Goal: Task Accomplishment & Management: Manage account settings

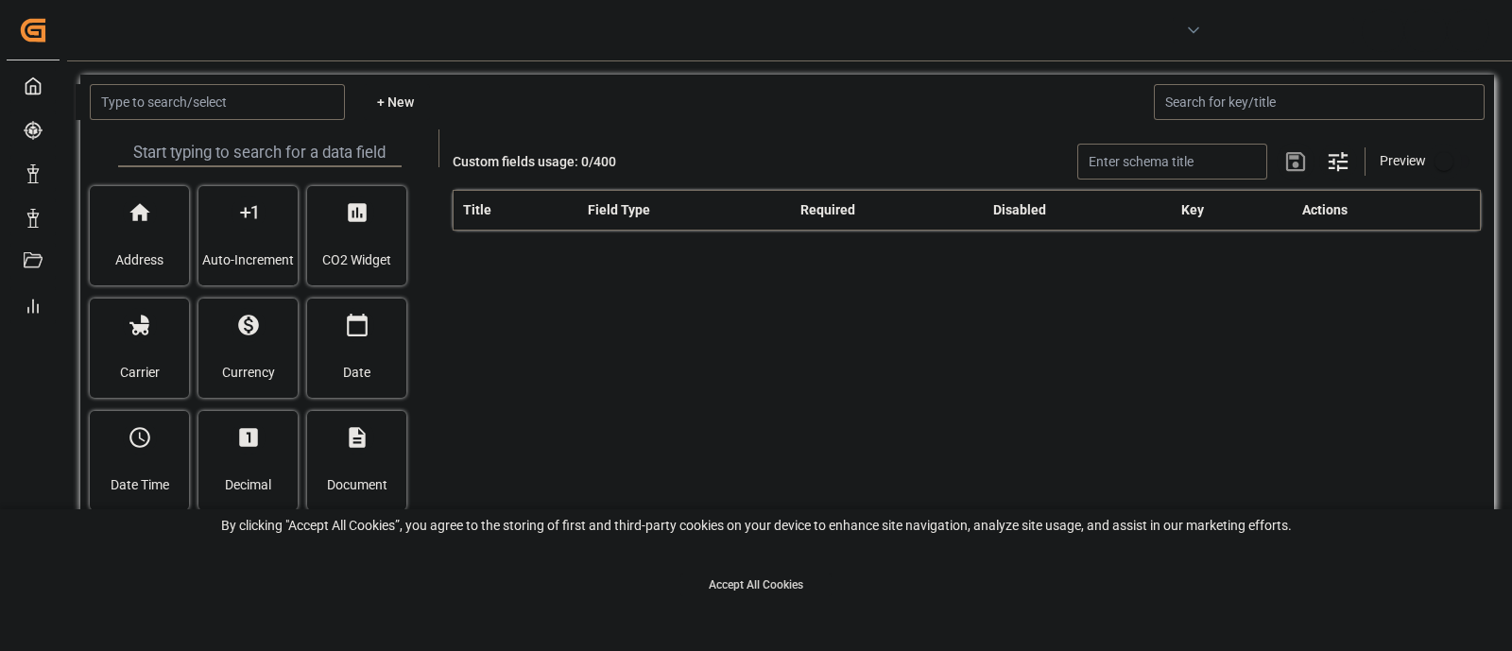
click at [735, 591] on button "Accept All Cookies" at bounding box center [755, 585] width 151 height 23
type input "container"
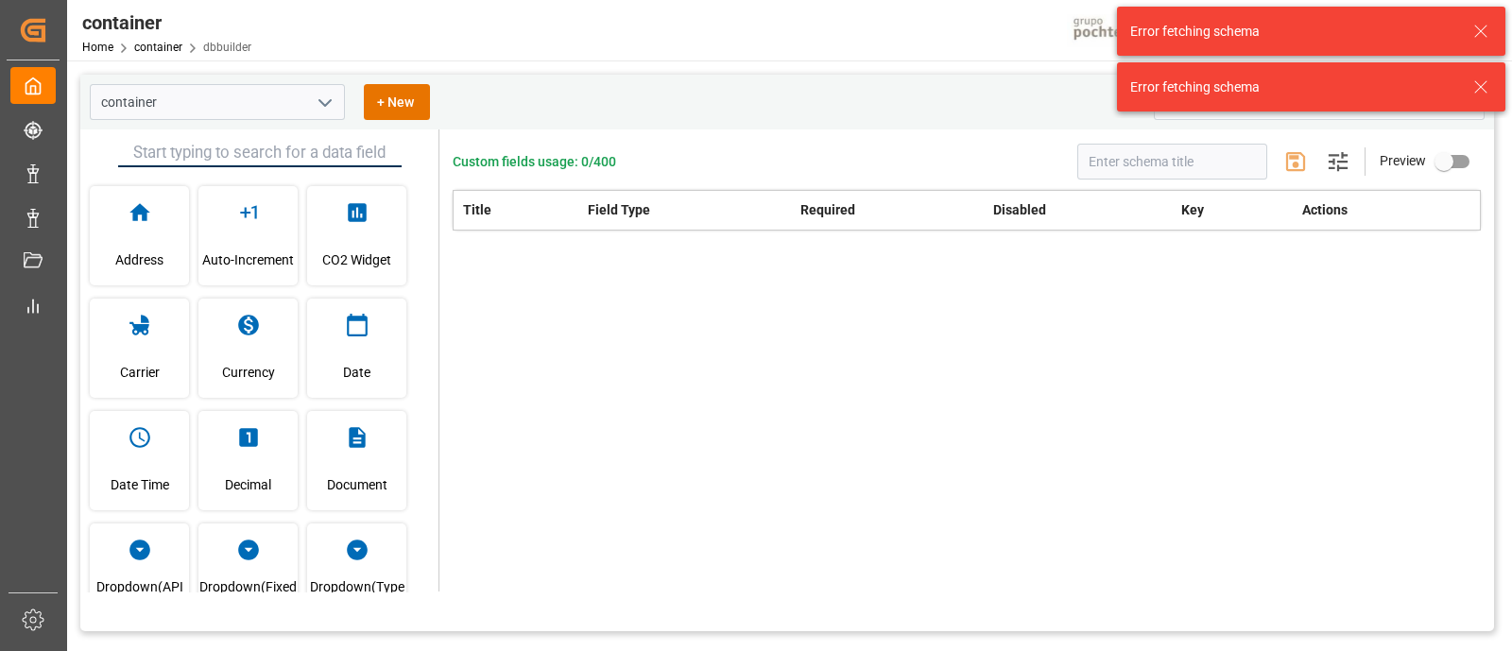
click at [1483, 32] on icon at bounding box center [1480, 31] width 23 height 23
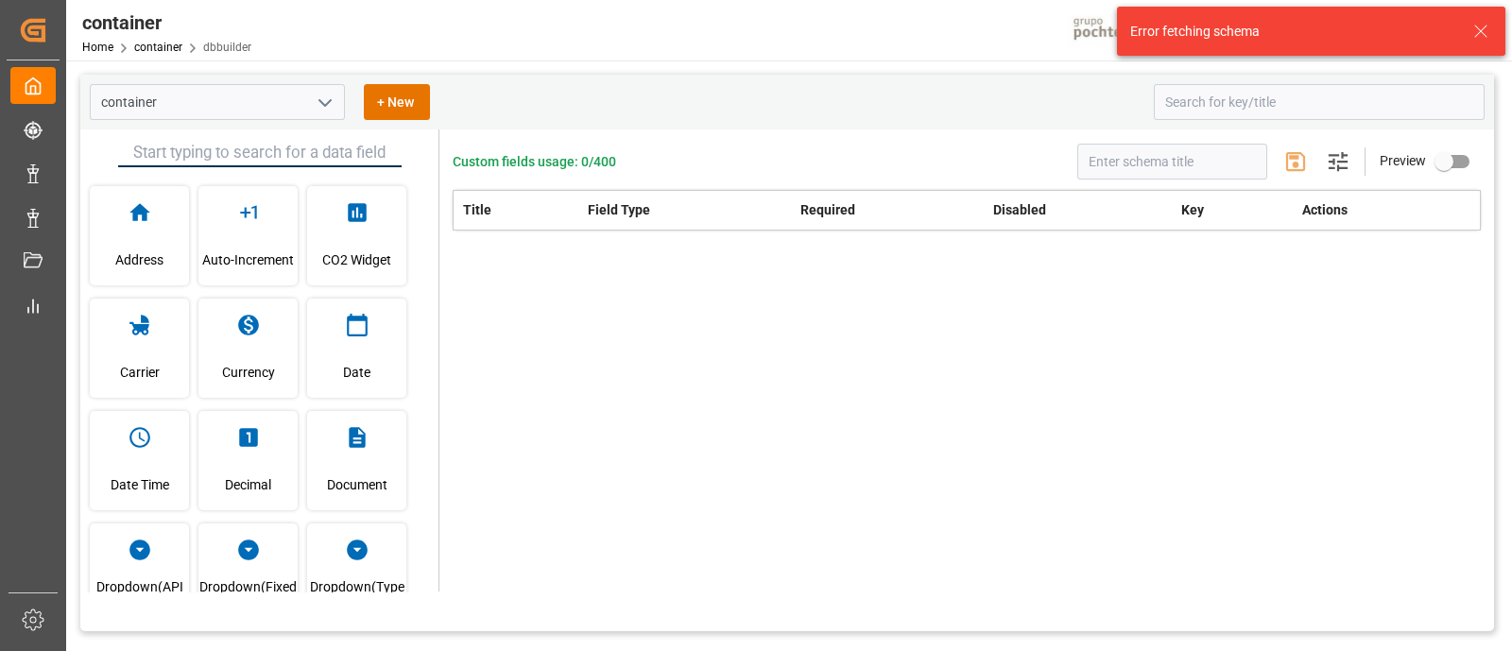
click at [1486, 25] on icon at bounding box center [1480, 31] width 23 height 23
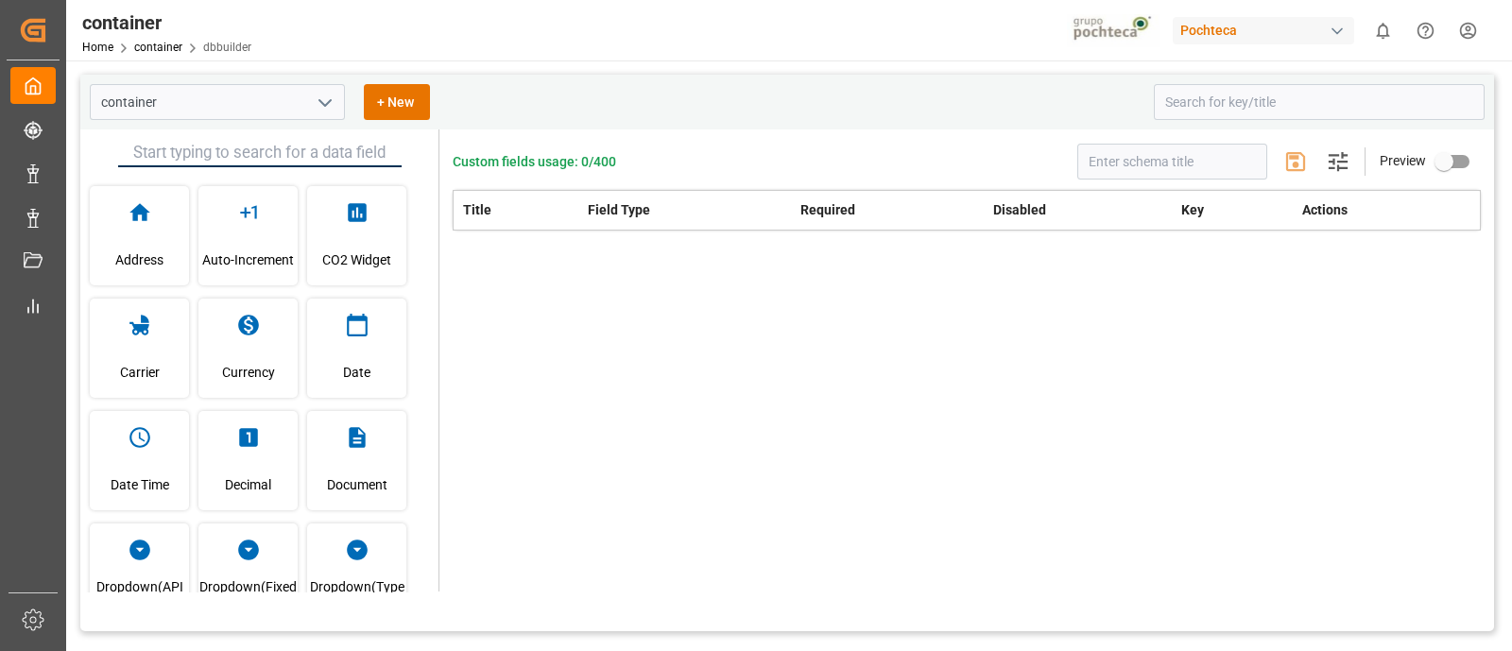
click at [1325, 28] on div "Pochteca" at bounding box center [1263, 30] width 181 height 27
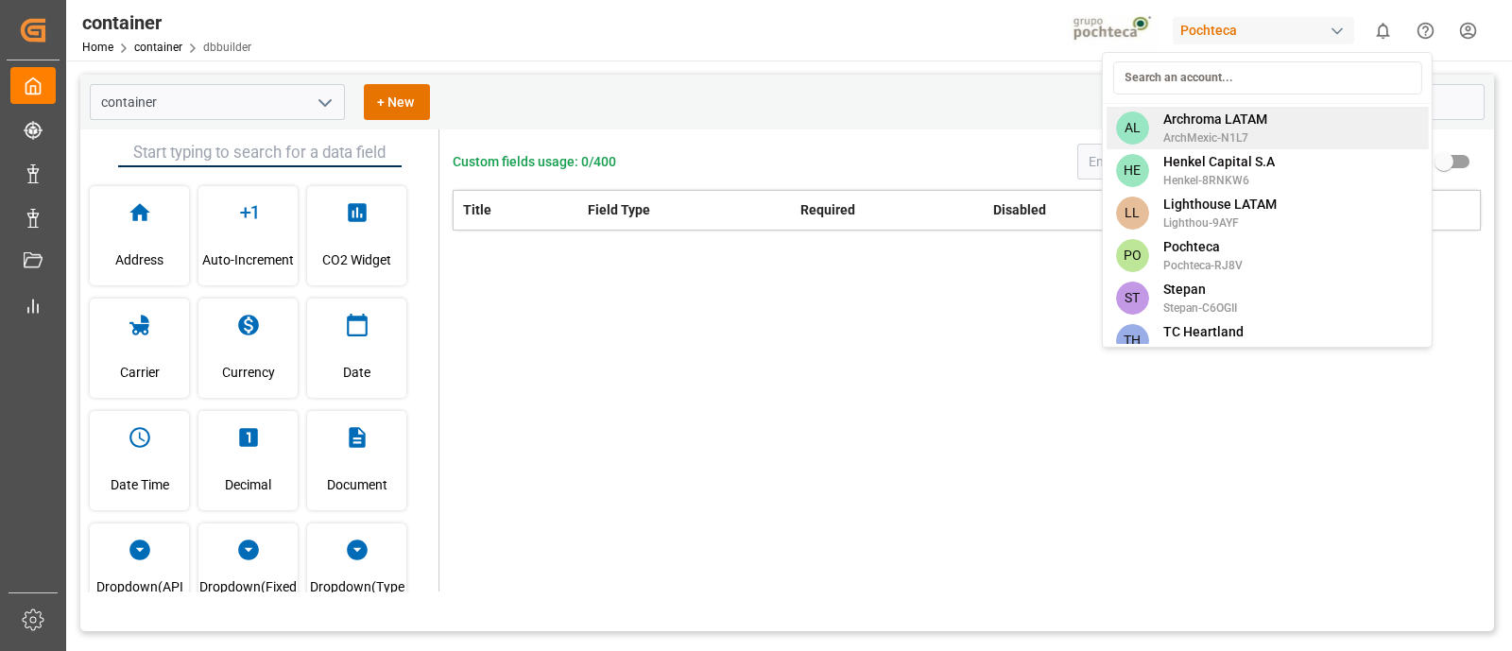
click at [1238, 130] on span "ArchMexic-N1L7" at bounding box center [1215, 137] width 104 height 17
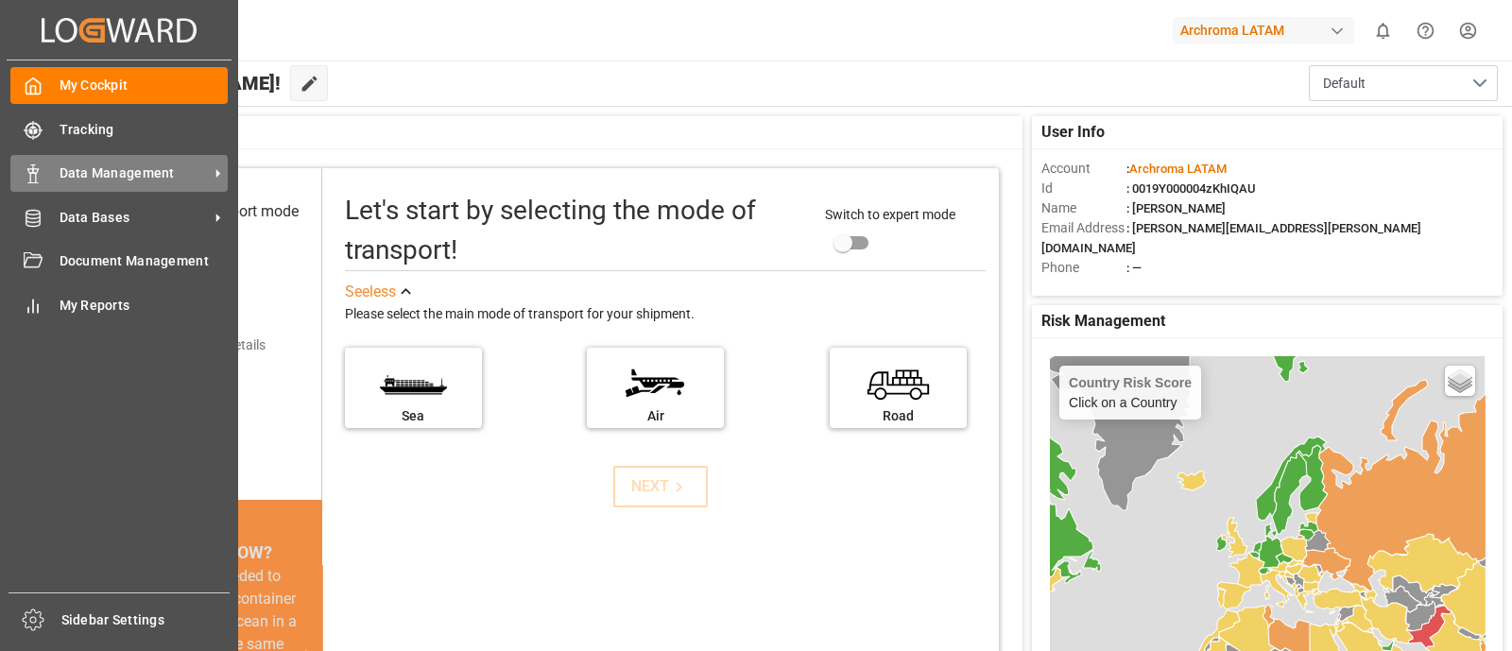
click at [118, 177] on span "Data Management" at bounding box center [134, 173] width 149 height 20
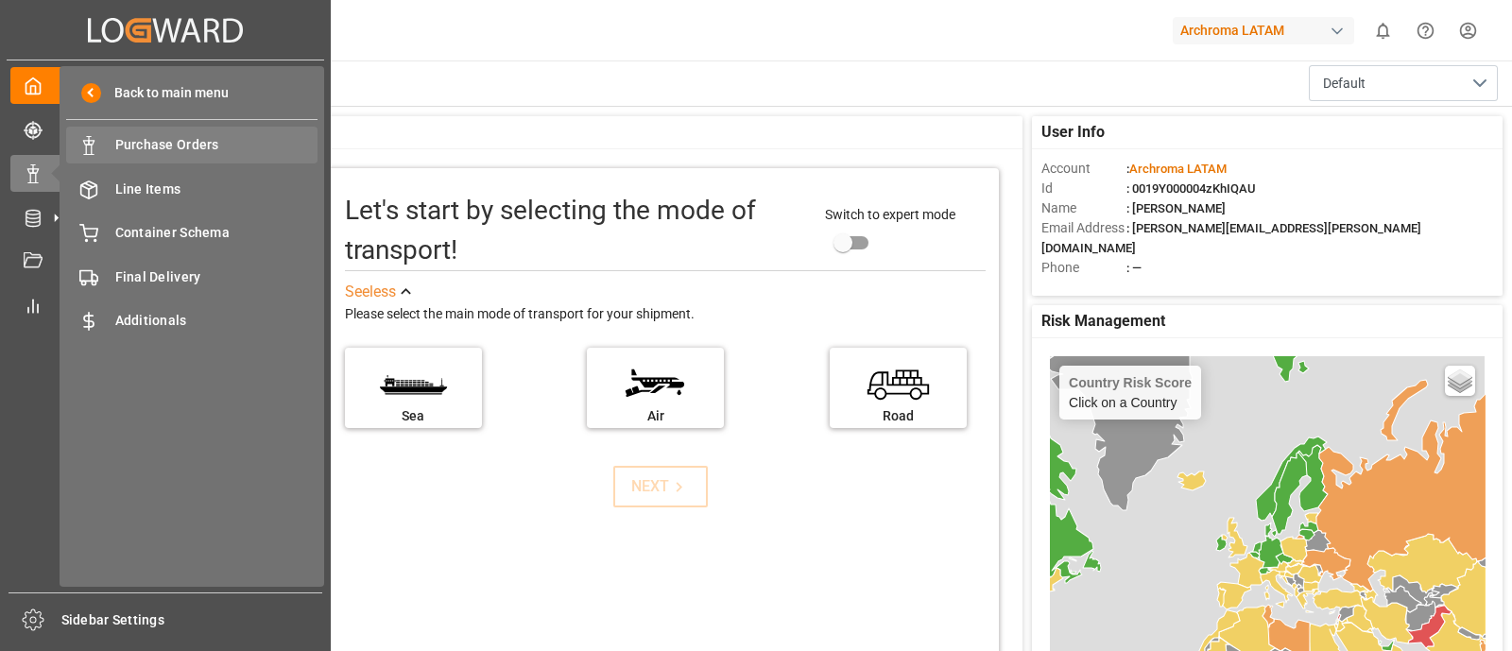
click at [203, 152] on span "Purchase Orders" at bounding box center [216, 145] width 203 height 20
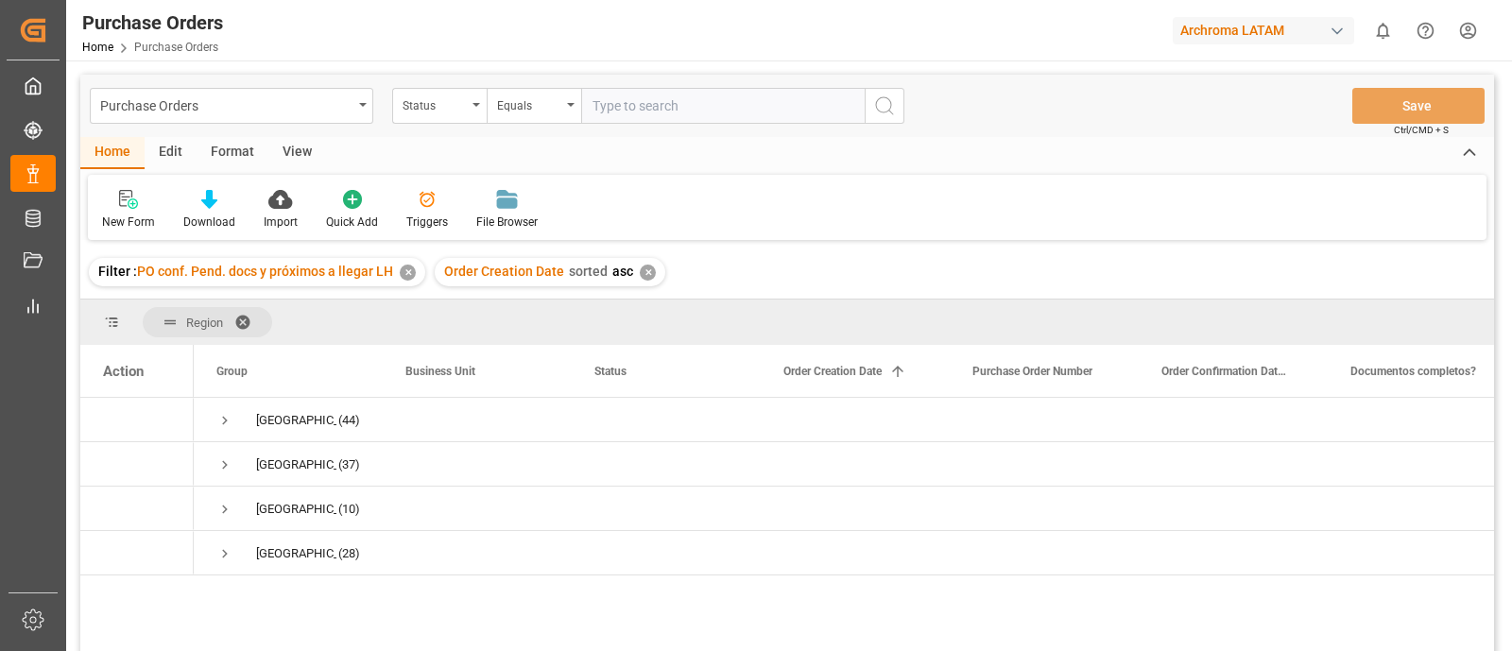
click at [411, 277] on div "✕" at bounding box center [408, 273] width 16 height 16
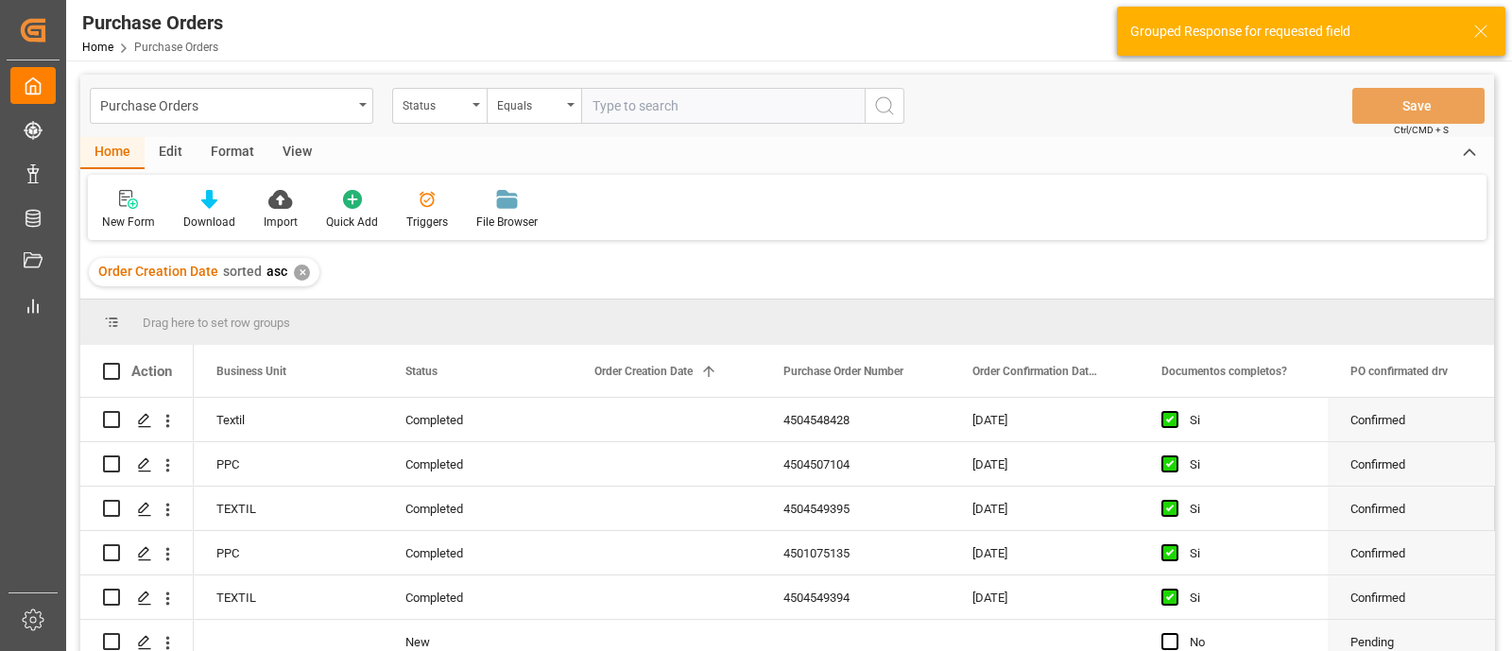
click at [300, 277] on div "✕" at bounding box center [302, 273] width 16 height 16
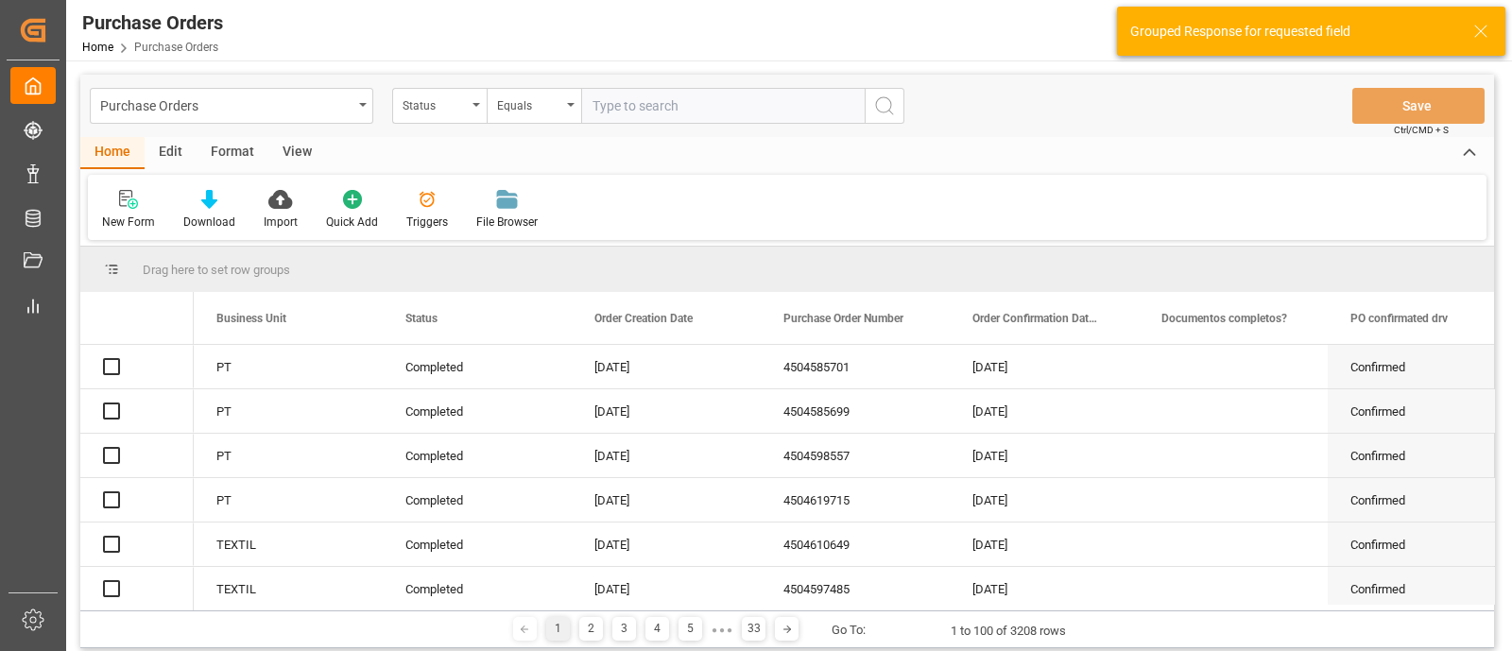
click at [1481, 22] on icon at bounding box center [1480, 31] width 23 height 23
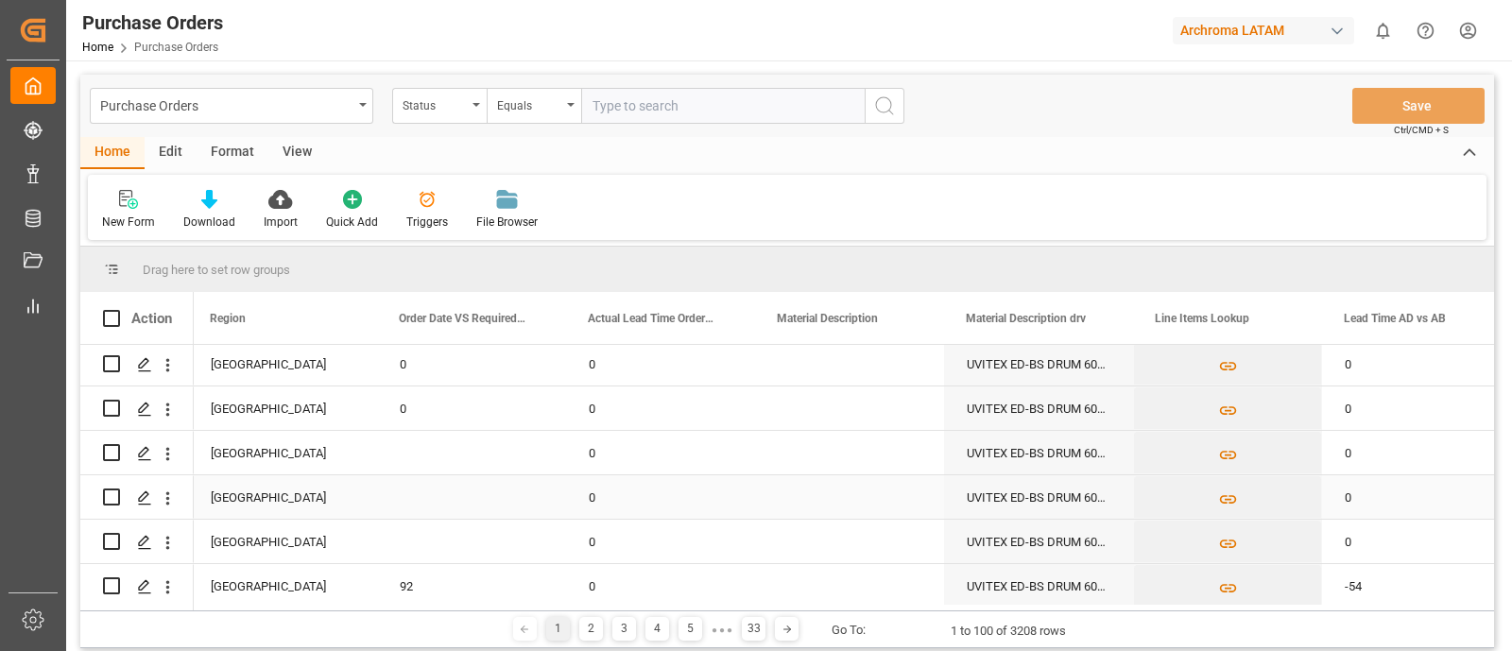
scroll to position [2662, 0]
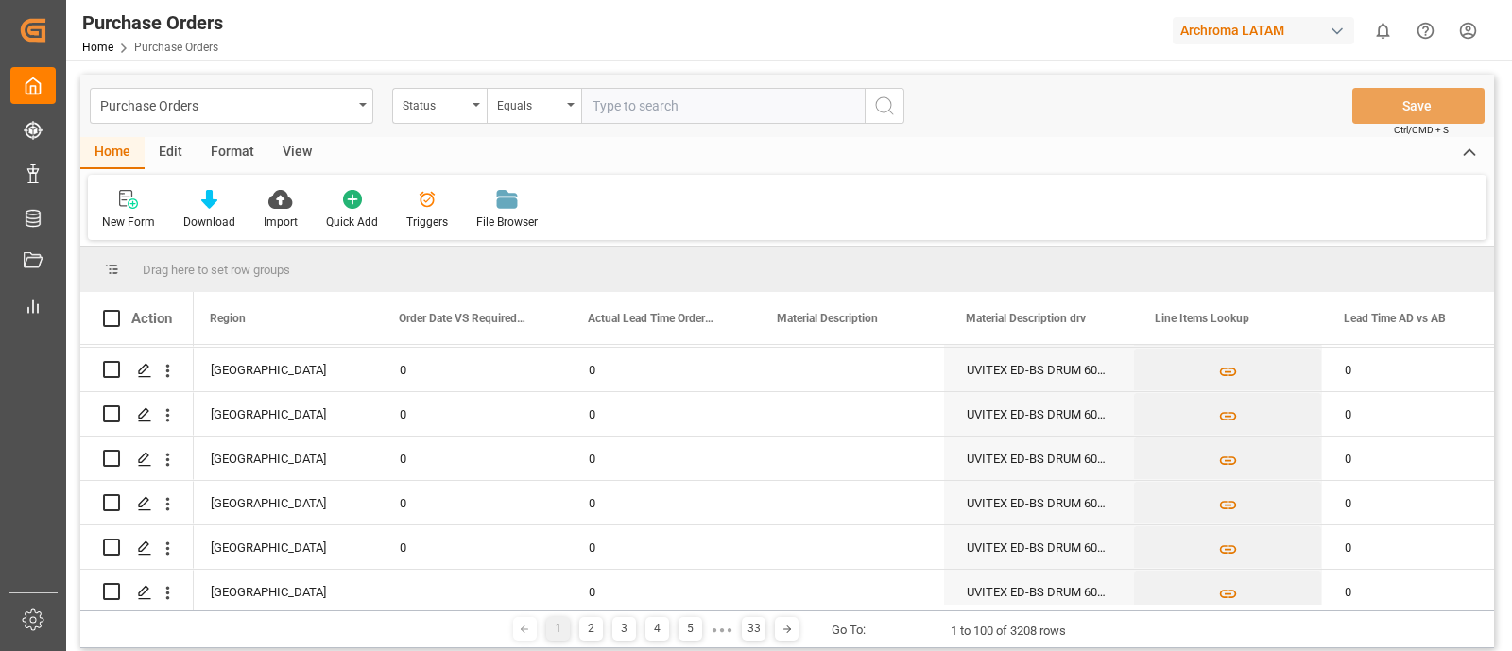
click at [1076, 197] on div "New Form Download Import Quick Add Triggers File Browser" at bounding box center [787, 207] width 1398 height 65
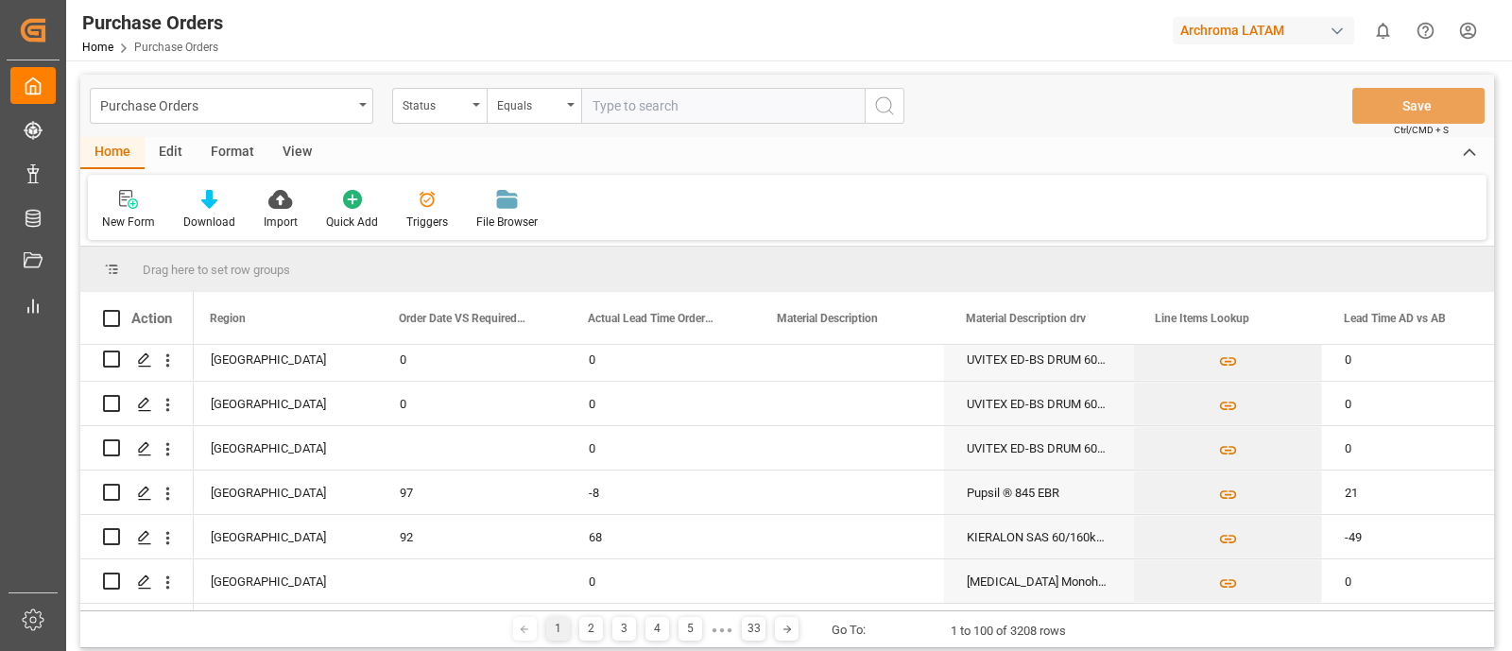
scroll to position [218, 0]
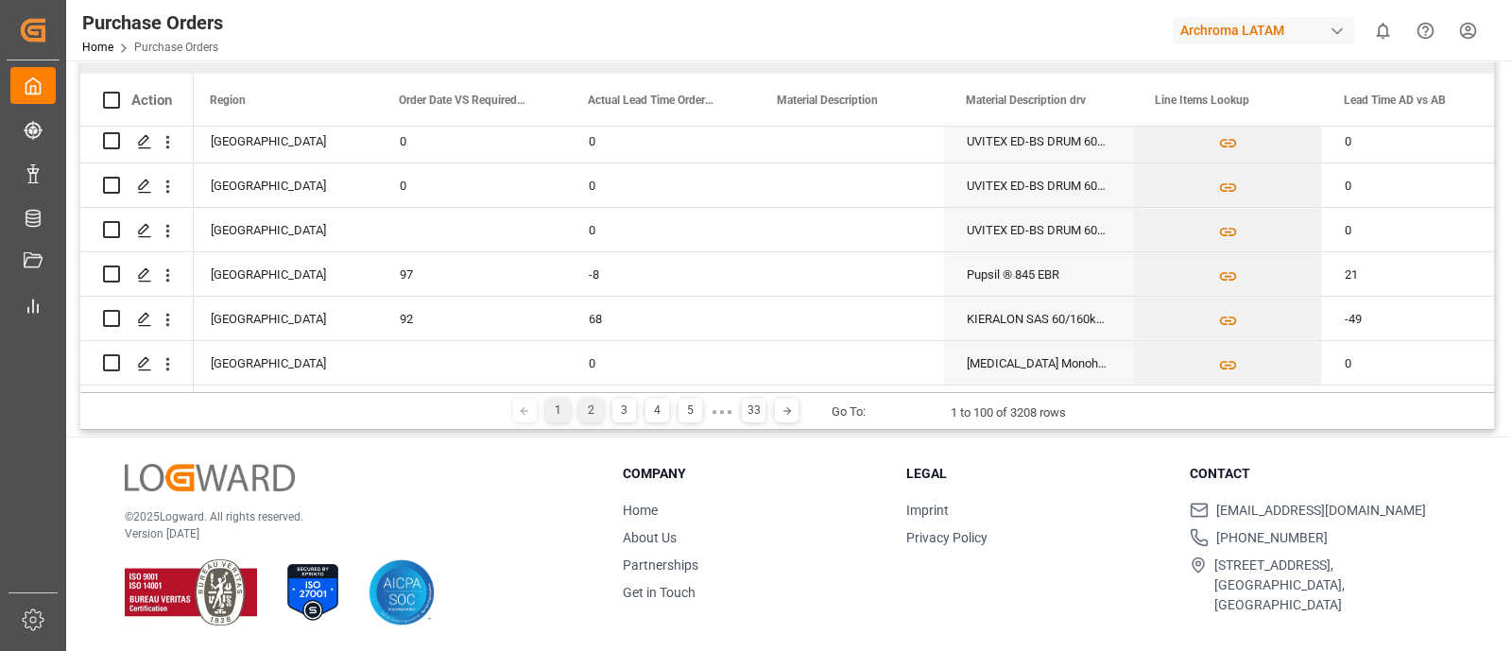
click at [587, 408] on div "2" at bounding box center [591, 411] width 24 height 24
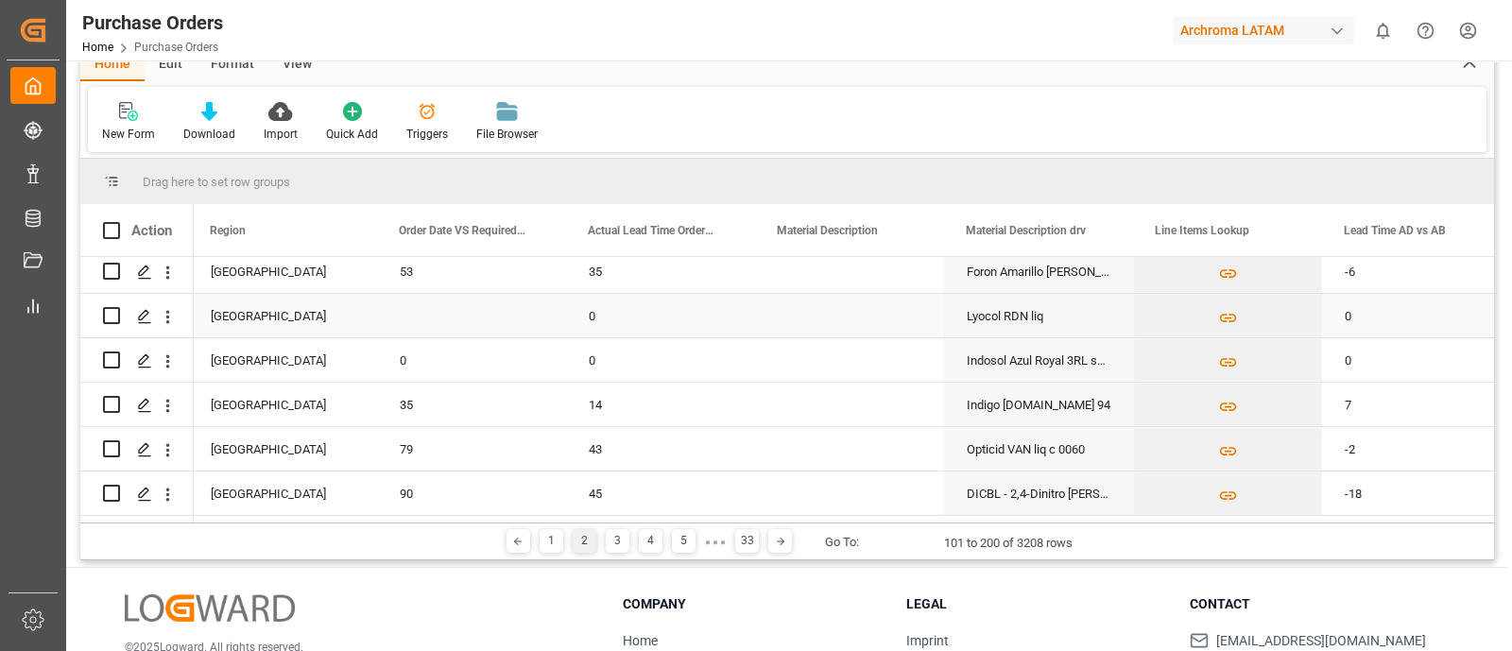
scroll to position [199, 0]
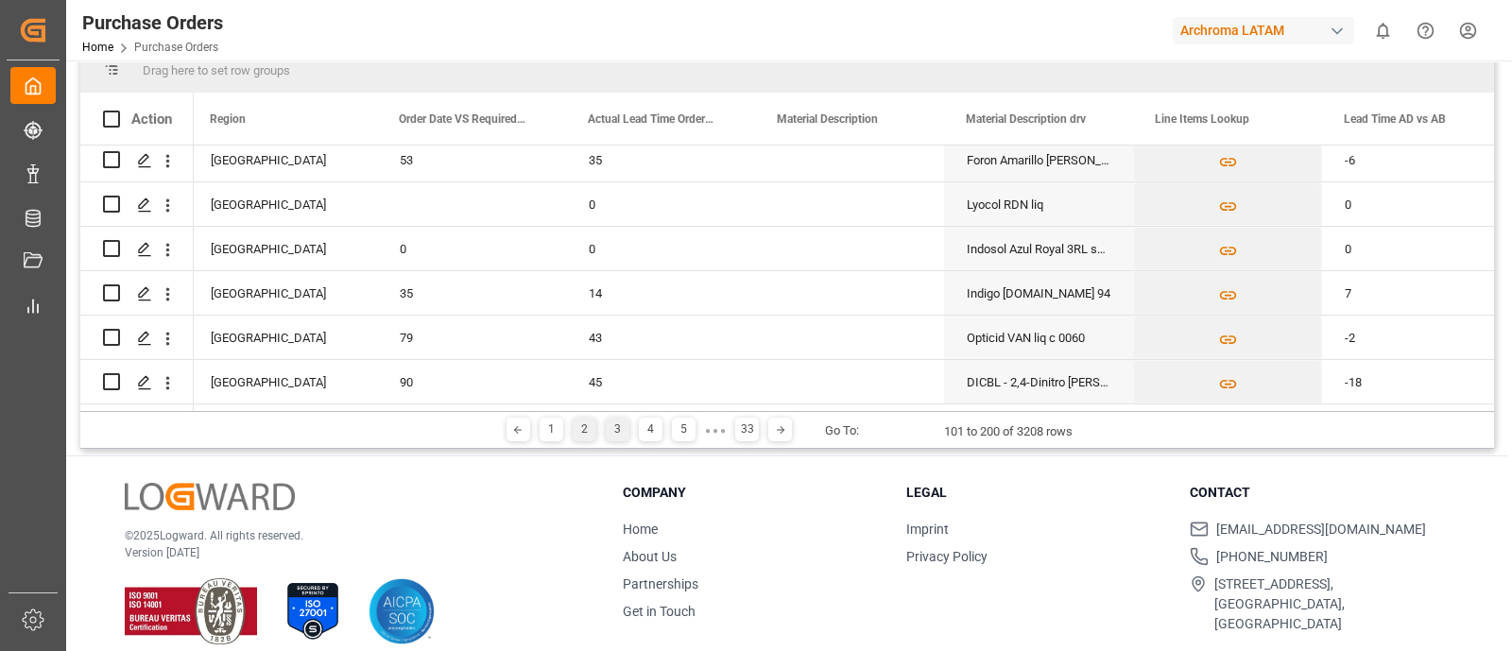
click at [616, 426] on div "3" at bounding box center [618, 430] width 24 height 24
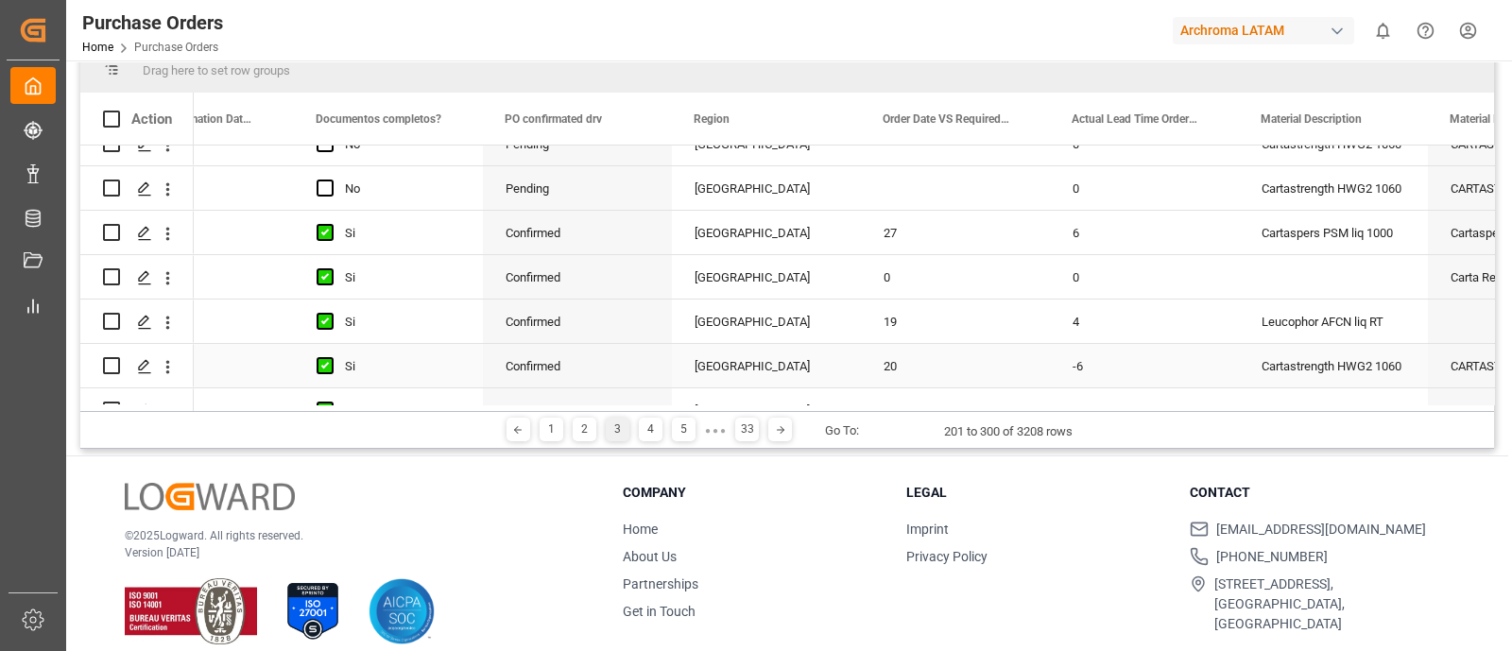
scroll to position [0, 1037]
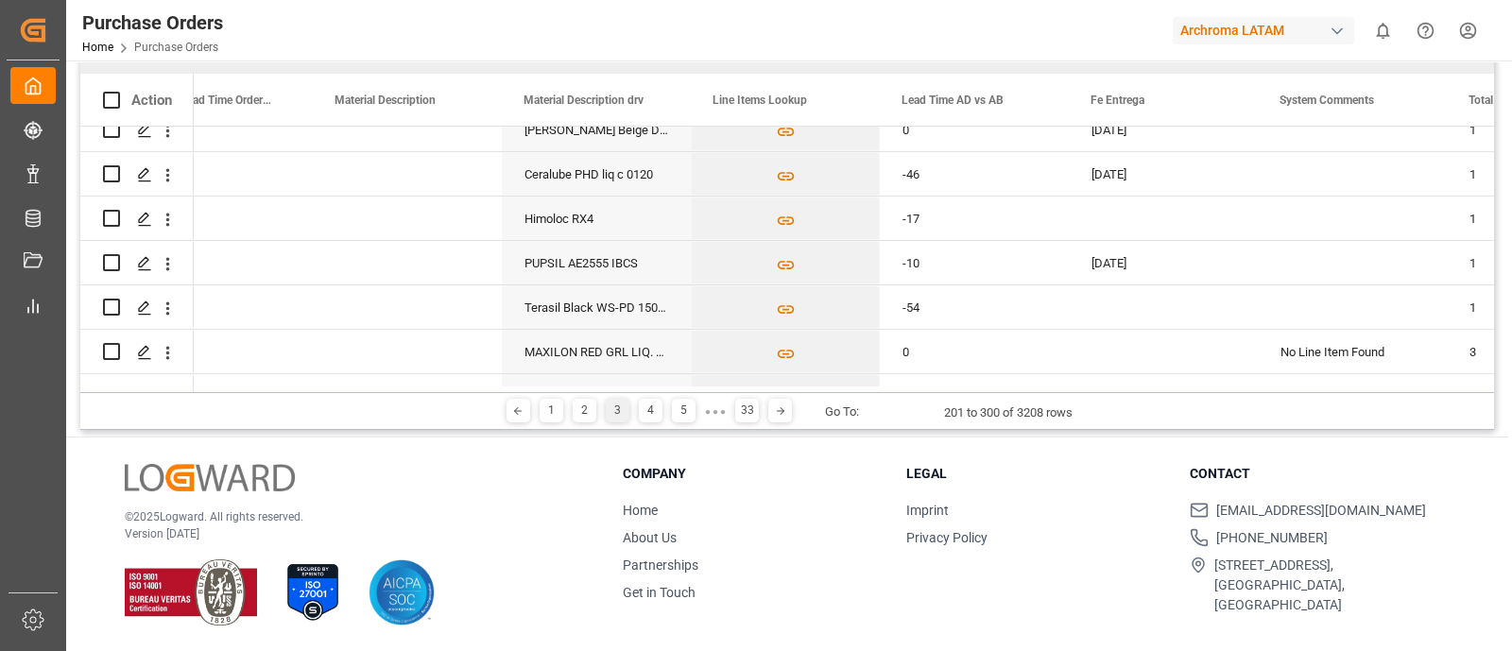
click at [646, 422] on div "1 2 3 4 5 ● ● ● 33" at bounding box center [649, 411] width 229 height 25
click at [646, 418] on div "4" at bounding box center [651, 411] width 24 height 24
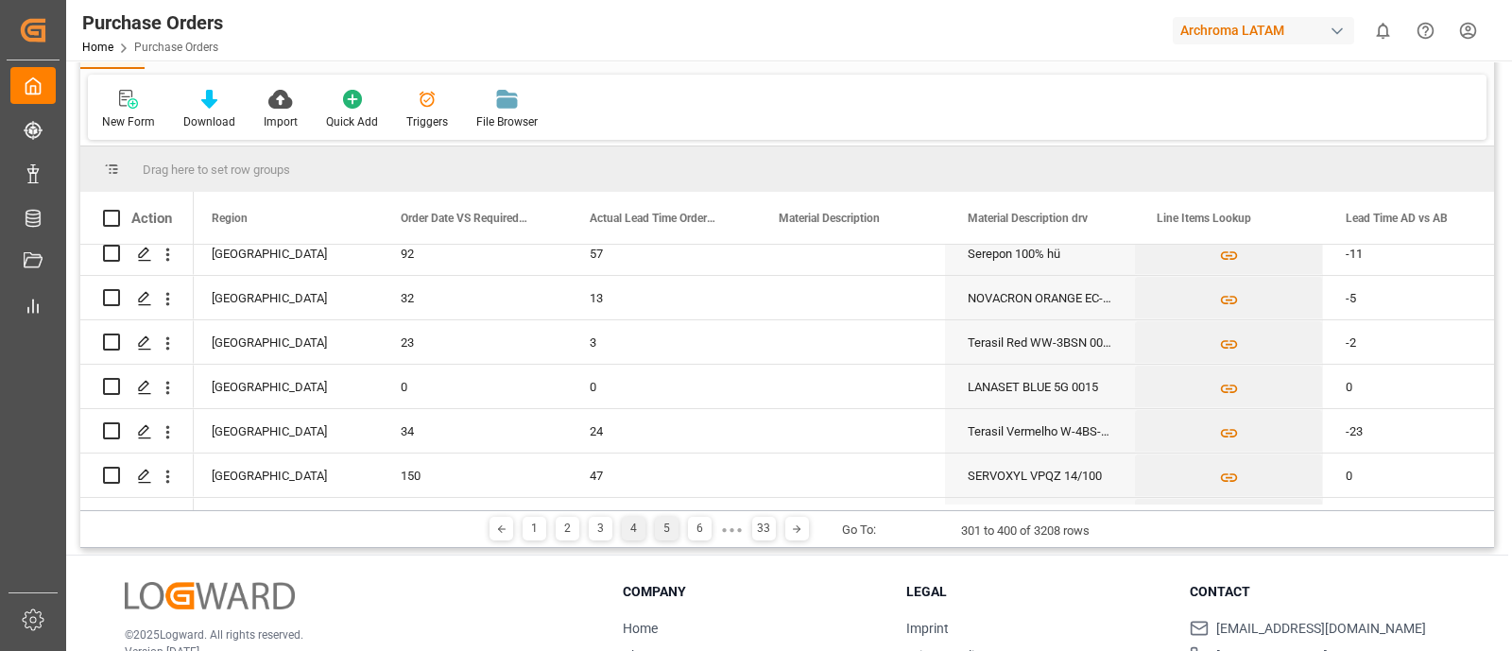
click at [670, 529] on div "5" at bounding box center [667, 529] width 24 height 24
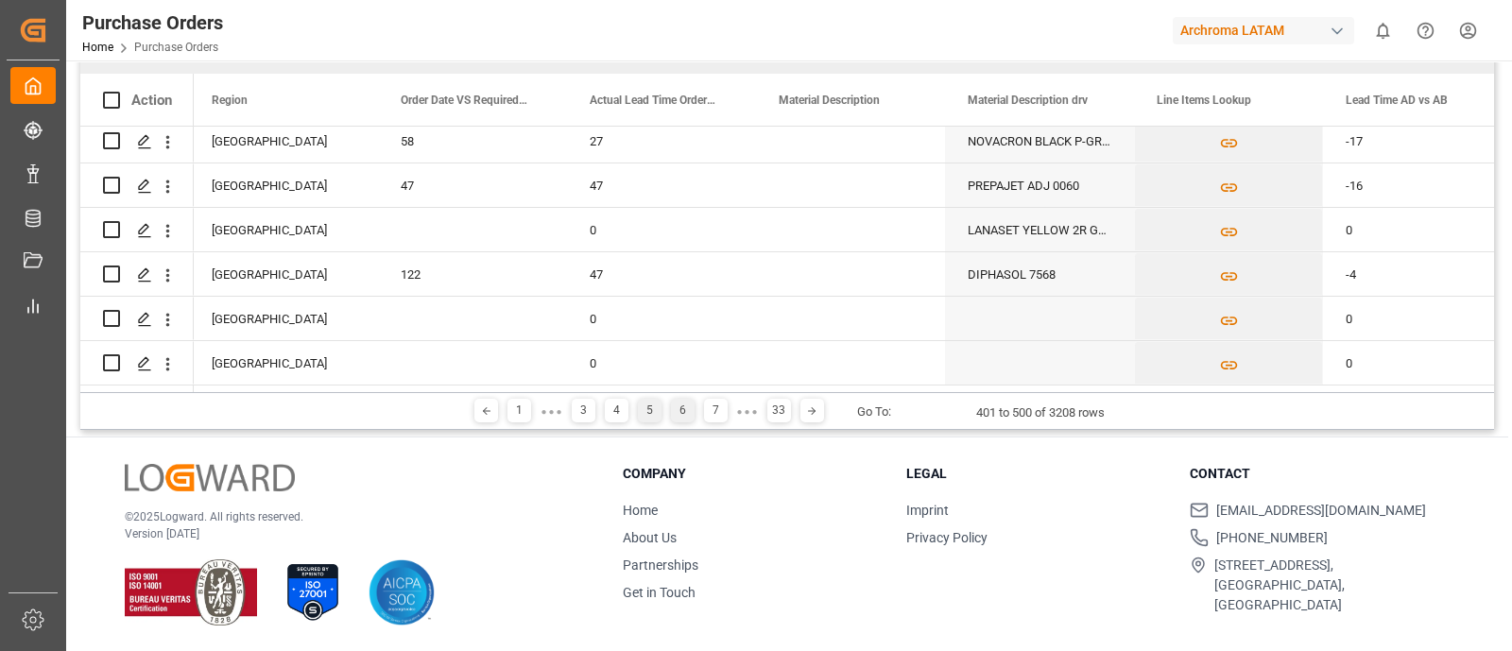
click at [681, 405] on div "6" at bounding box center [683, 411] width 24 height 24
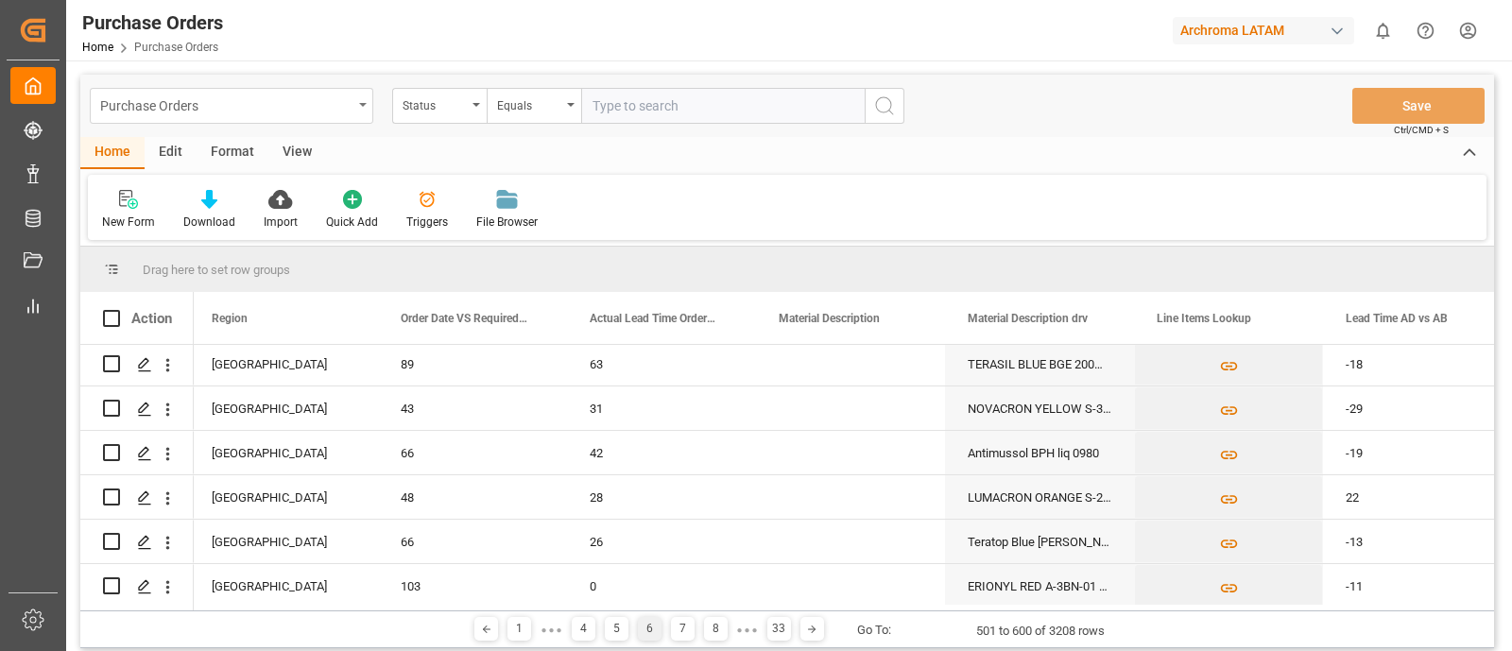
click at [345, 112] on div "Purchase Orders" at bounding box center [226, 105] width 252 height 24
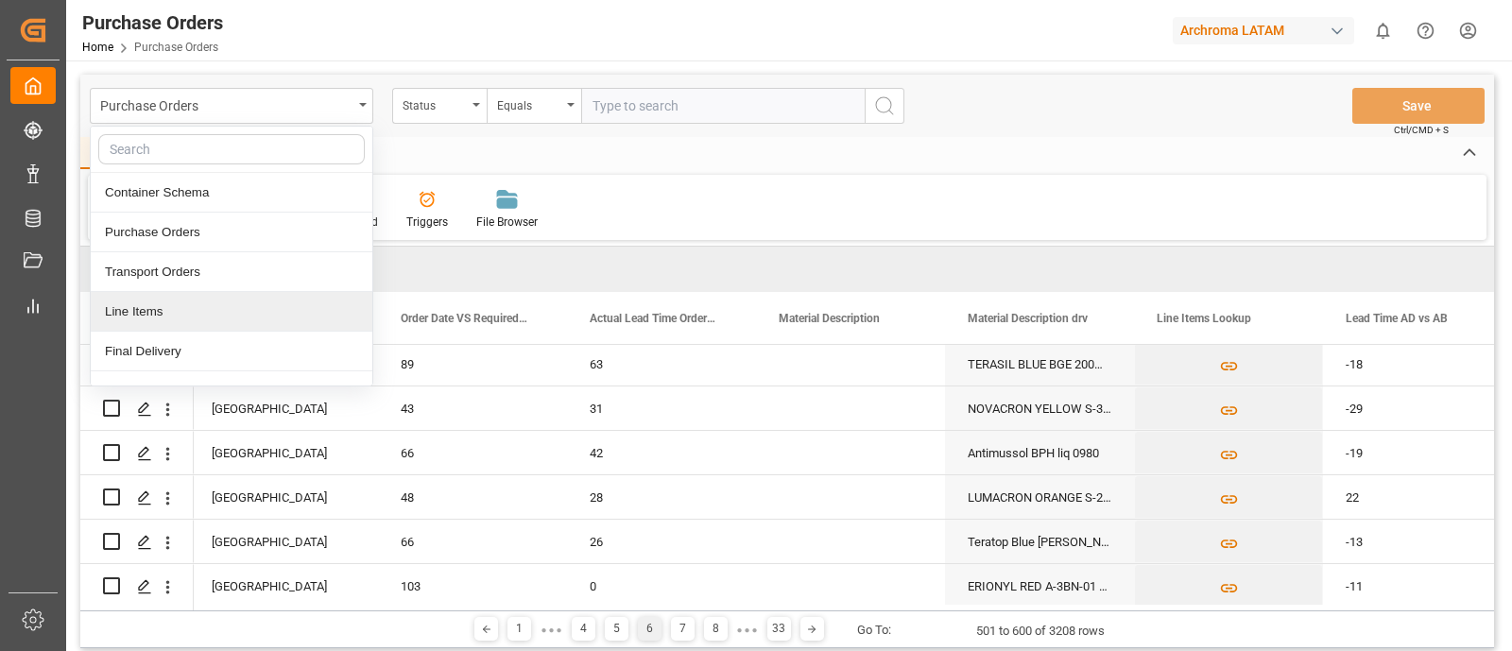
click at [299, 304] on div "Line Items" at bounding box center [232, 312] width 282 height 40
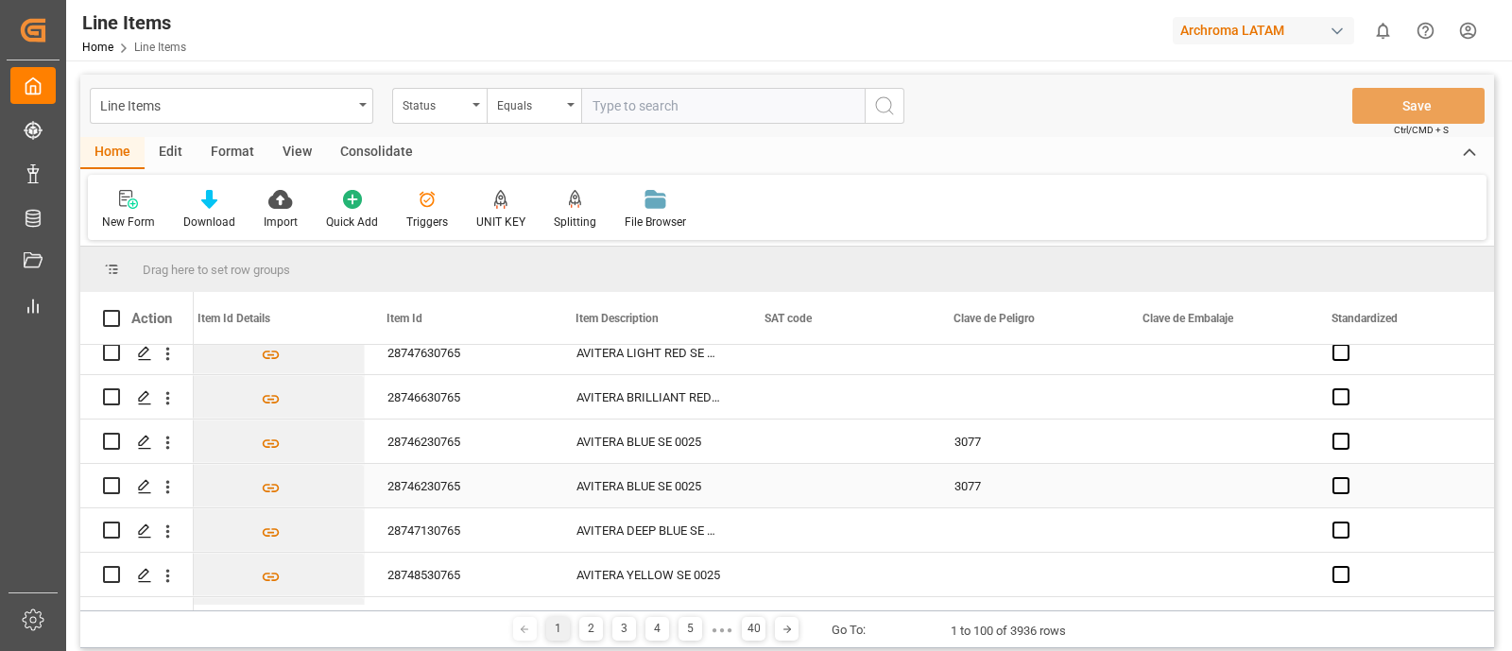
scroll to position [2353, 0]
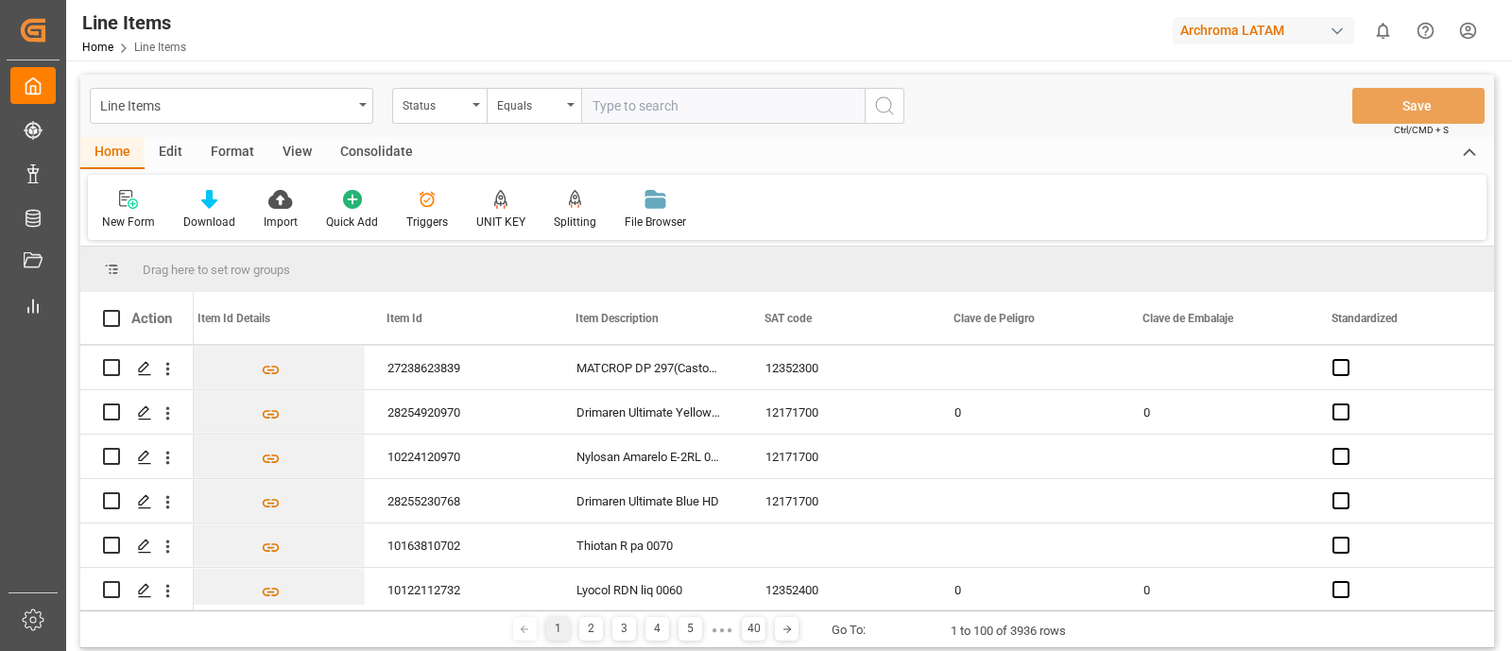
click at [301, 150] on div "View" at bounding box center [297, 153] width 58 height 32
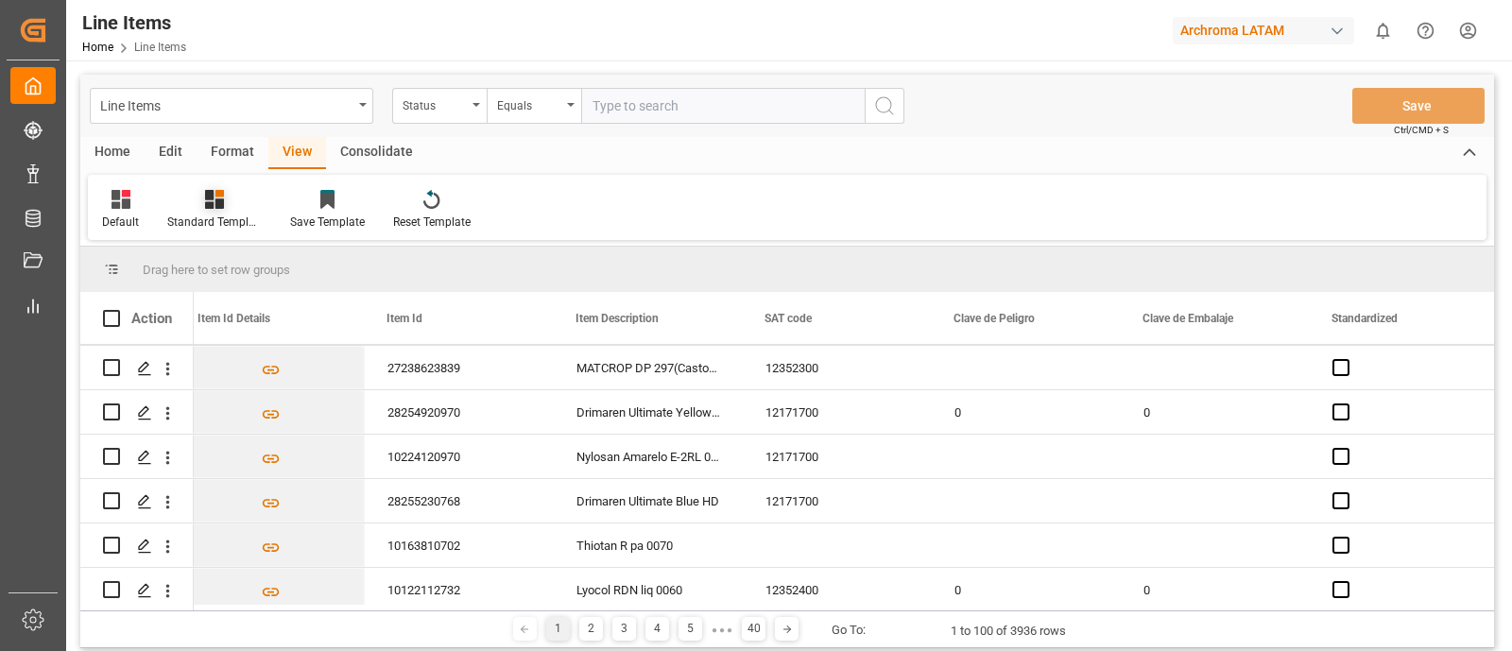
click at [229, 224] on div "Standard Templates" at bounding box center [214, 222] width 94 height 17
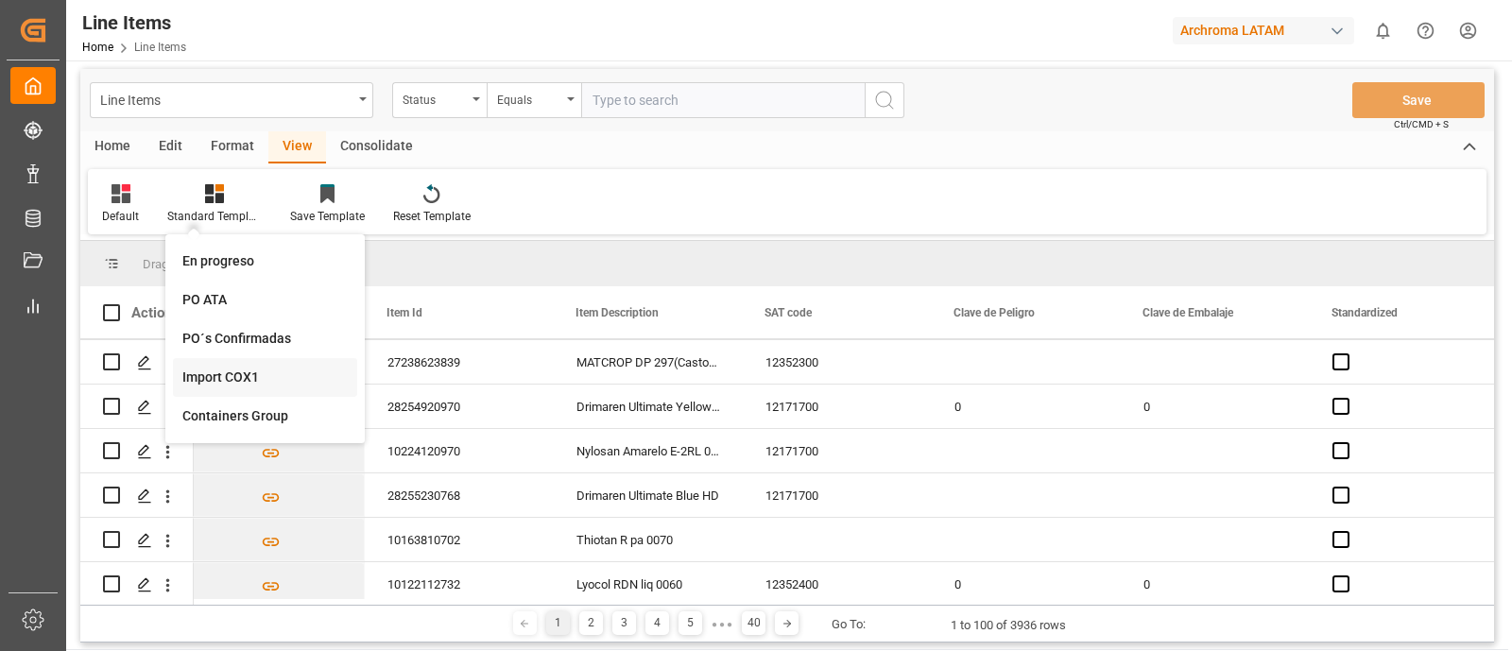
scroll to position [7, 0]
click at [250, 367] on div "Import COX1" at bounding box center [264, 377] width 165 height 20
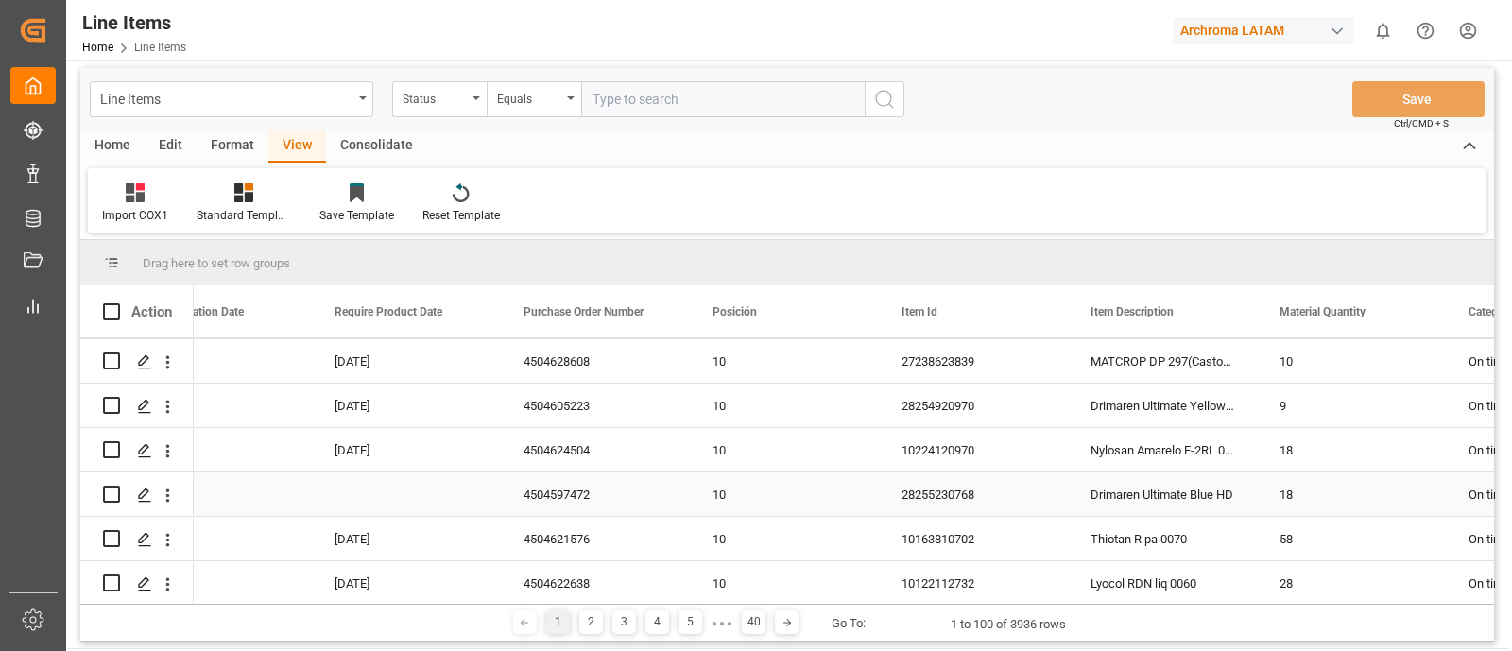
scroll to position [0, 0]
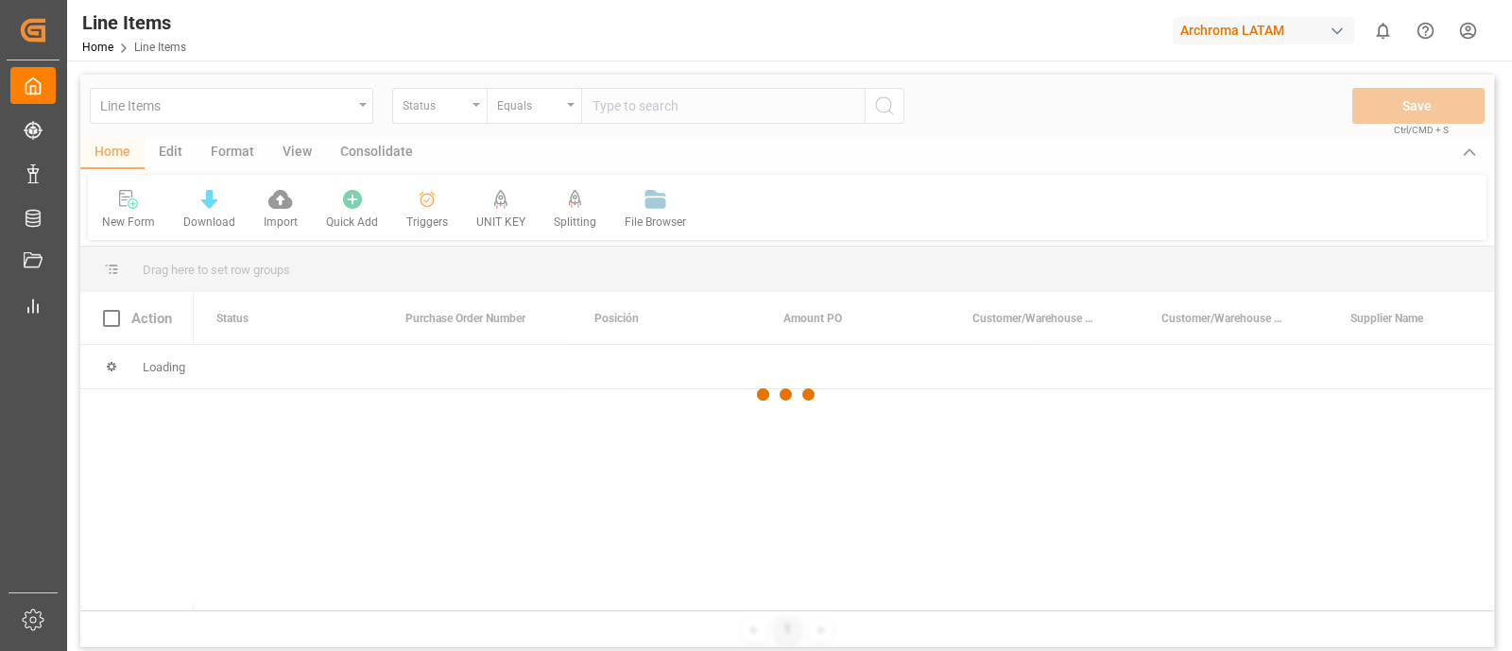
click at [356, 111] on div at bounding box center [786, 395] width 1413 height 640
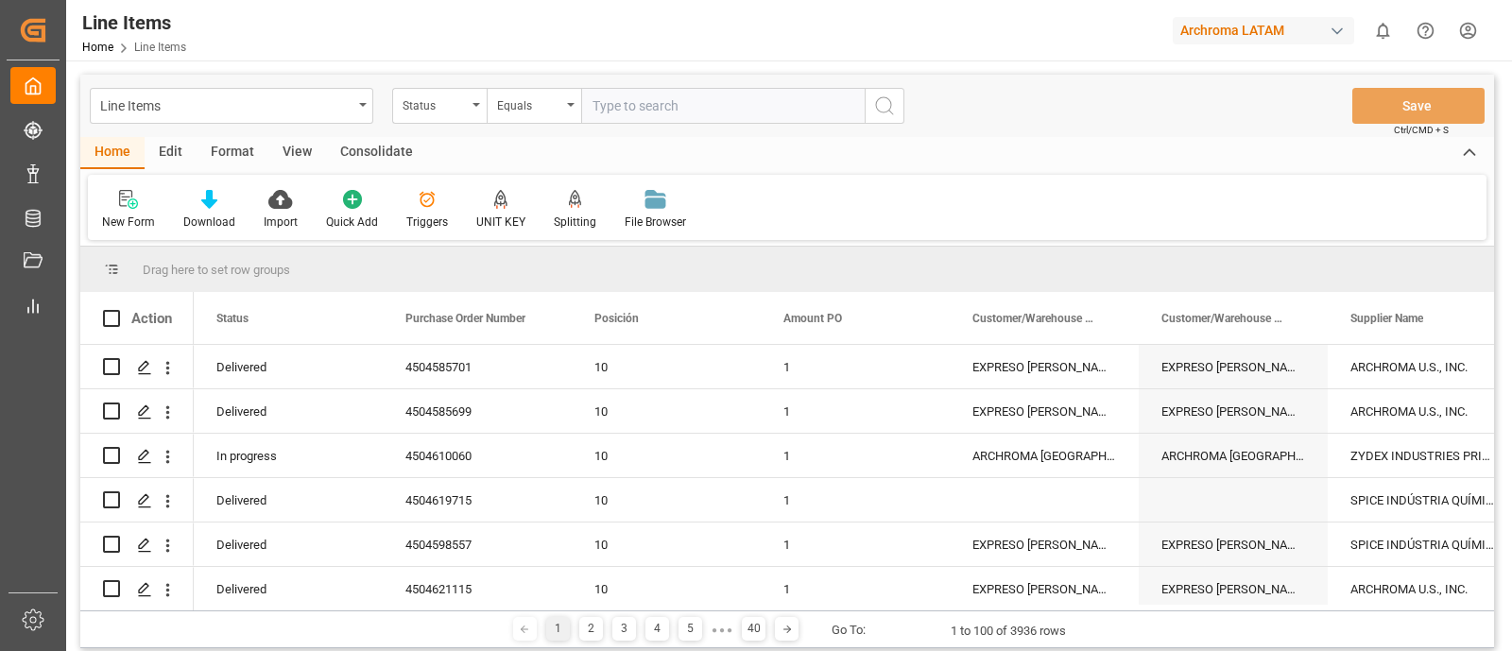
click at [356, 111] on div "Line Items" at bounding box center [231, 106] width 283 height 36
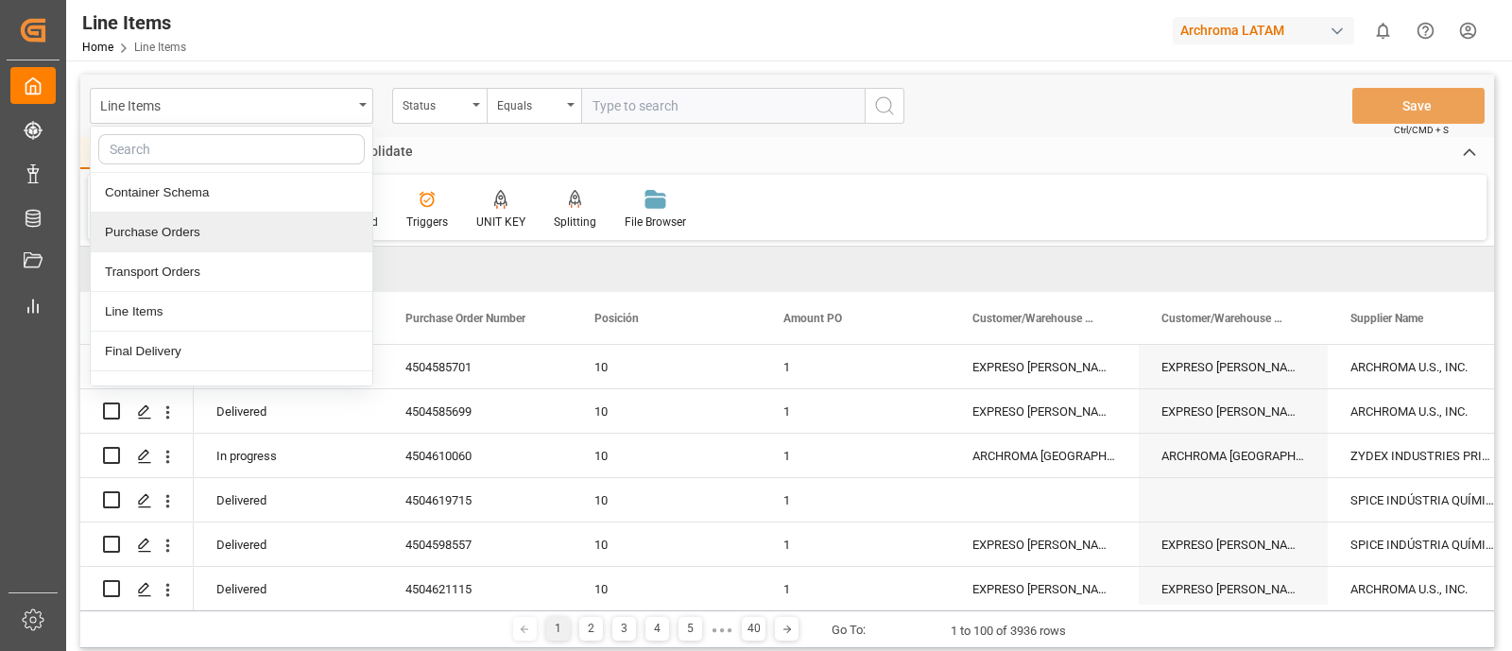
click at [203, 225] on div "Purchase Orders" at bounding box center [232, 233] width 282 height 40
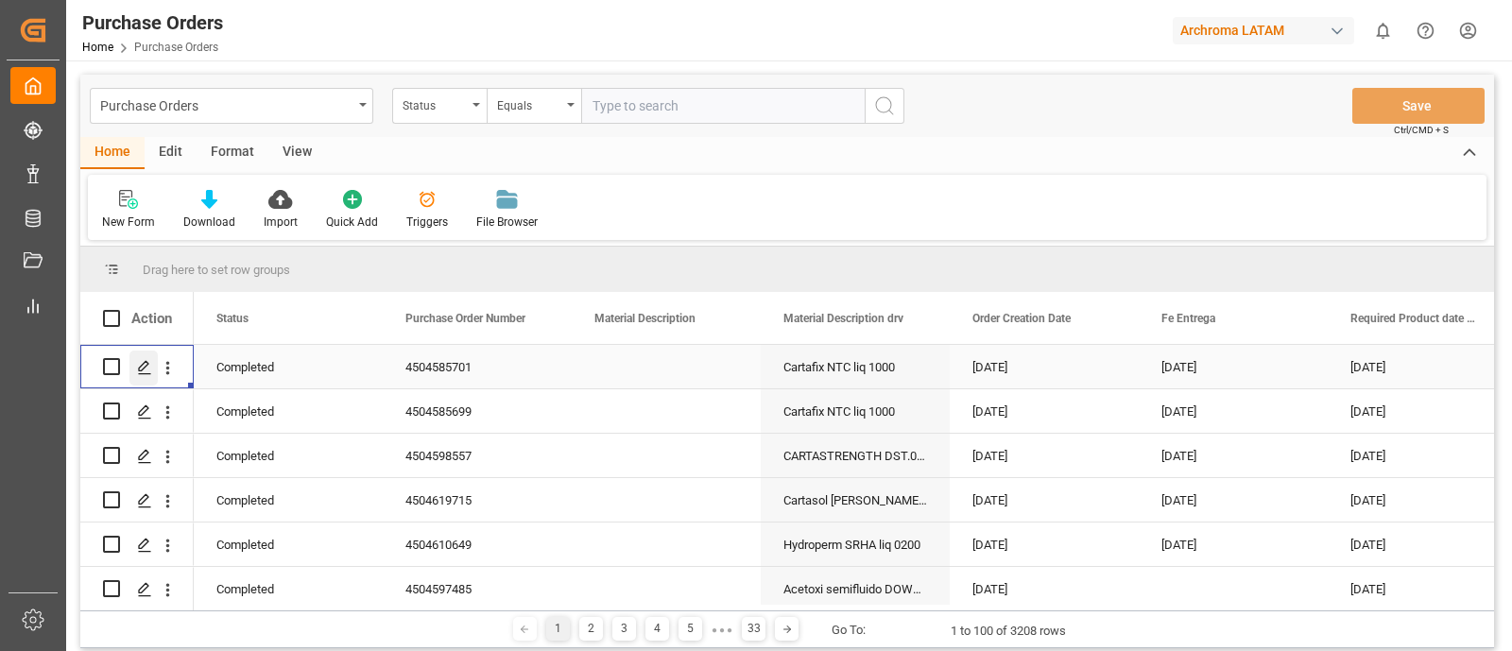
click at [146, 371] on icon "Press SPACE to select this row." at bounding box center [144, 367] width 15 height 15
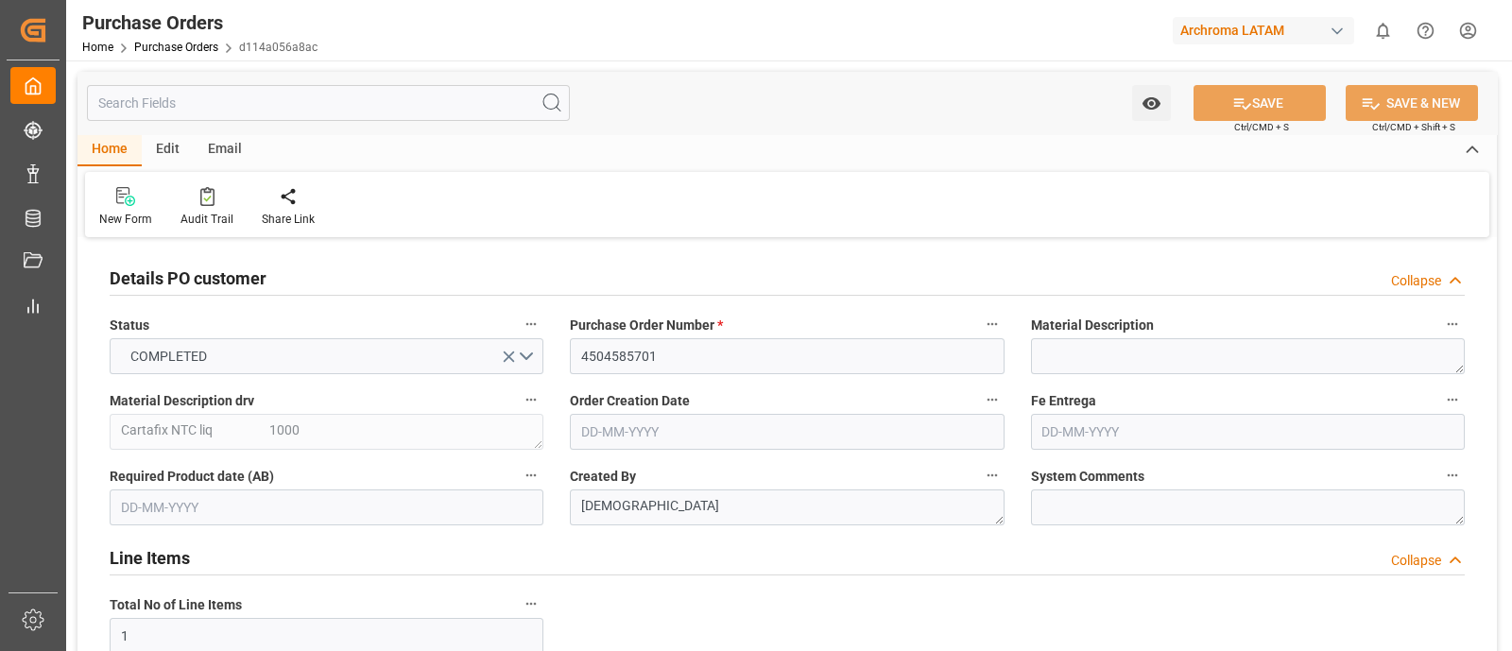
type input "[DATE]"
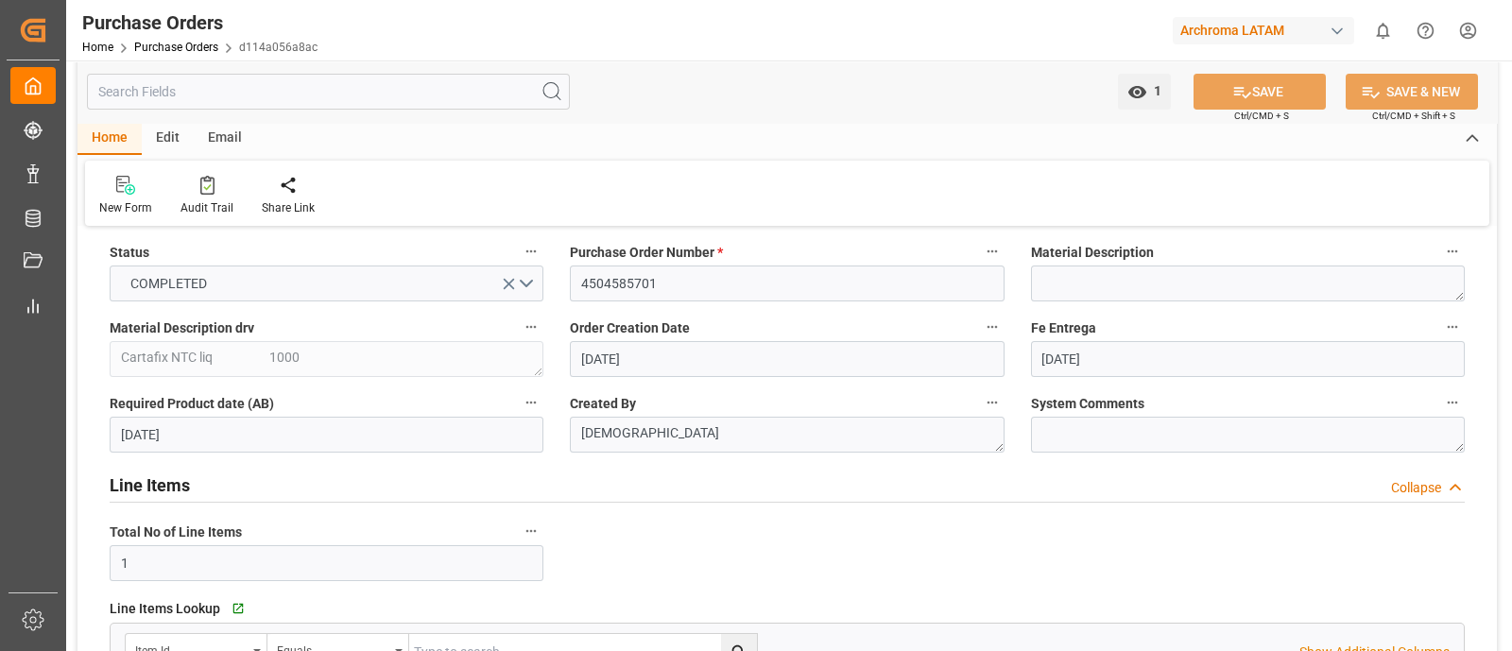
scroll to position [75, 0]
click at [1060, 436] on textarea at bounding box center [1248, 433] width 434 height 36
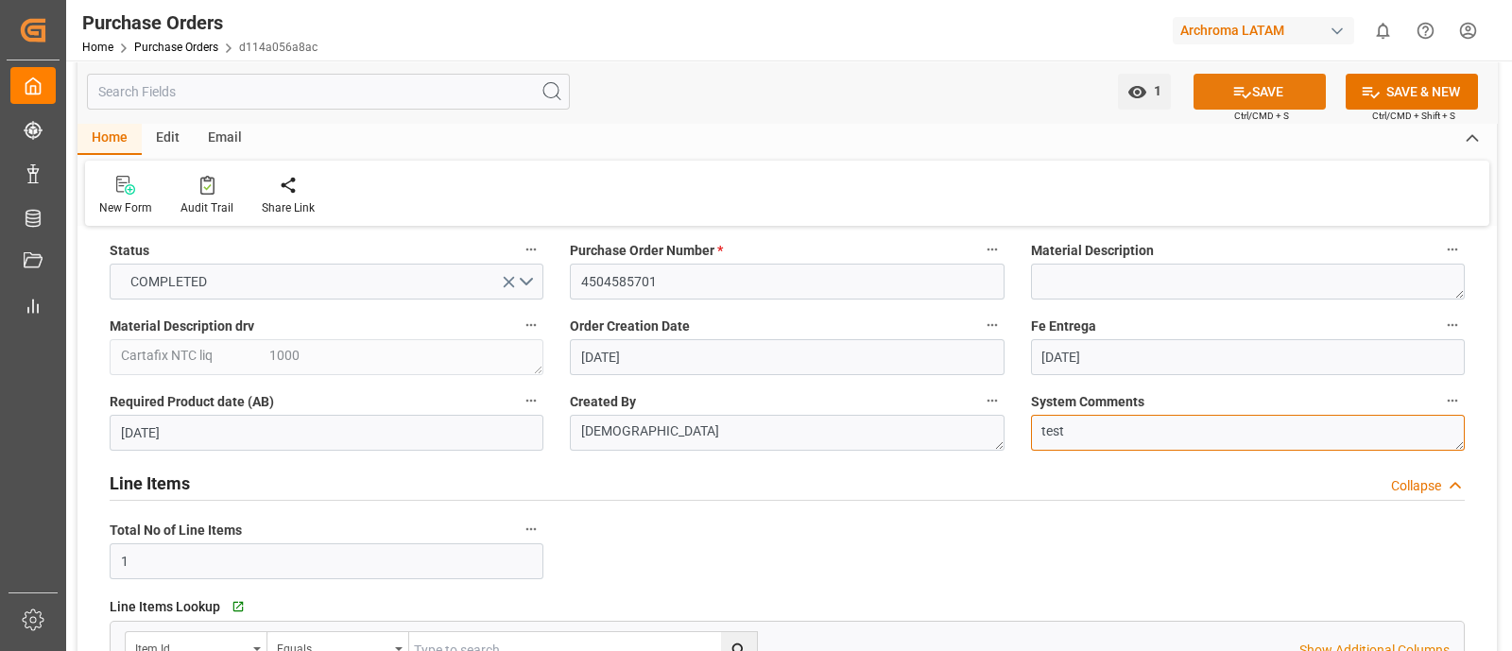
type textarea "test"
click at [1232, 101] on icon at bounding box center [1242, 92] width 20 height 20
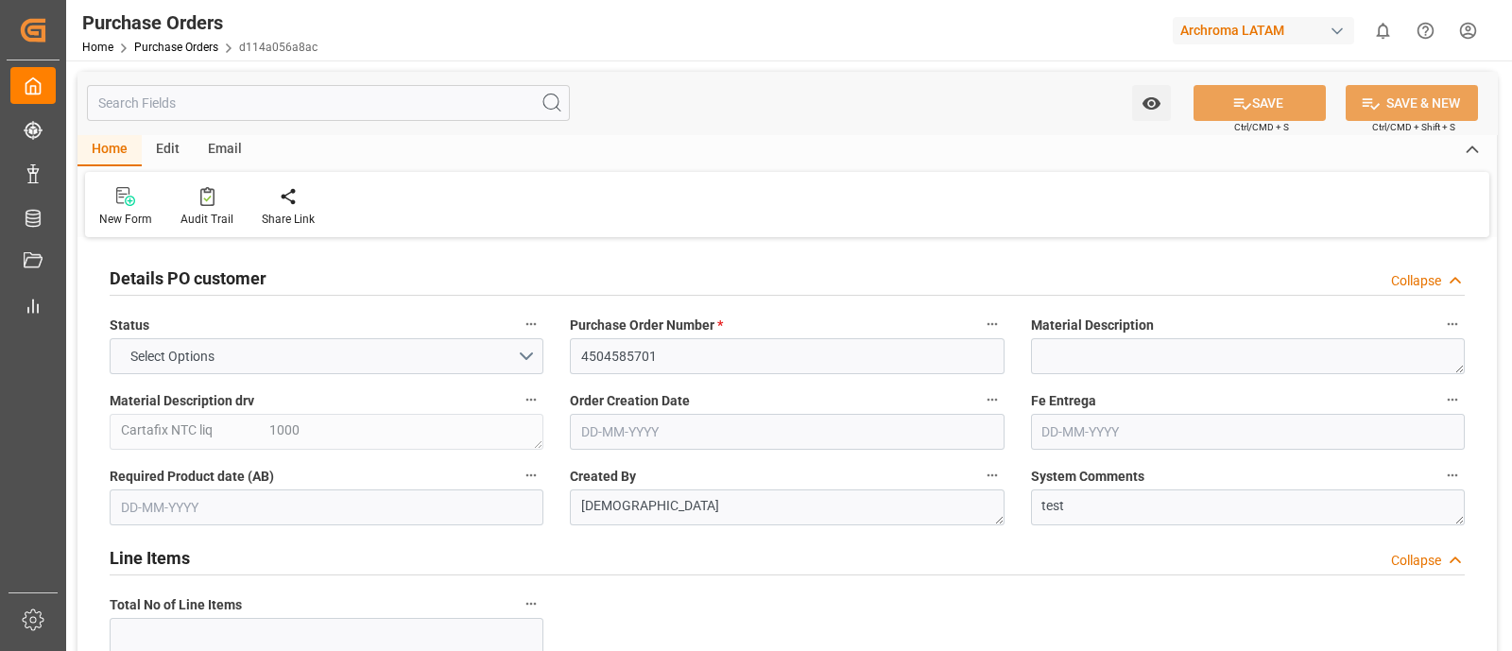
type input "1"
type input "[DATE]"
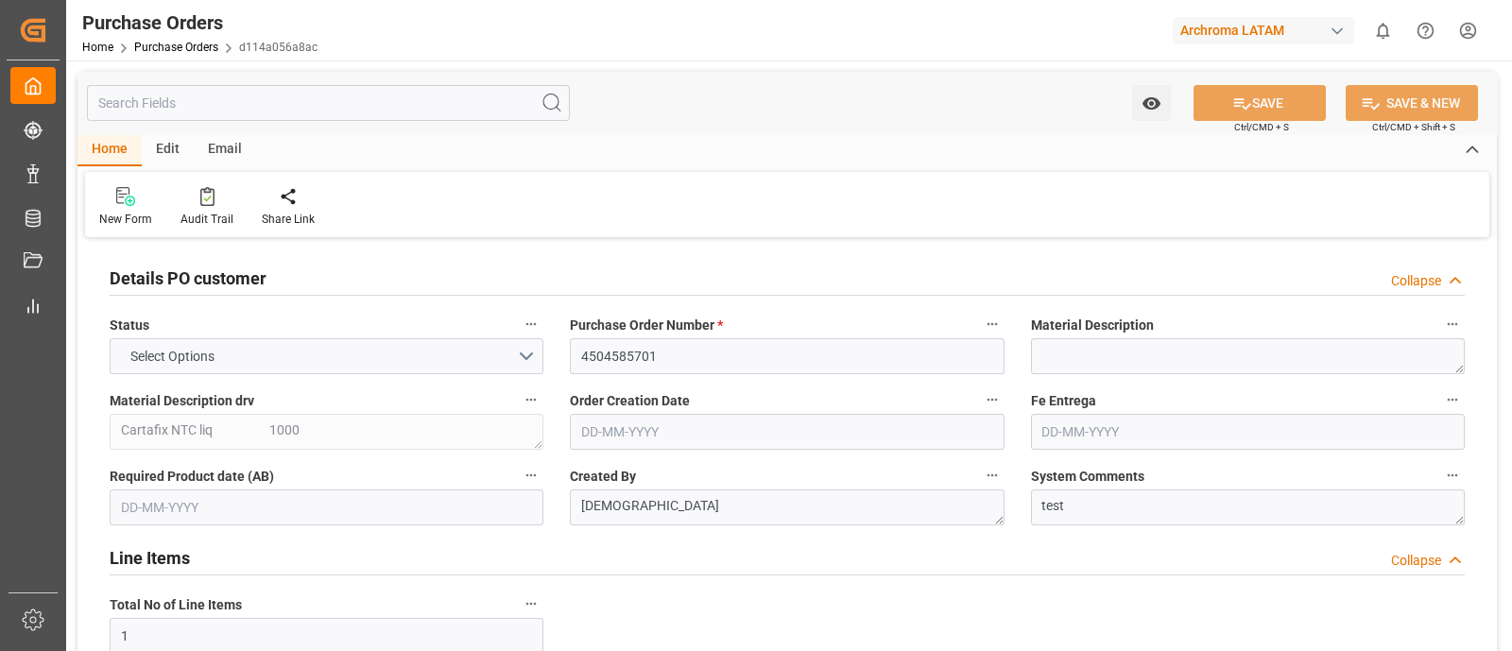
type input "[DATE]"
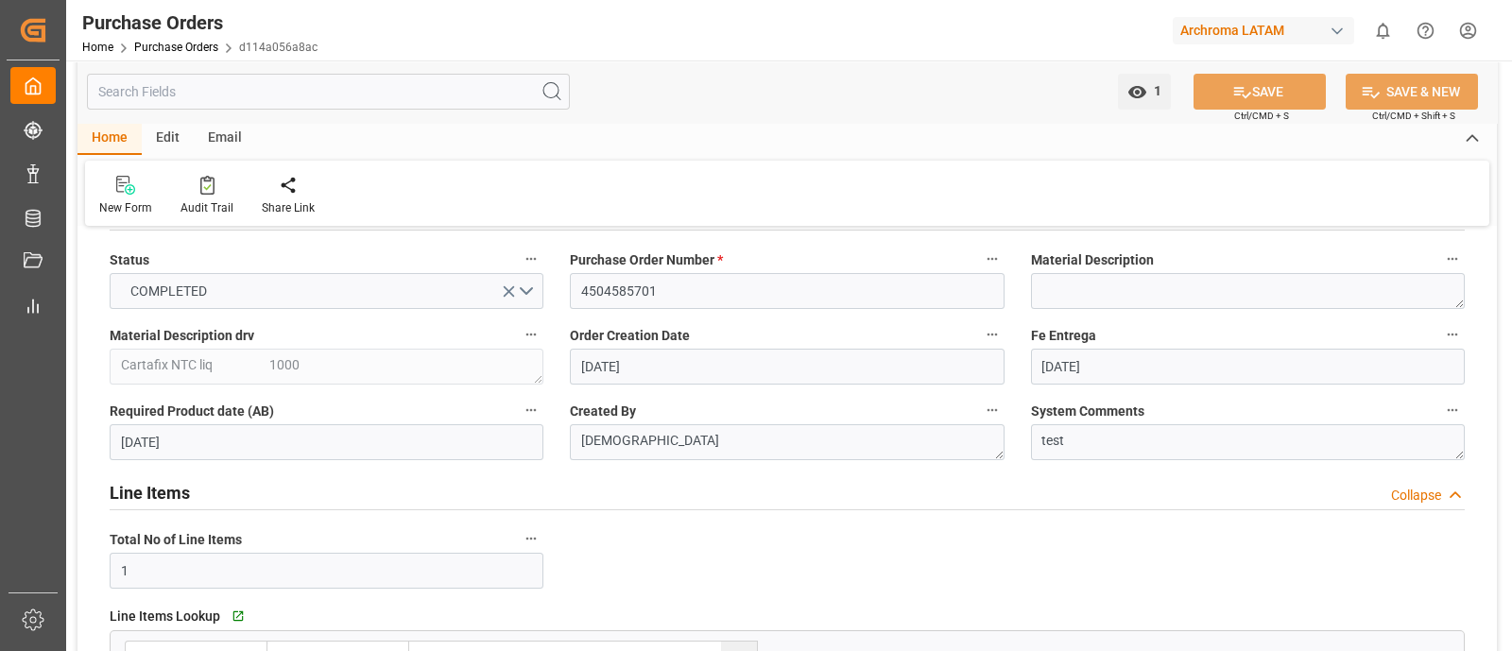
scroll to position [63, 0]
click at [1092, 442] on textarea "test" at bounding box center [1248, 444] width 434 height 36
click at [1096, 479] on div "Line Items Collapse" at bounding box center [787, 493] width 1355 height 36
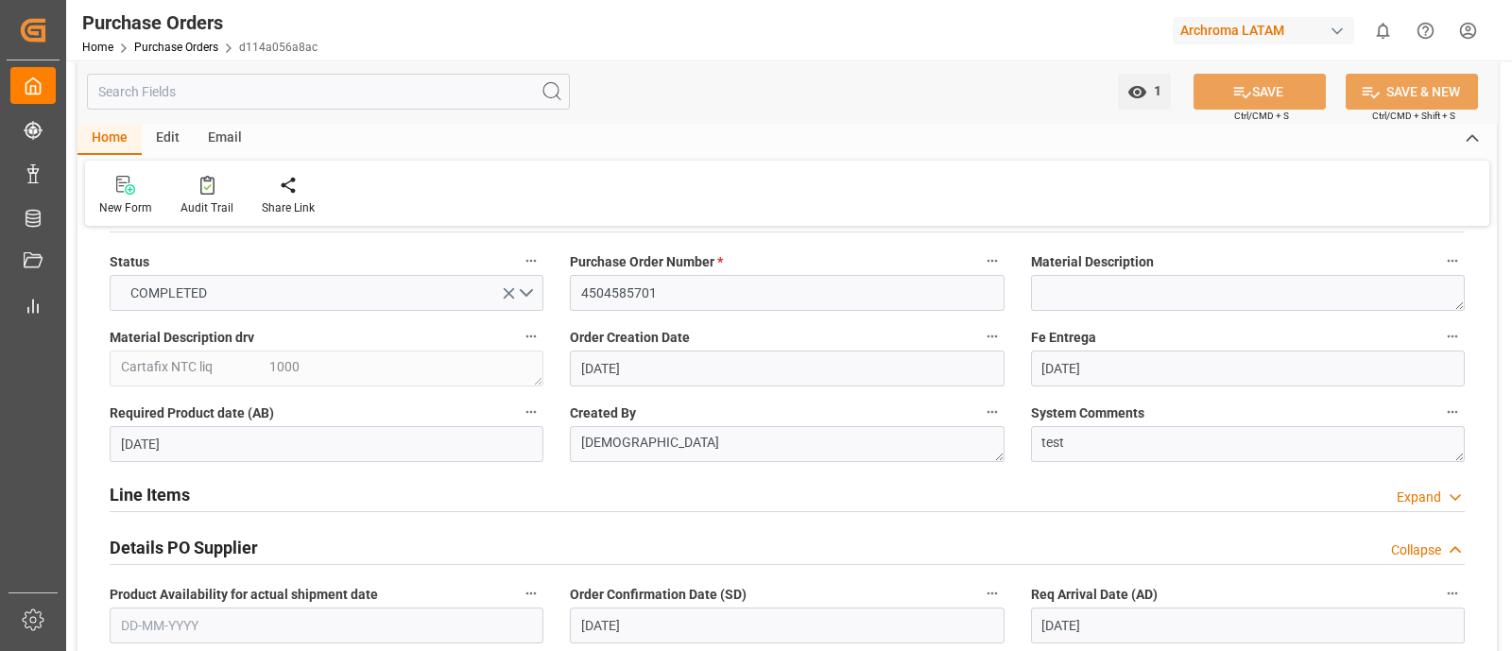
click at [1096, 479] on div "Line Items Expand" at bounding box center [787, 493] width 1355 height 36
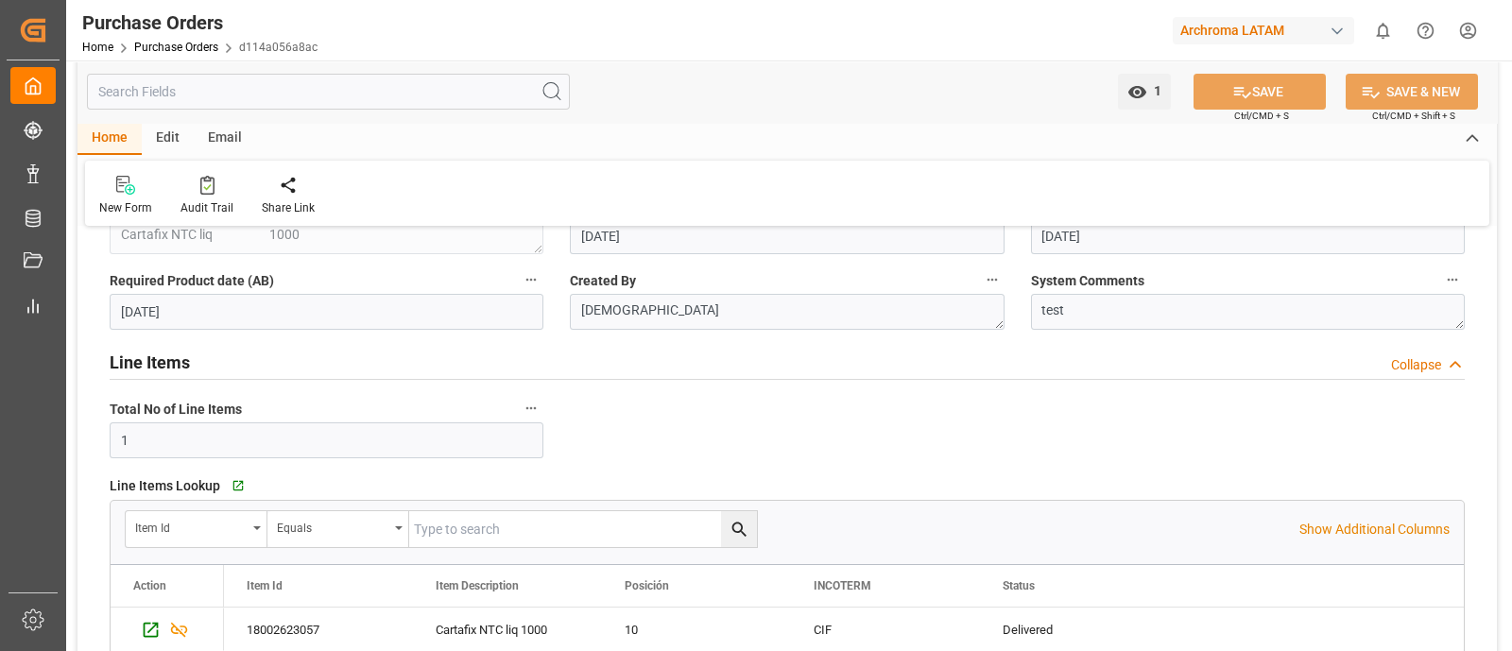
scroll to position [0, 0]
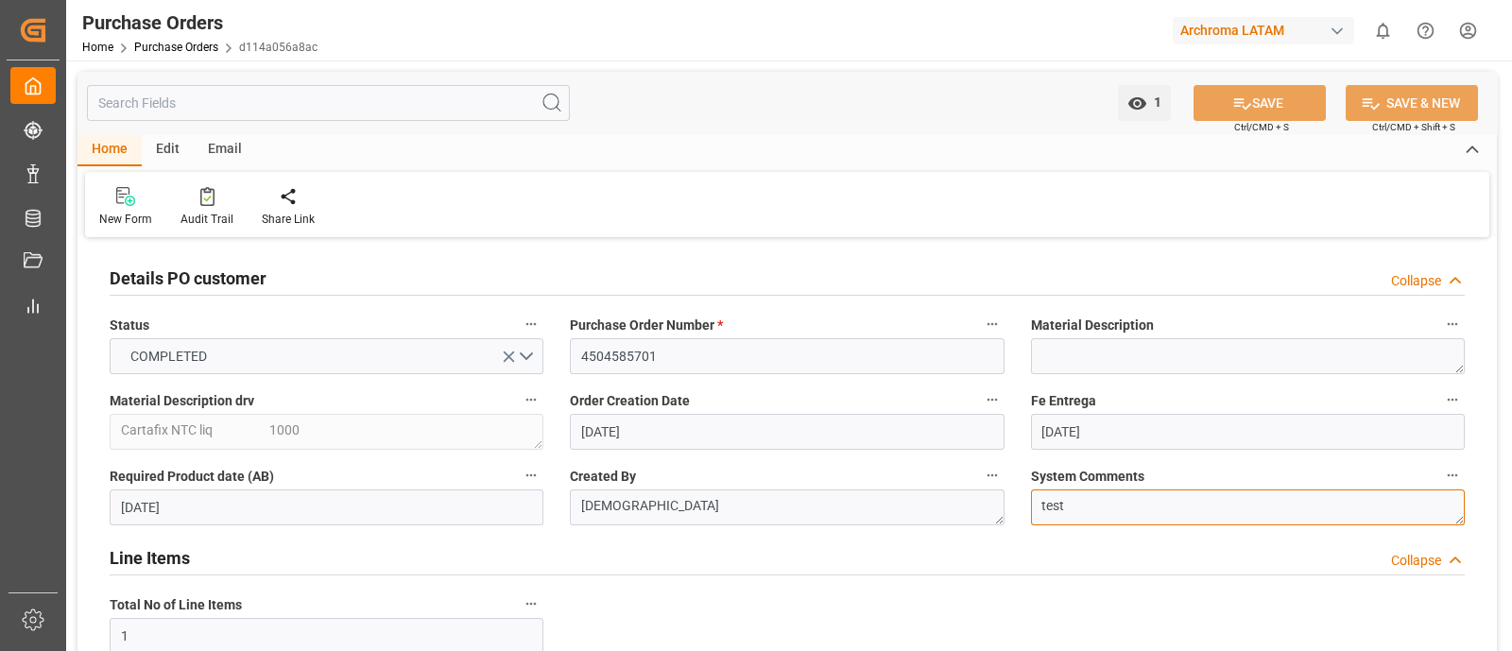
click at [1107, 511] on textarea "test" at bounding box center [1248, 507] width 434 height 36
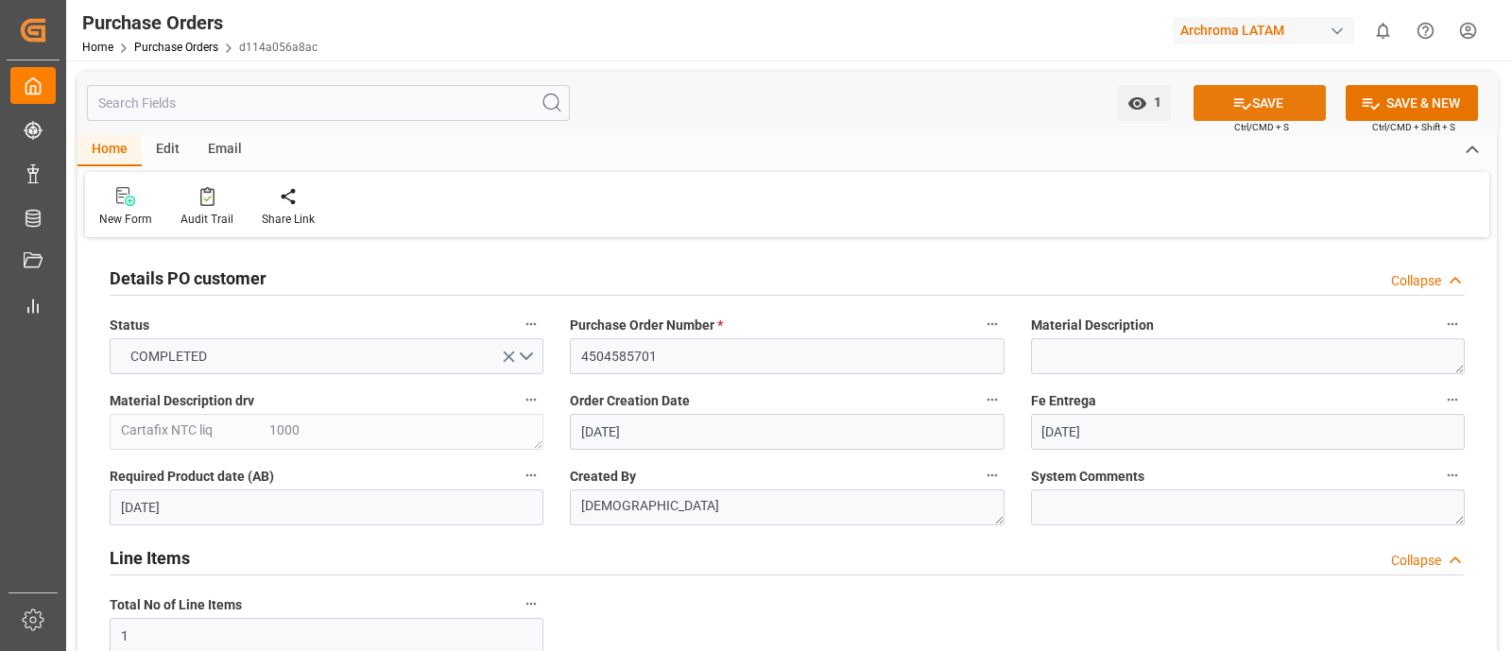
click at [1242, 107] on icon at bounding box center [1242, 103] width 17 height 11
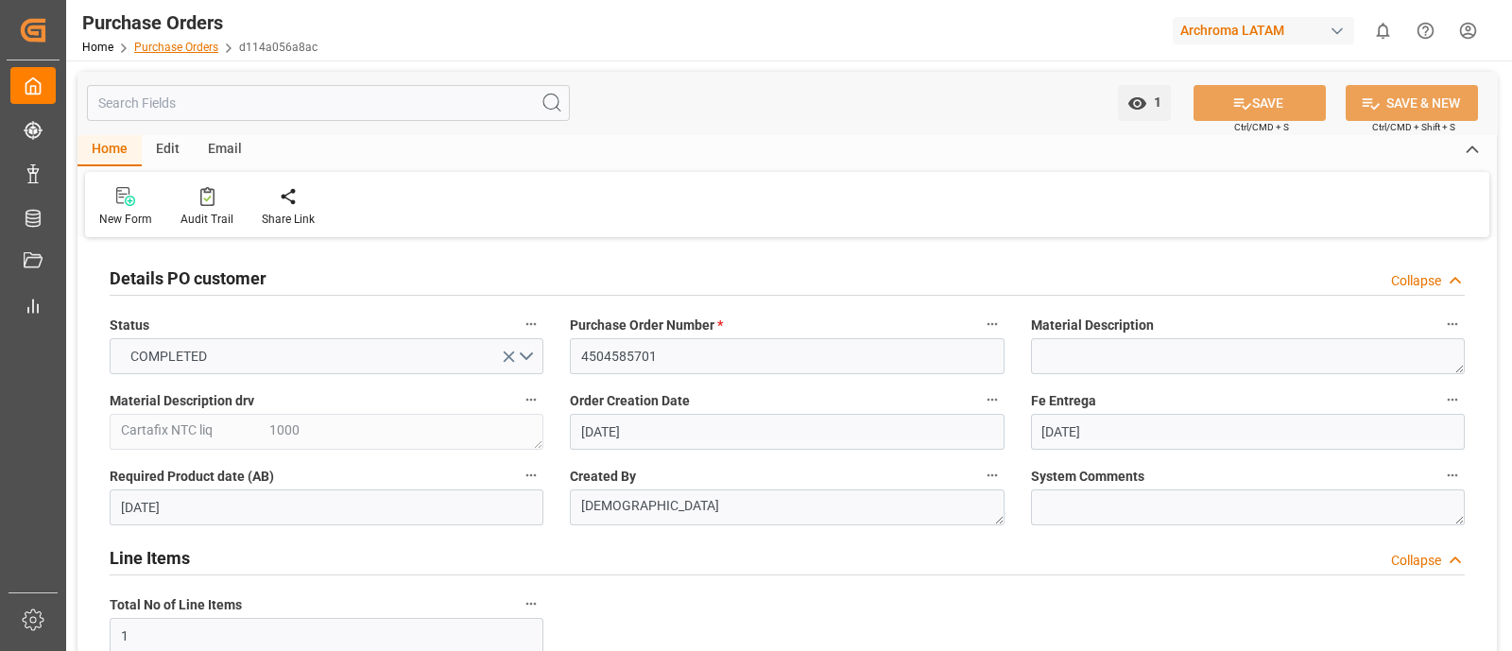
click at [193, 47] on link "Purchase Orders" at bounding box center [176, 47] width 84 height 13
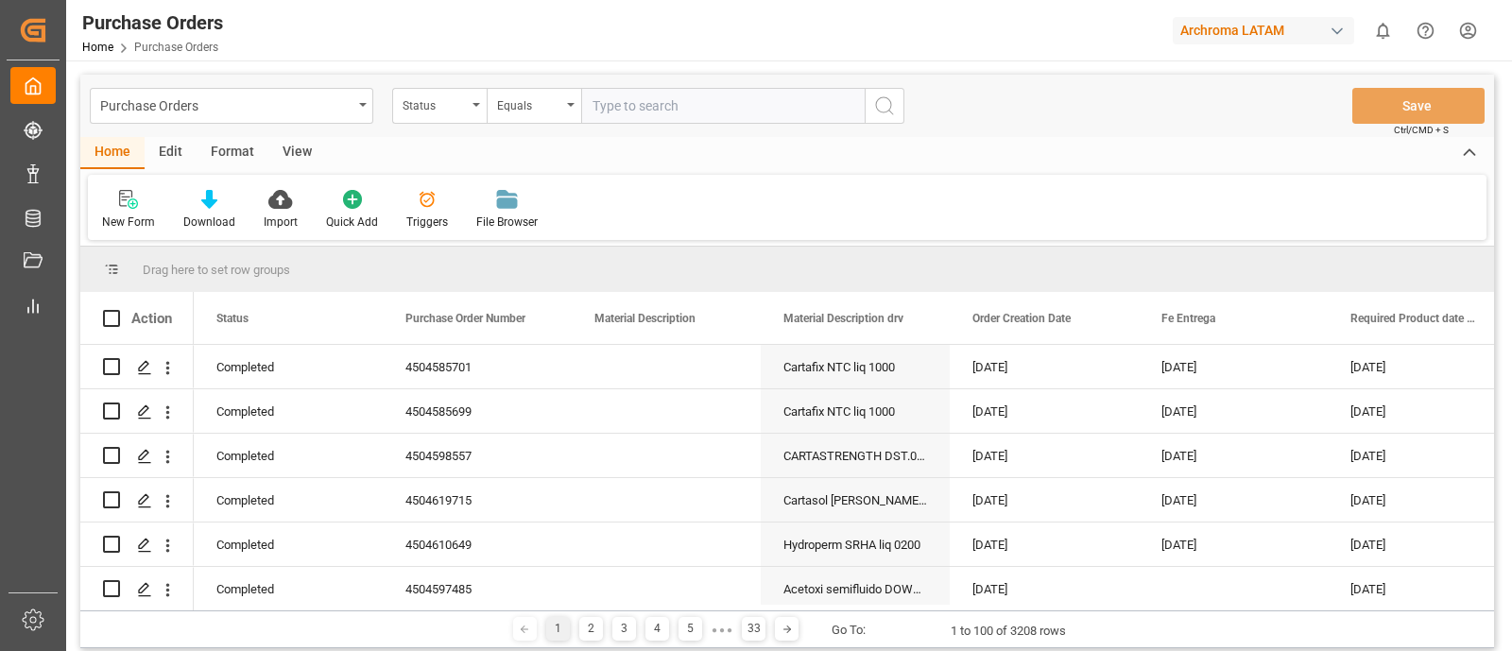
click at [961, 213] on div "New Form Download Import Quick Add Triggers File Browser" at bounding box center [787, 207] width 1398 height 65
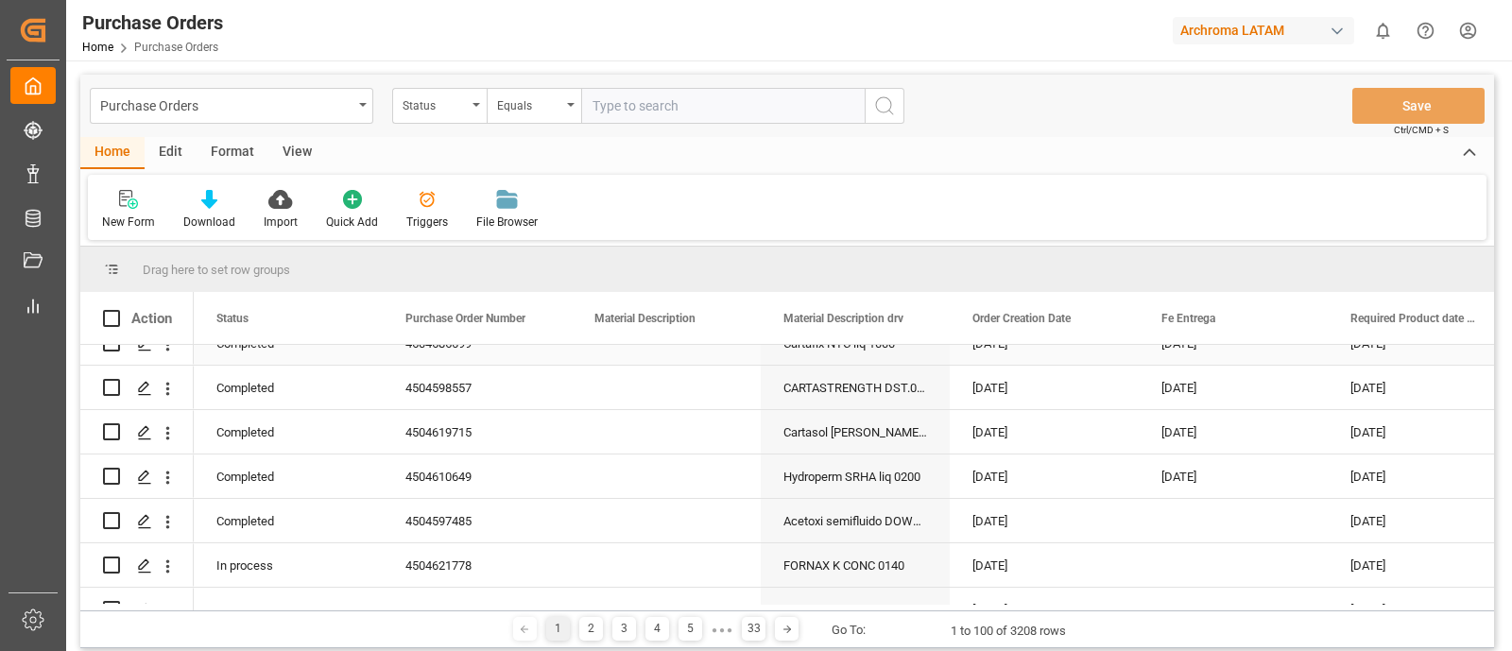
scroll to position [70, 0]
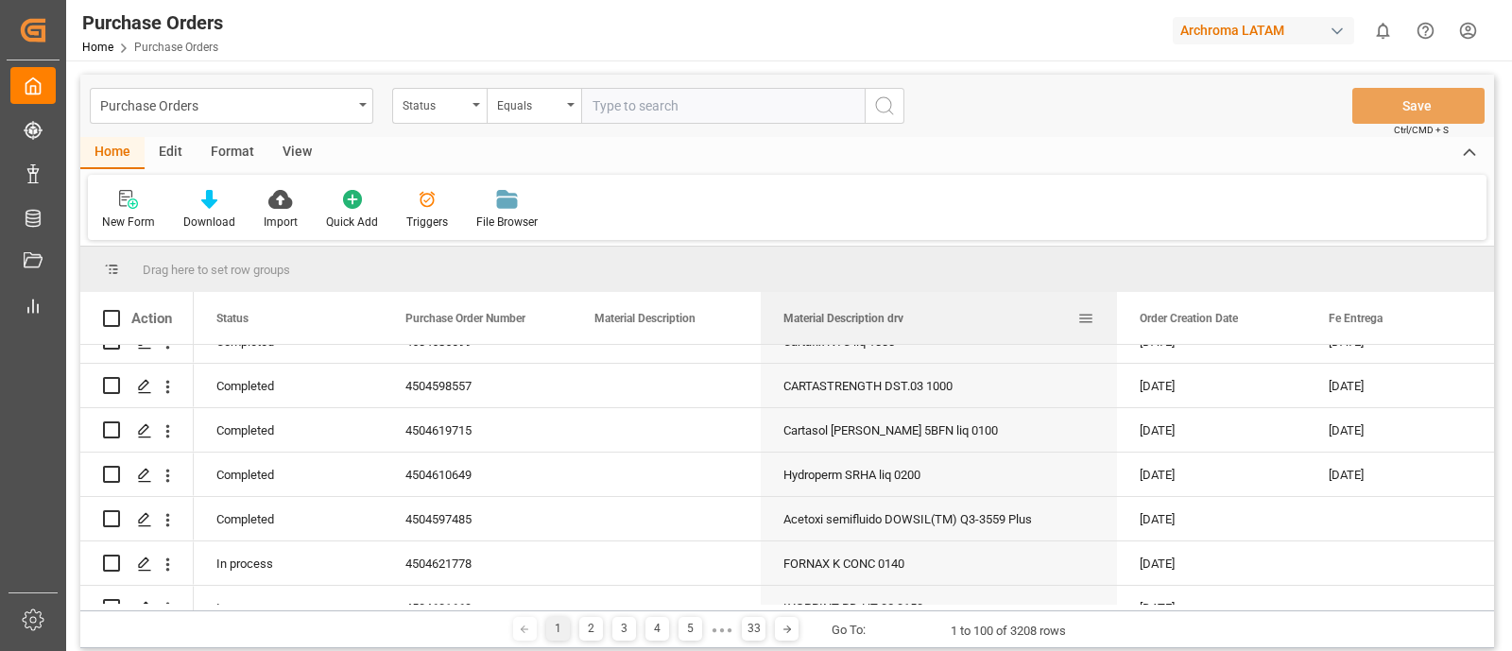
drag, startPoint x: 948, startPoint y: 333, endPoint x: 1115, endPoint y: 300, distance: 170.3
click at [1115, 300] on div at bounding box center [1117, 318] width 8 height 52
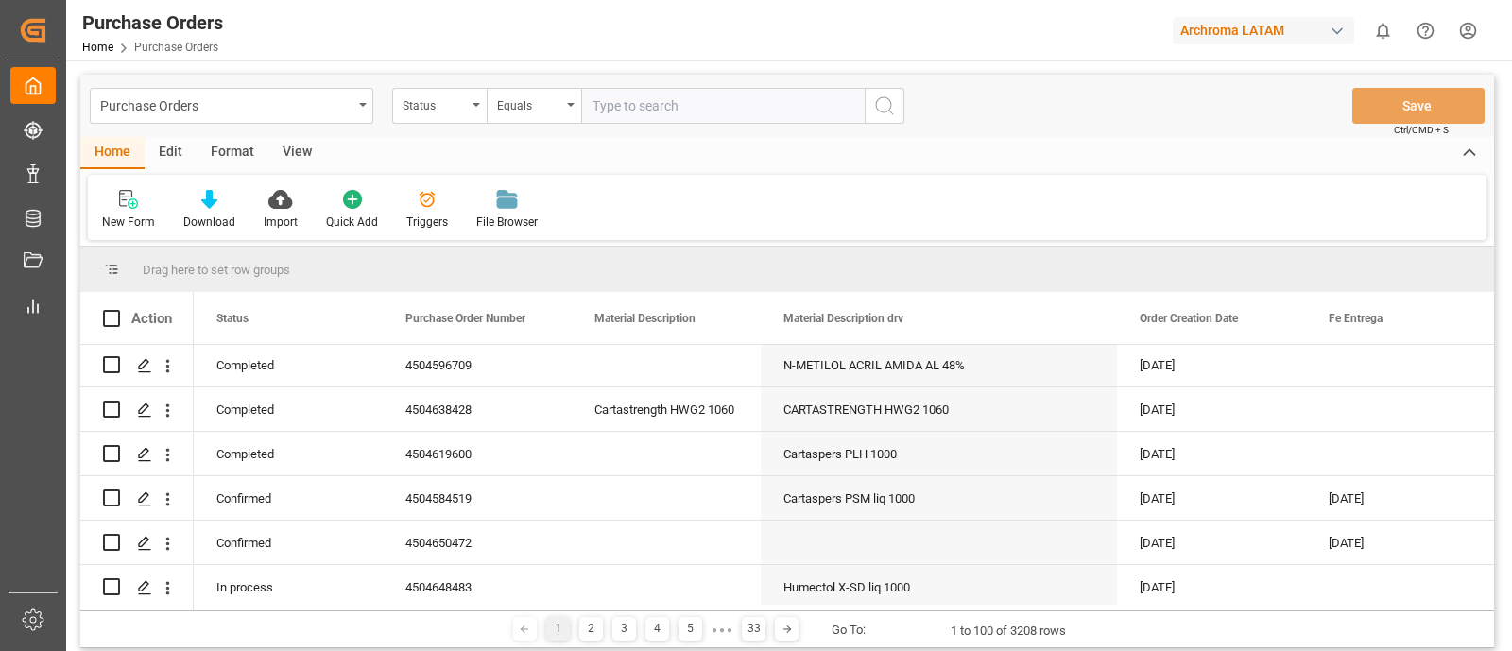
scroll to position [1379, 0]
drag, startPoint x: 756, startPoint y: 334, endPoint x: 827, endPoint y: 337, distance: 71.0
drag, startPoint x: 758, startPoint y: 334, endPoint x: 763, endPoint y: 326, distance: 10.2
click at [763, 326] on div at bounding box center [765, 318] width 8 height 52
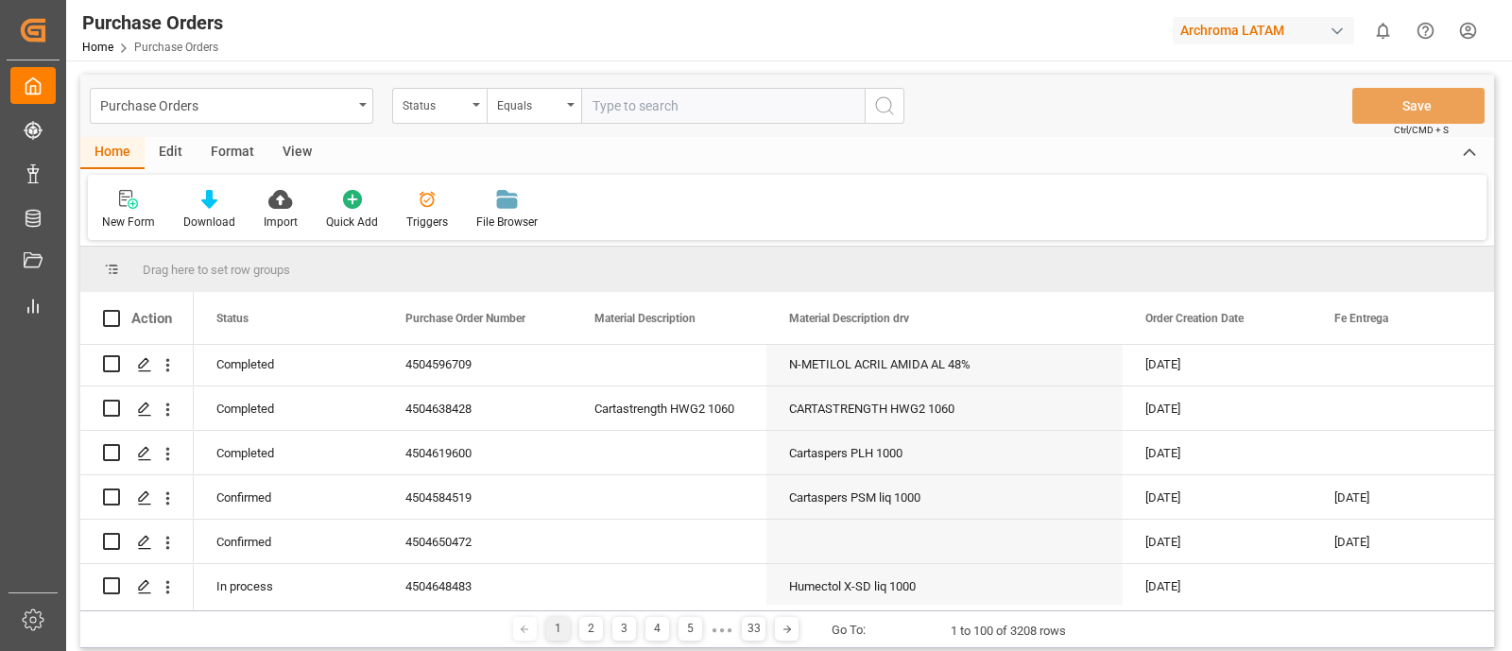
click at [876, 205] on div "New Form Download Import Quick Add Triggers File Browser" at bounding box center [787, 207] width 1398 height 65
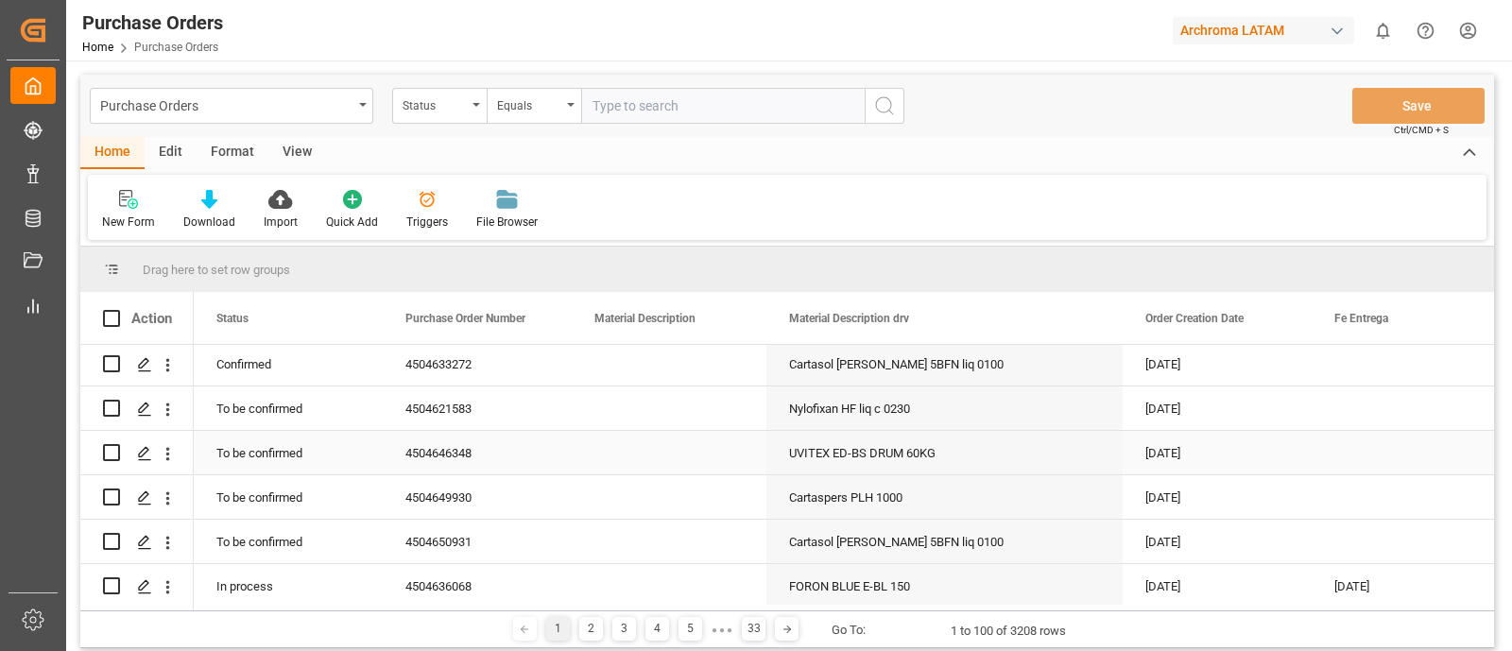
scroll to position [1709, 0]
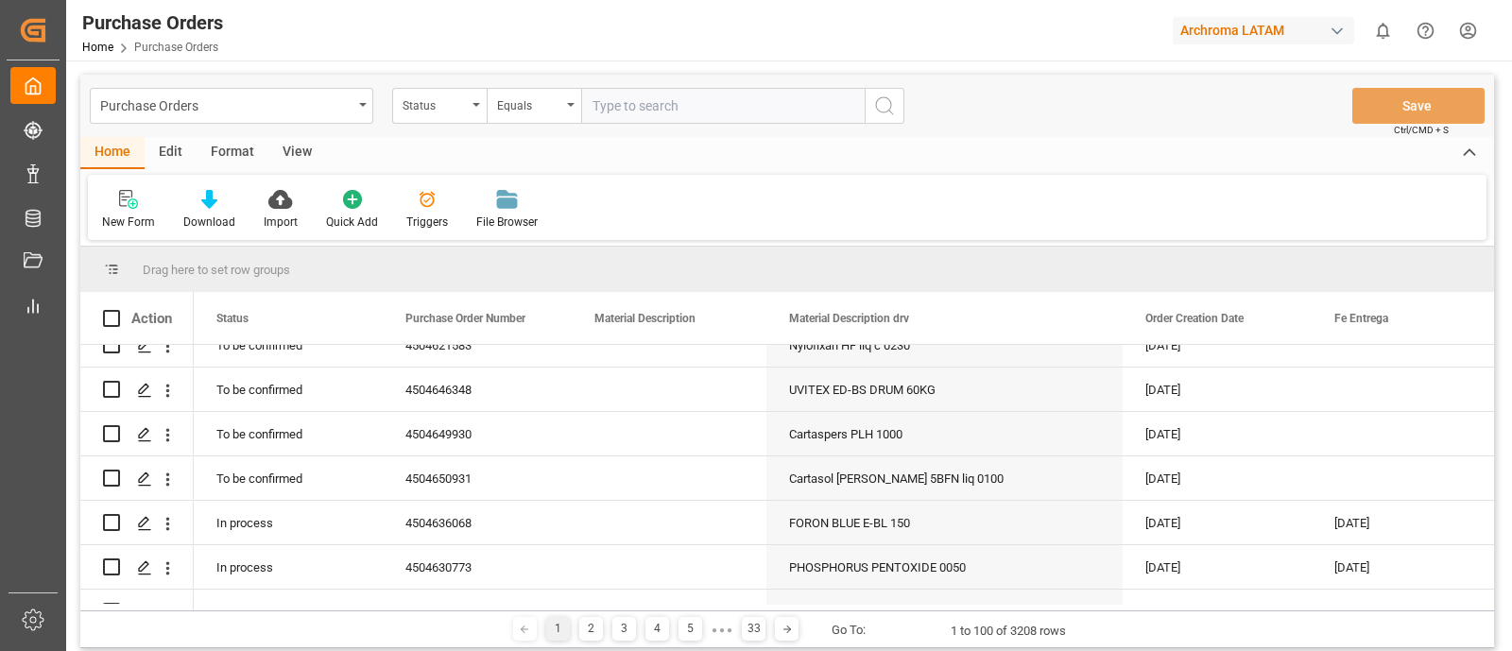
click at [1041, 199] on div "New Form Download Import Quick Add Triggers File Browser" at bounding box center [787, 207] width 1398 height 65
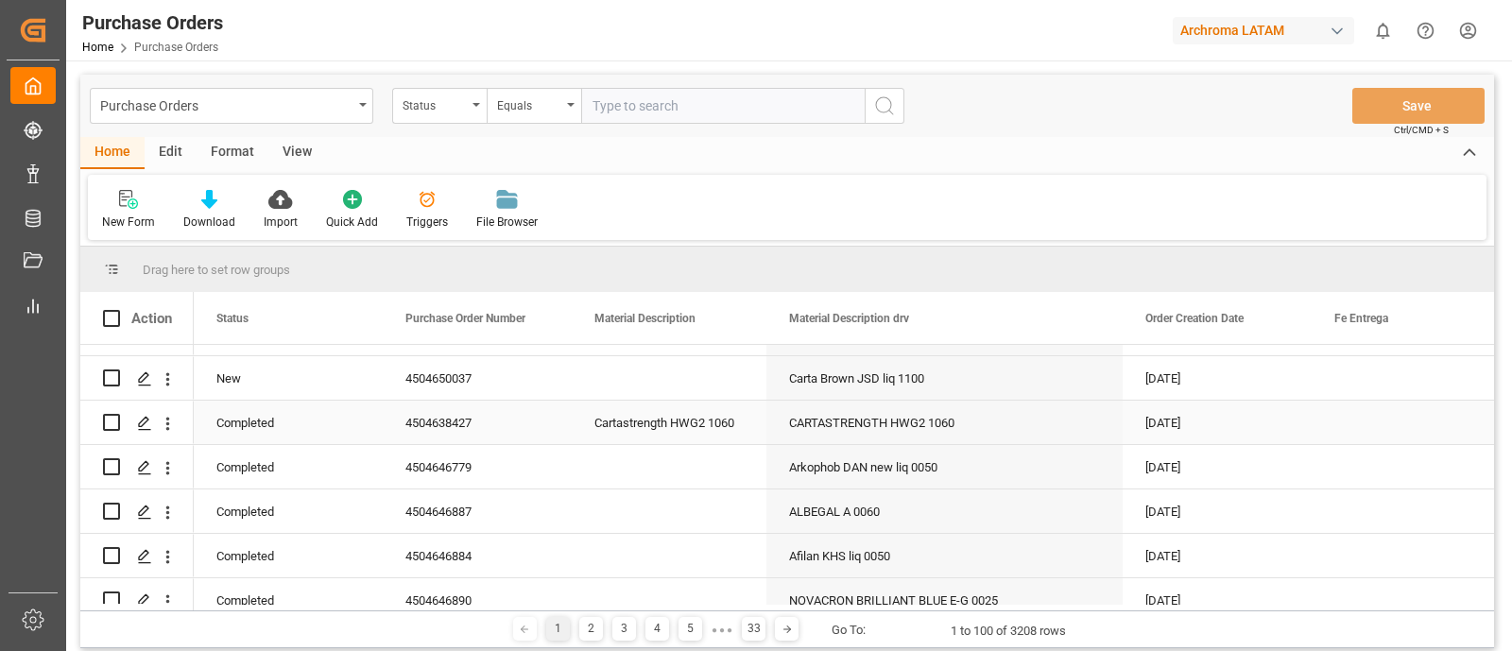
scroll to position [2166, 0]
click at [896, 202] on div "New Form Download Import Quick Add Triggers File Browser" at bounding box center [787, 207] width 1398 height 65
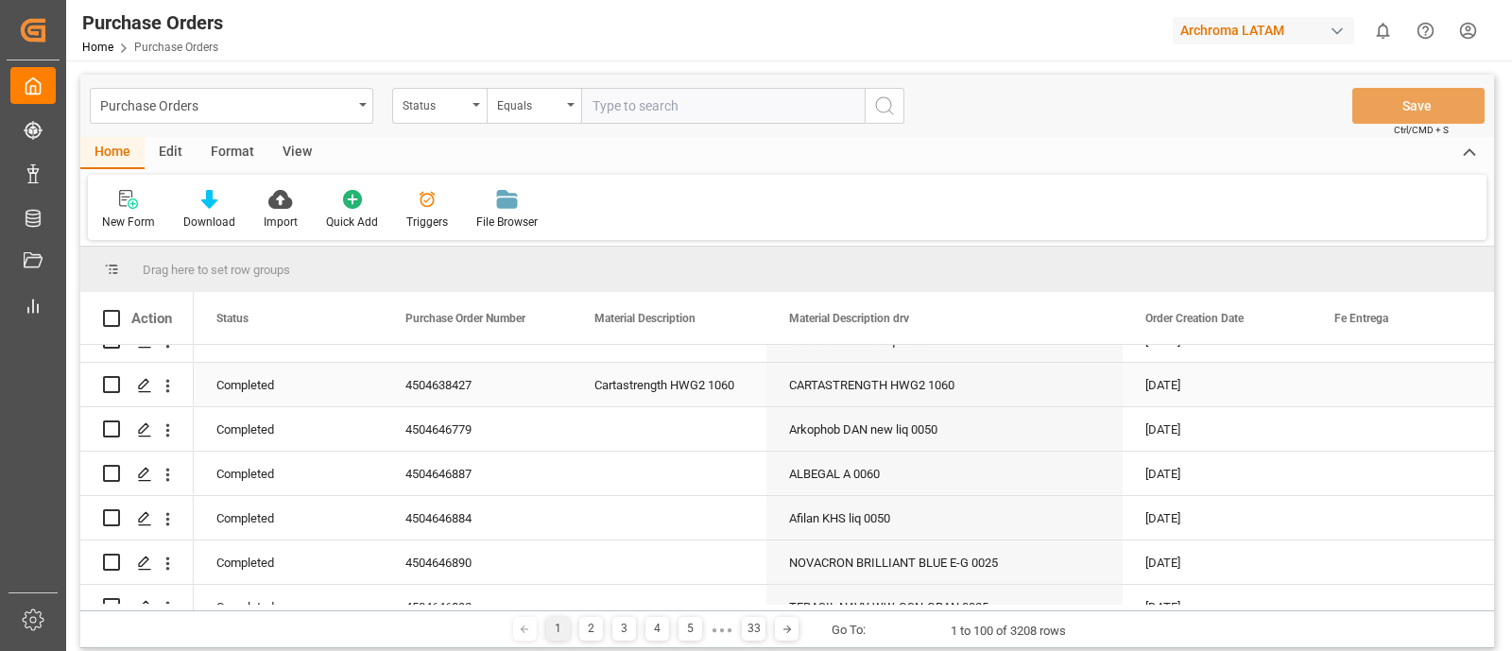
scroll to position [2203, 0]
click at [813, 373] on div "CARTASTRENGTH HWG2 1060" at bounding box center [944, 383] width 356 height 43
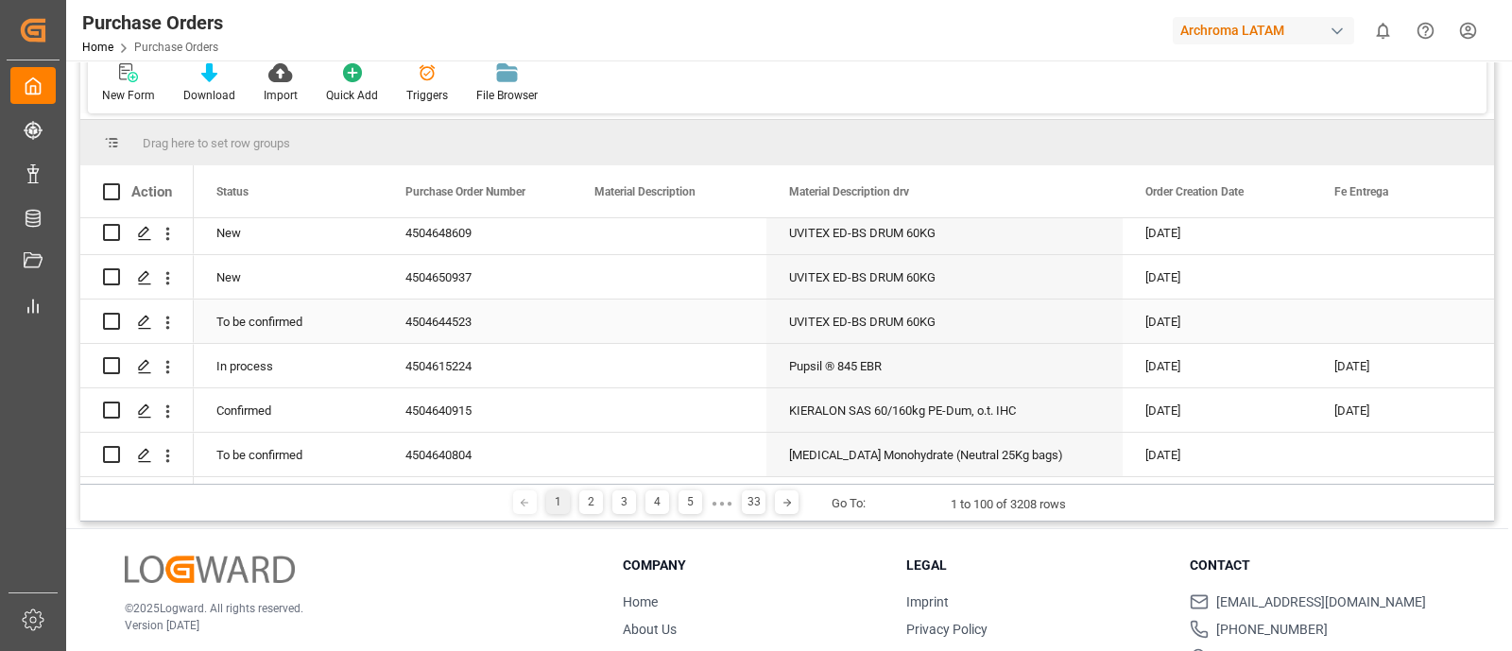
scroll to position [133, 0]
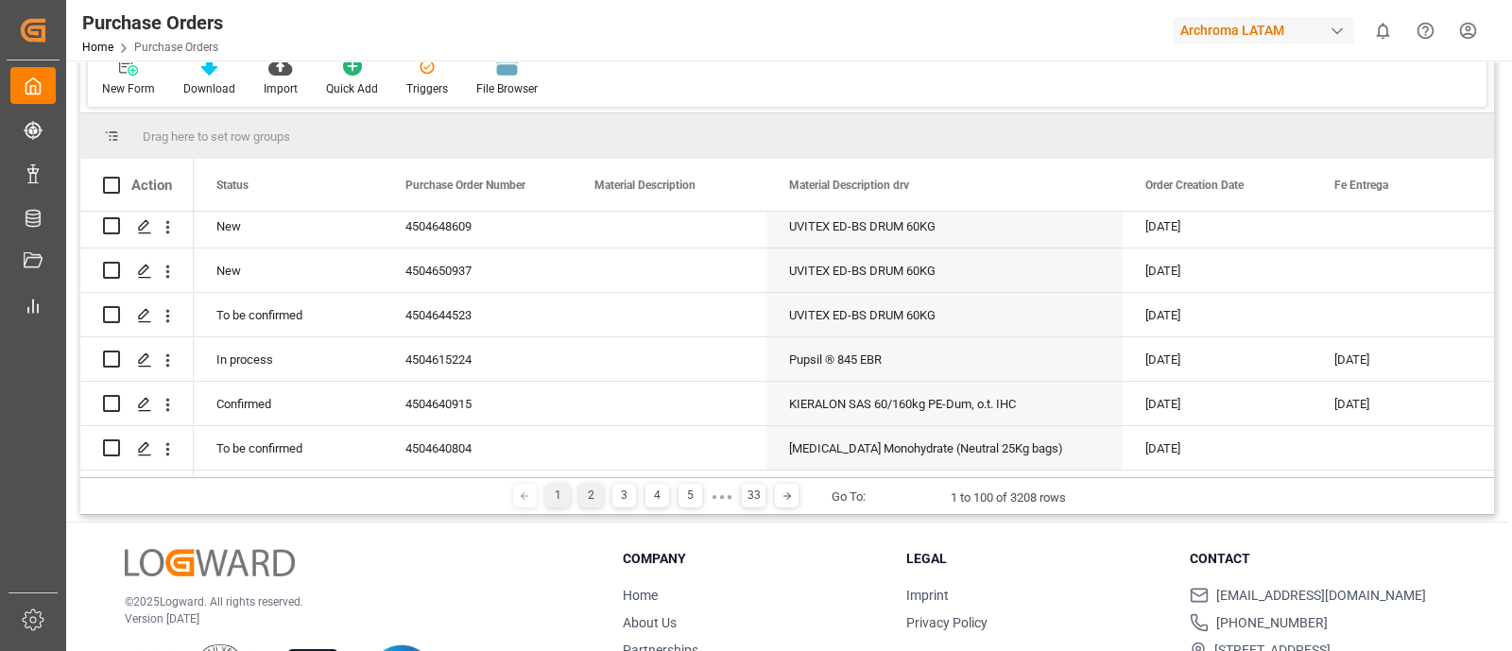
click at [597, 493] on div "2" at bounding box center [591, 496] width 24 height 24
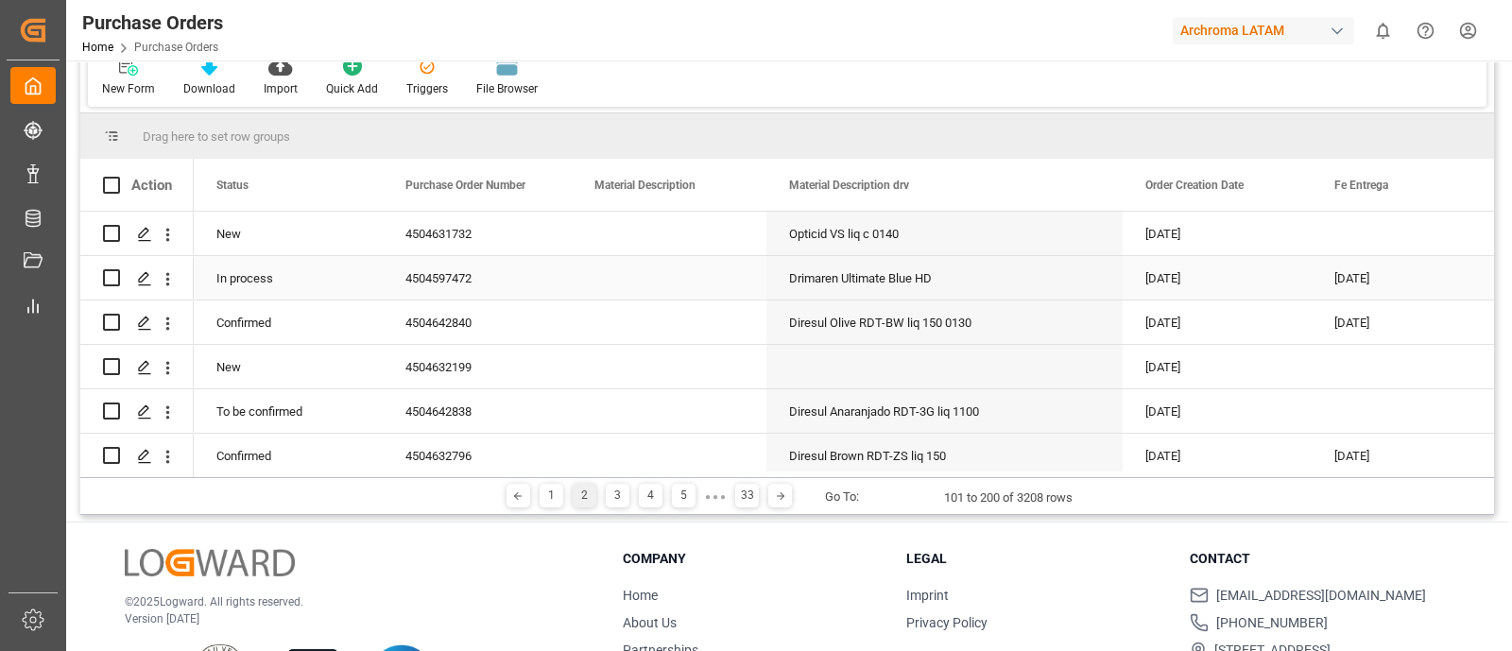
scroll to position [0, 0]
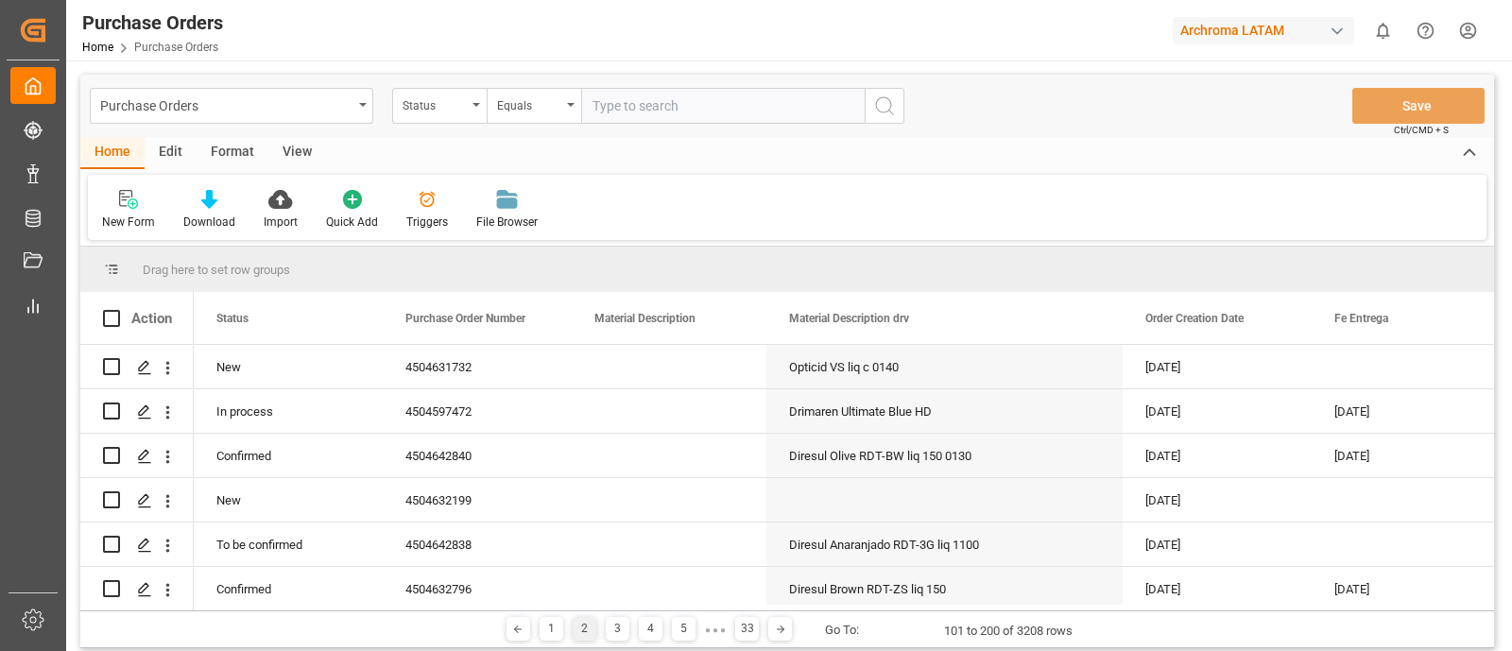
click at [799, 222] on div "New Form Download Import Quick Add Triggers File Browser" at bounding box center [787, 207] width 1398 height 65
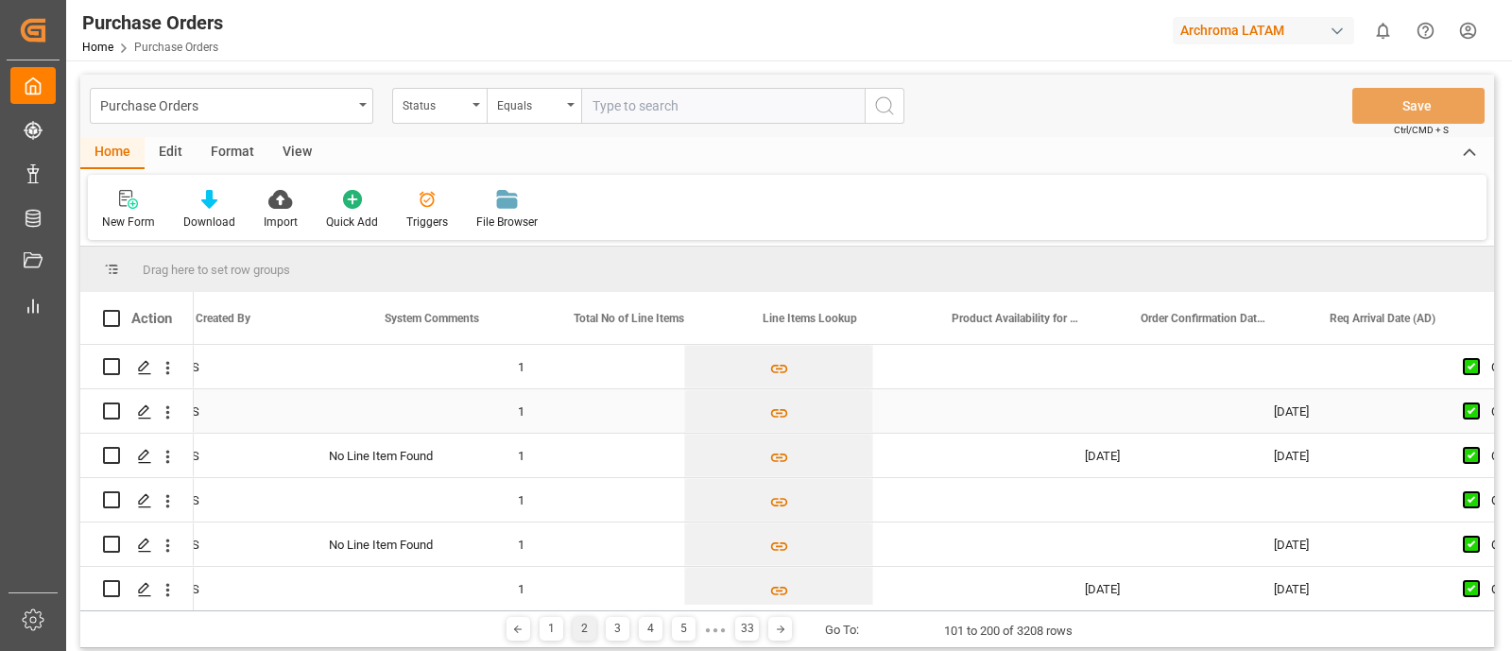
scroll to position [0, 1572]
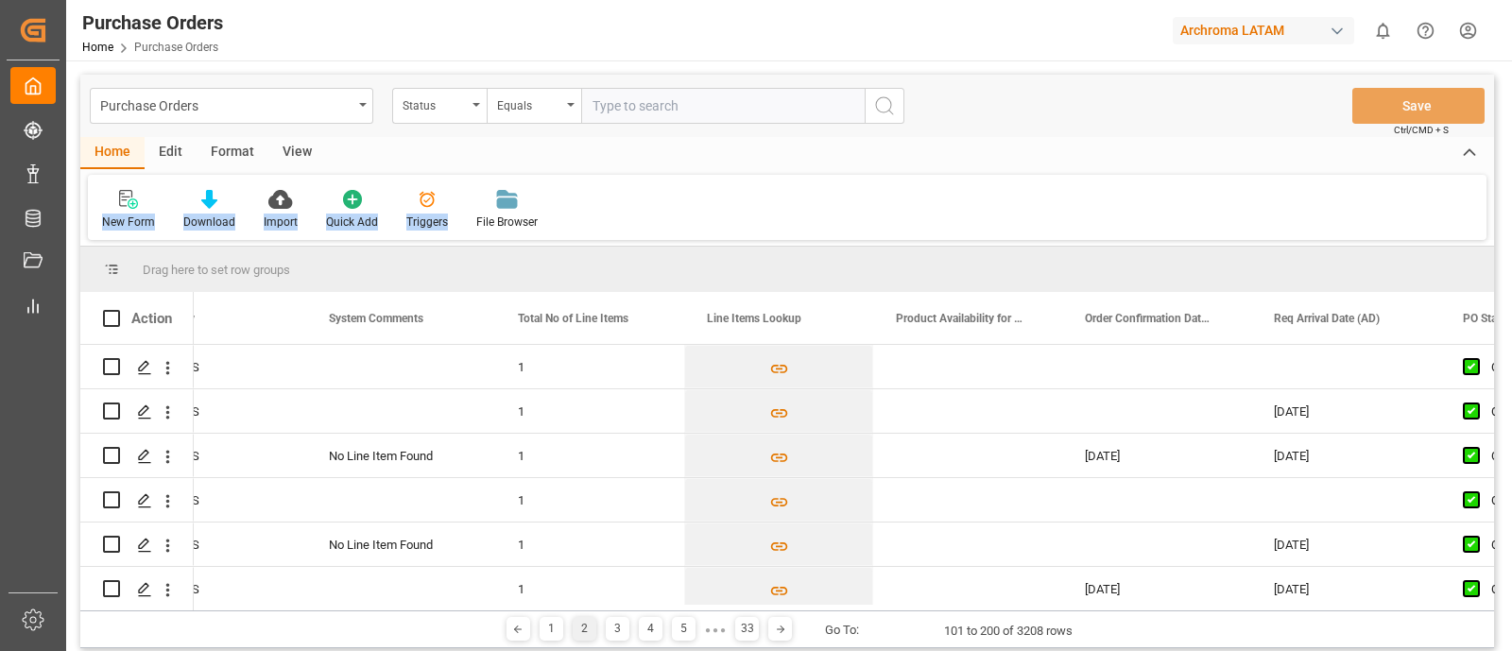
drag, startPoint x: 778, startPoint y: 196, endPoint x: 872, endPoint y: 145, distance: 107.4
click at [872, 145] on div "Home Edit Format View New Form Download Import Quick Add Triggers File Browser" at bounding box center [786, 188] width 1413 height 103
click at [943, 110] on div "Purchase Orders Status Equals Save Ctrl/CMD + S" at bounding box center [786, 106] width 1413 height 62
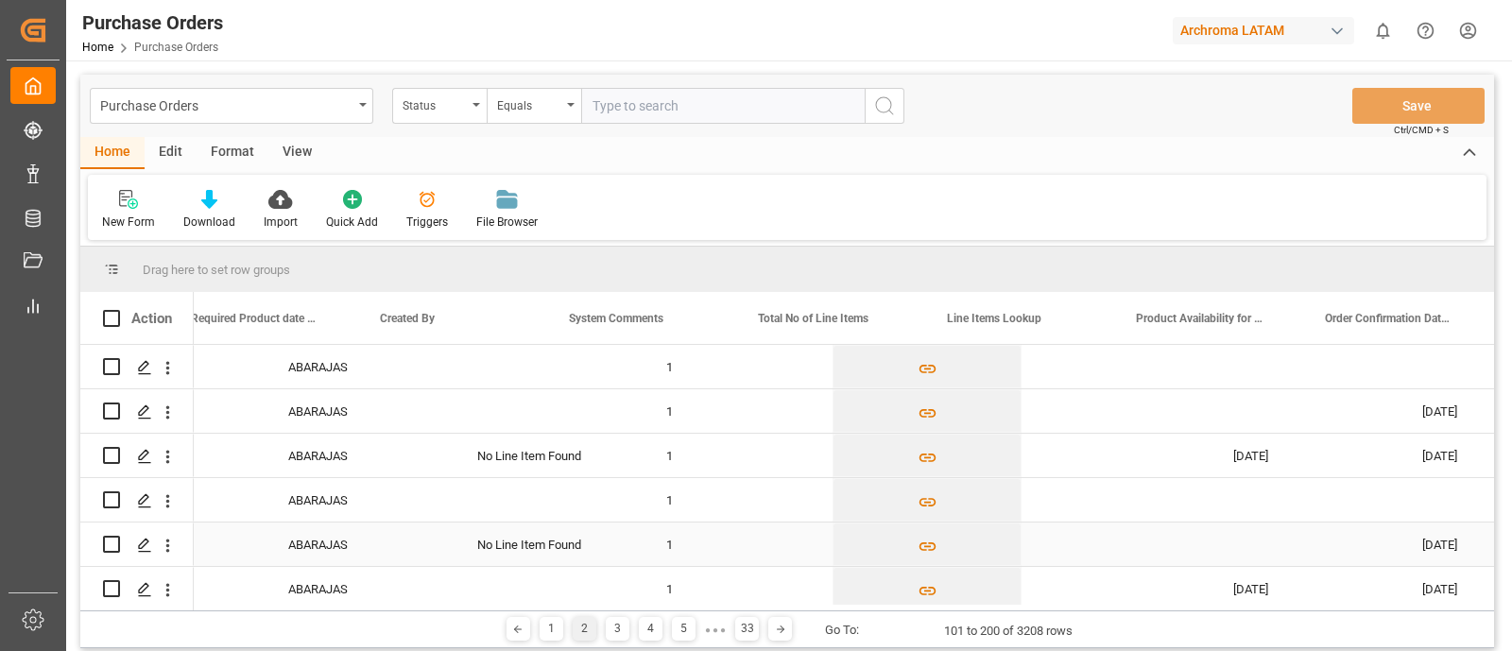
scroll to position [0, 1309]
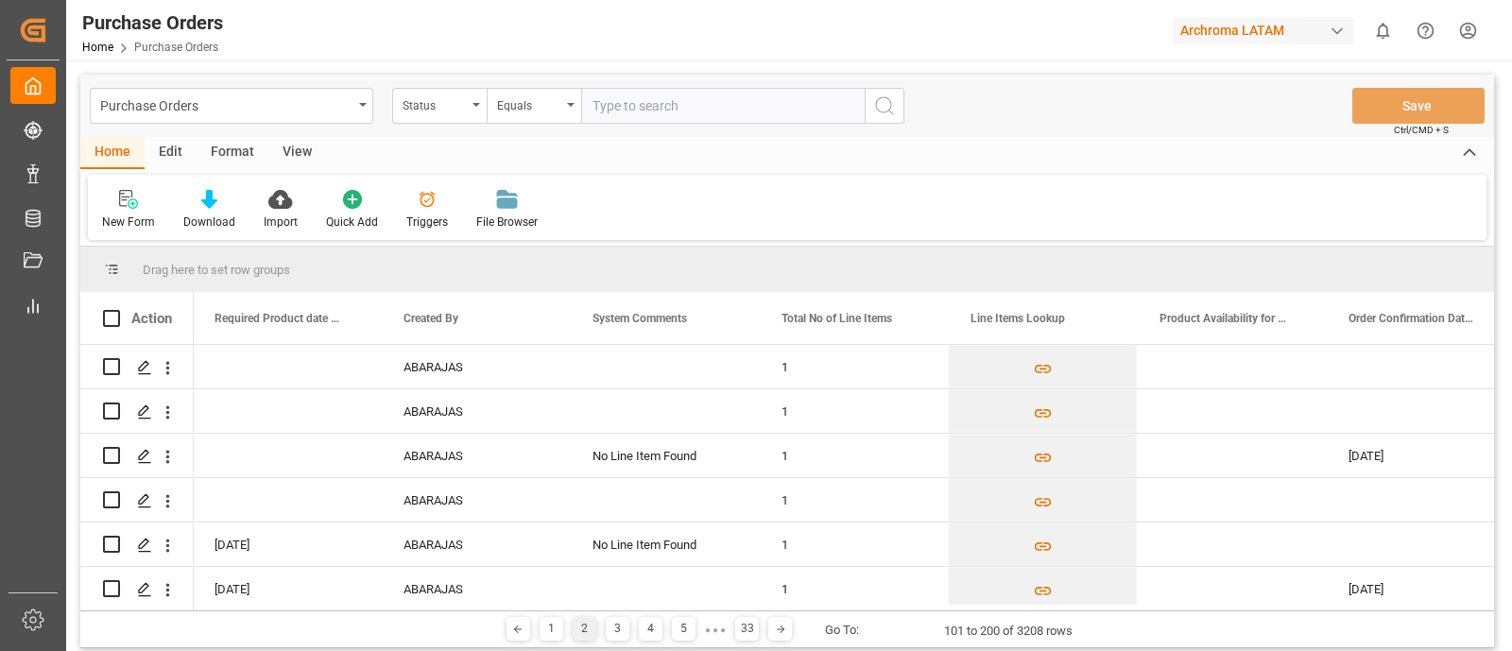
click at [996, 178] on div "New Form Download Import Quick Add Triggers File Browser" at bounding box center [787, 207] width 1398 height 65
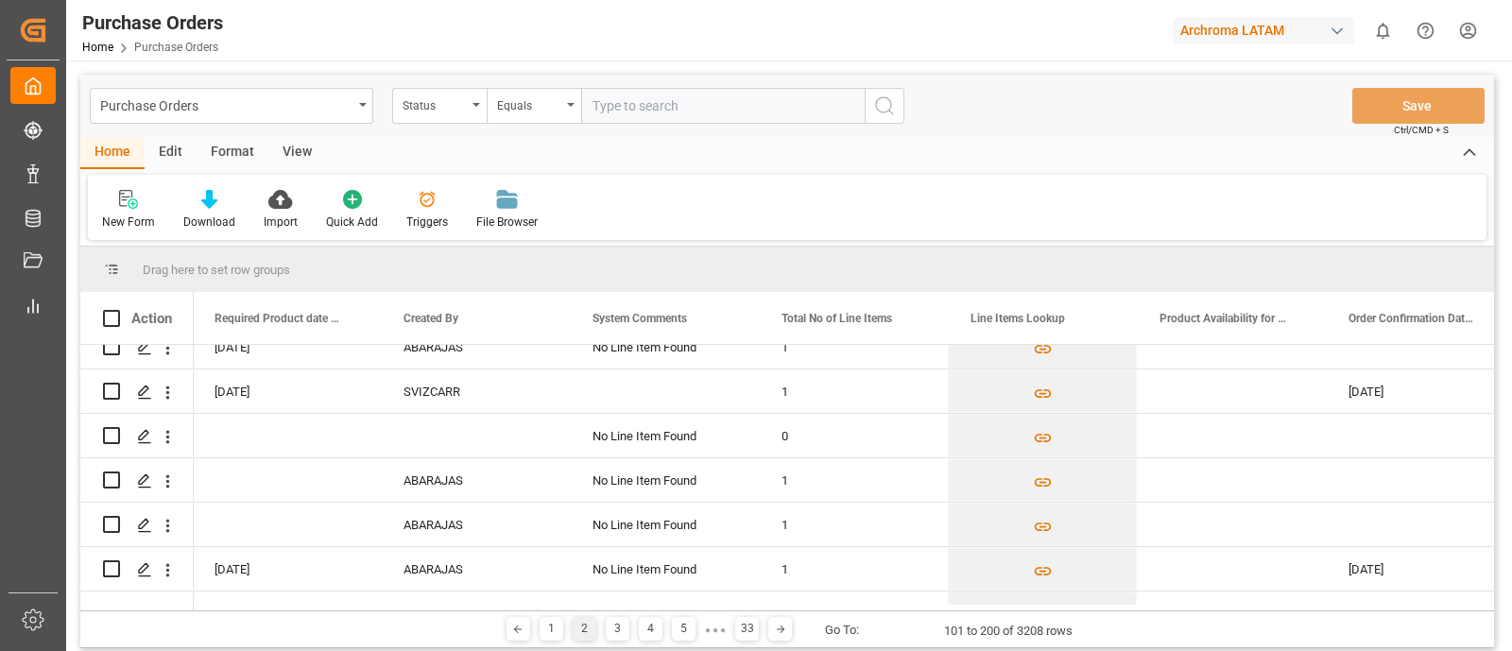
scroll to position [1306, 0]
click at [1048, 436] on icon "Press SPACE to select this row." at bounding box center [1042, 440] width 17 height 9
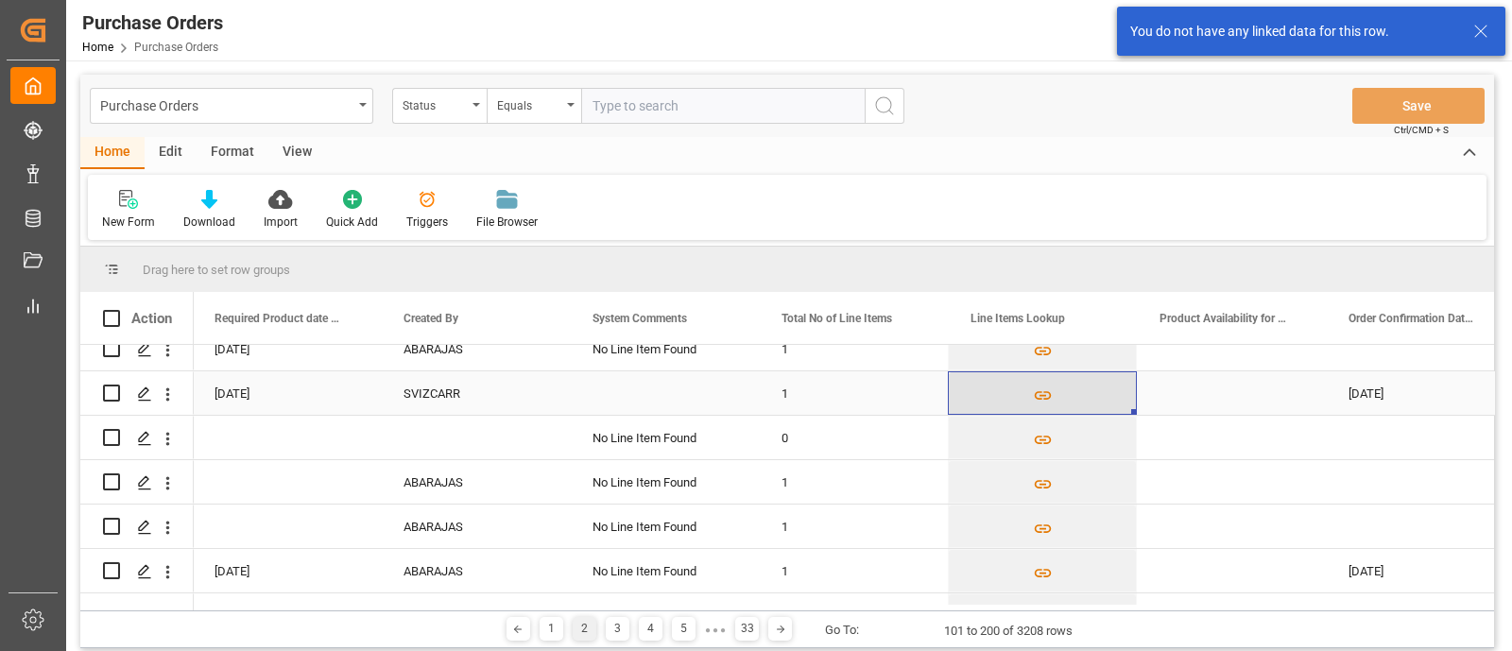
click at [1049, 397] on icon "Press SPACE to select this row." at bounding box center [1042, 395] width 17 height 9
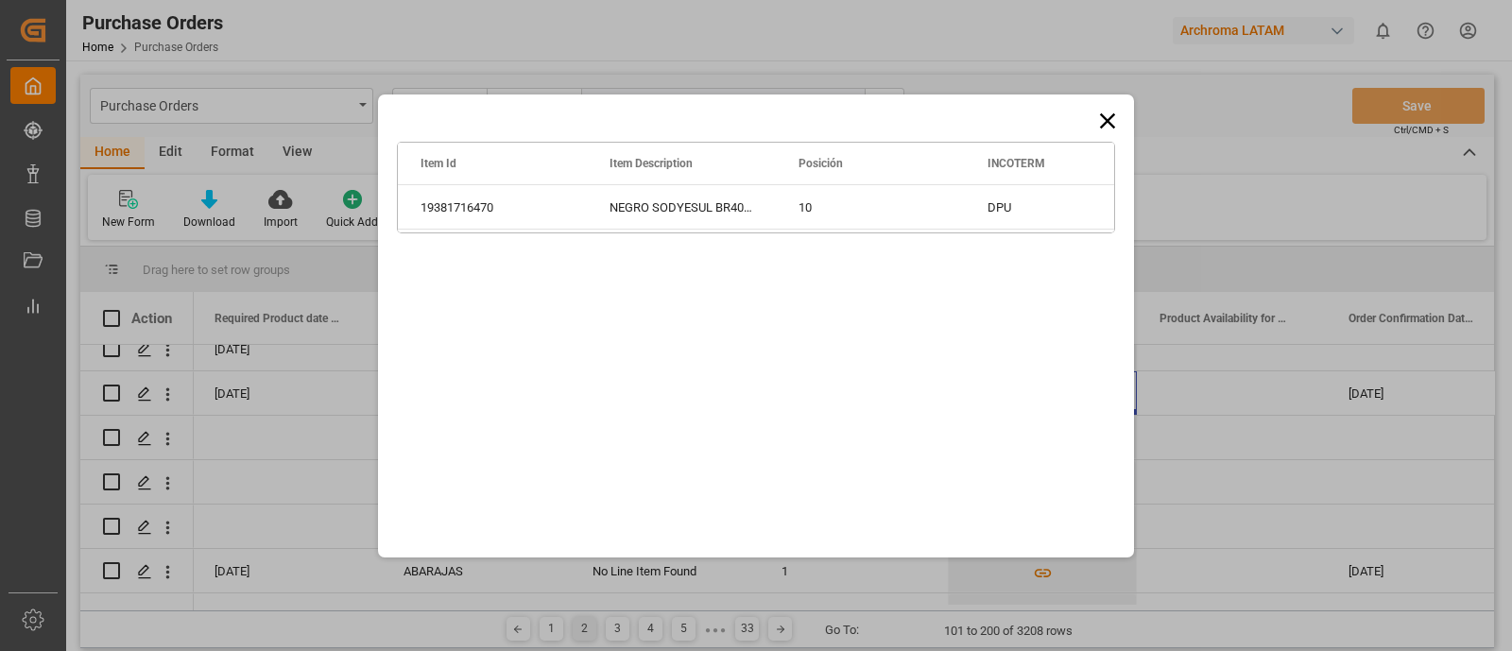
click at [862, 276] on div "Drag here to set row groups Drag here to set column labels Item Id Item Descrip…" at bounding box center [756, 325] width 756 height 463
click at [1105, 122] on icon at bounding box center [1107, 119] width 15 height 15
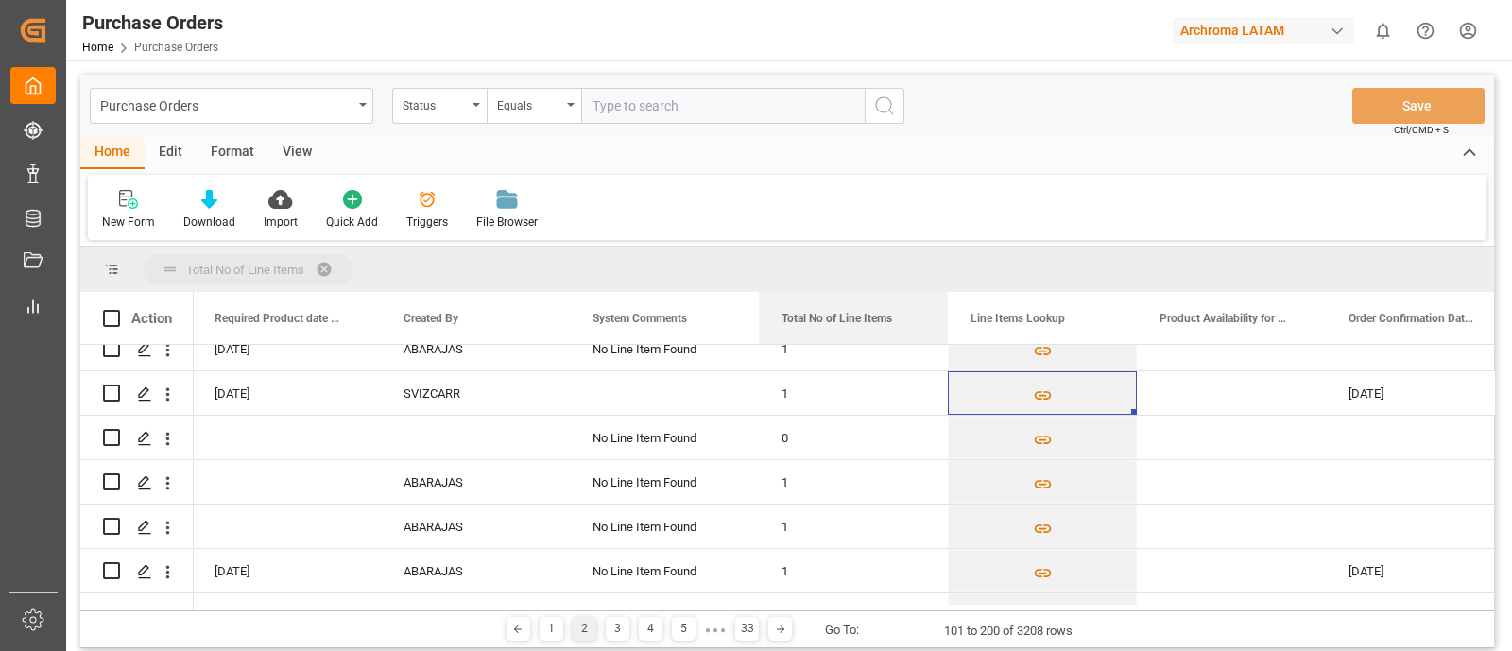
drag, startPoint x: 848, startPoint y: 323, endPoint x: 832, endPoint y: 280, distance: 46.3
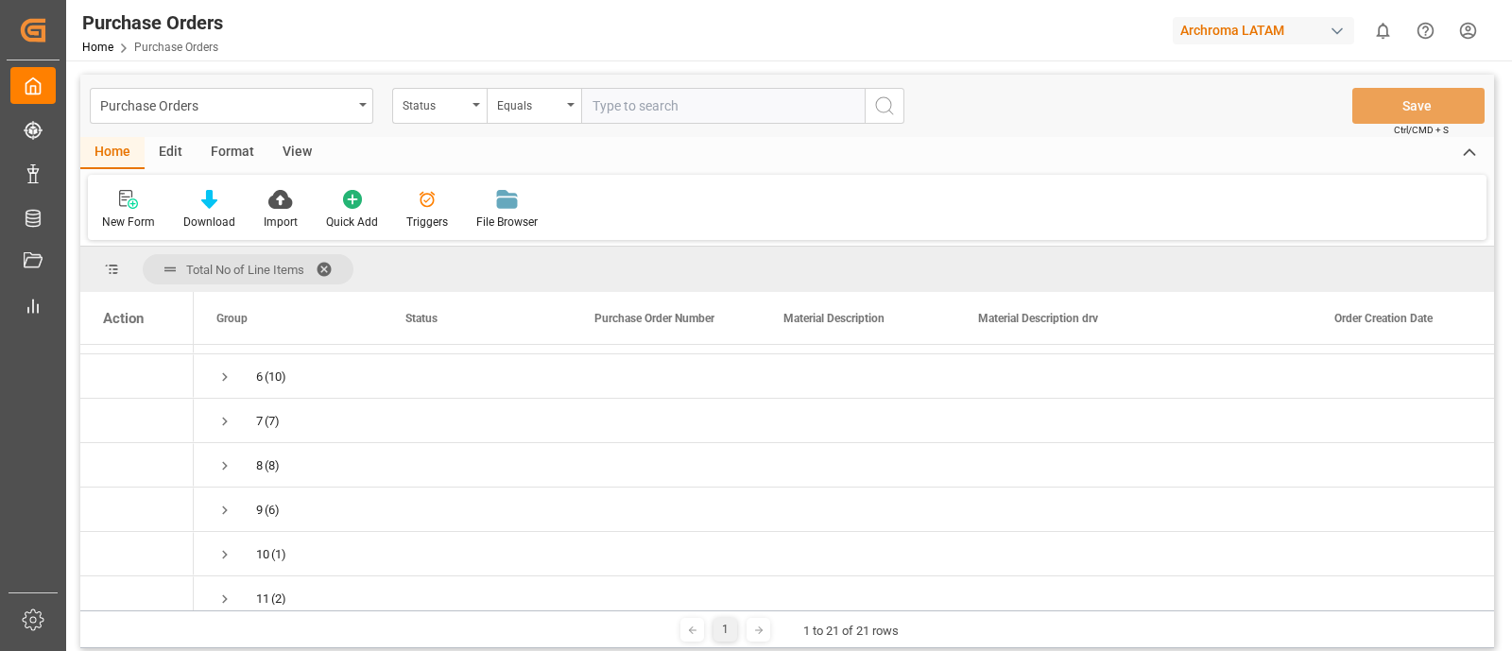
scroll to position [0, 0]
click at [226, 369] on span "Press SPACE to select this row." at bounding box center [224, 367] width 17 height 17
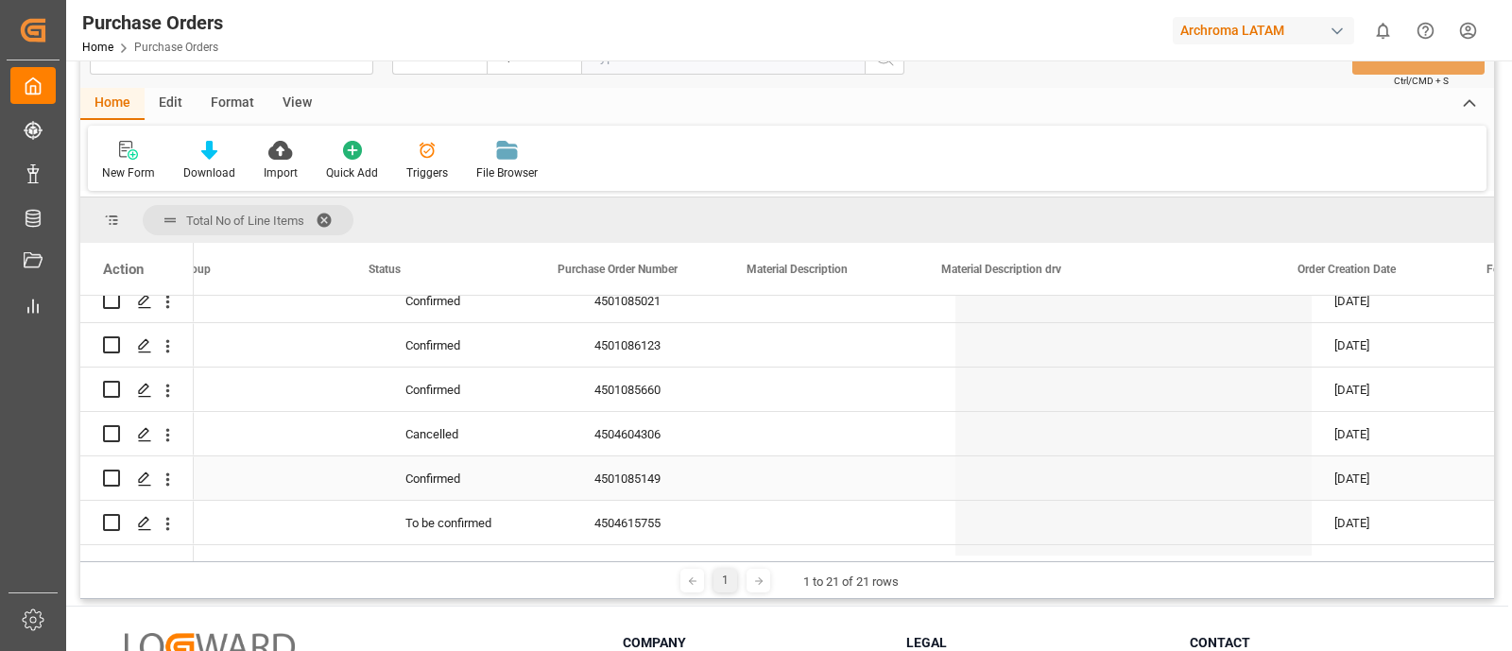
scroll to position [0, 274]
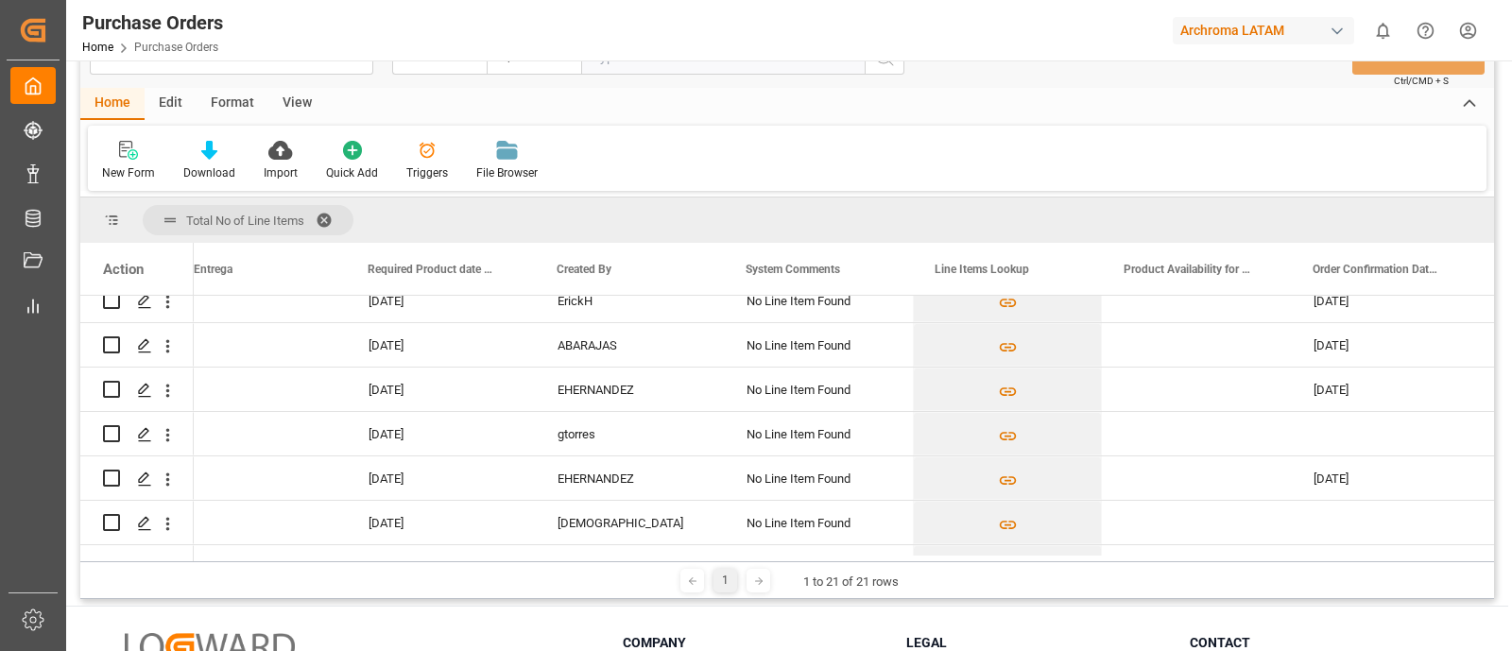
click at [326, 218] on span at bounding box center [331, 220] width 30 height 17
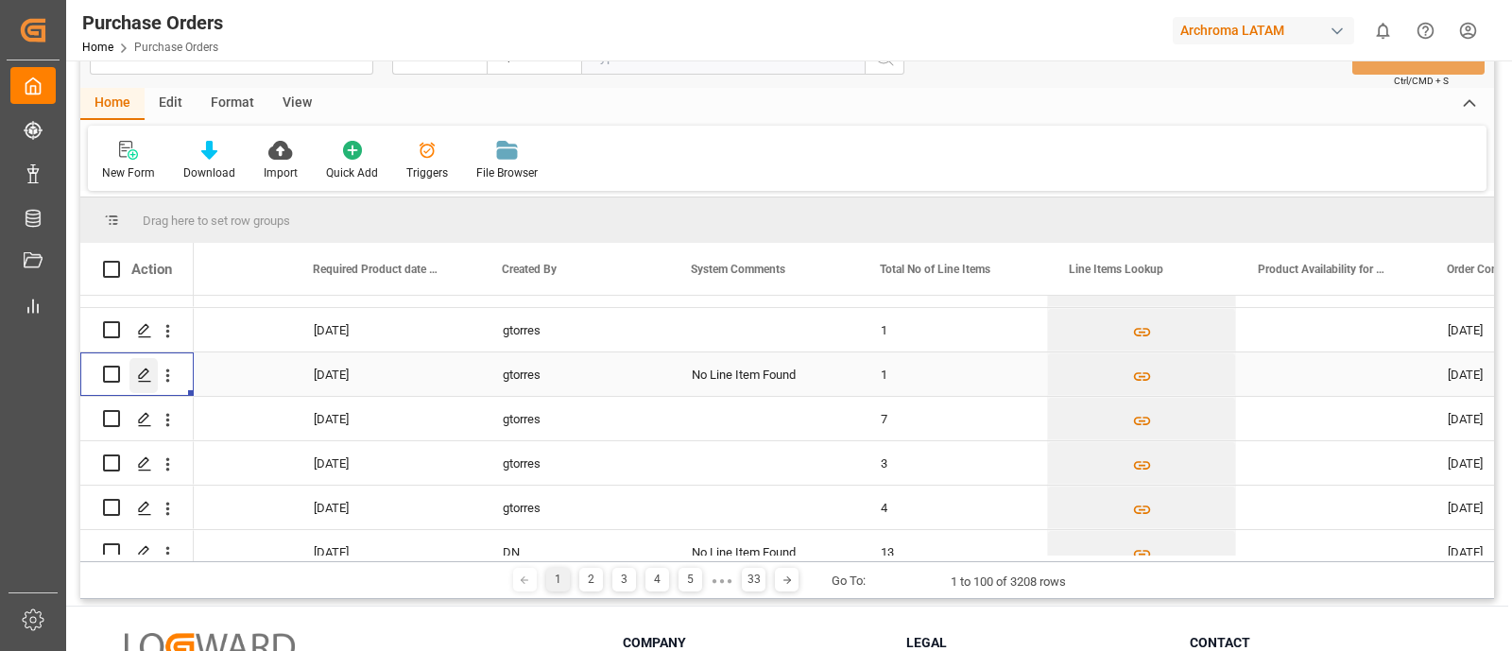
click at [142, 382] on div "Press SPACE to select this row." at bounding box center [143, 375] width 28 height 35
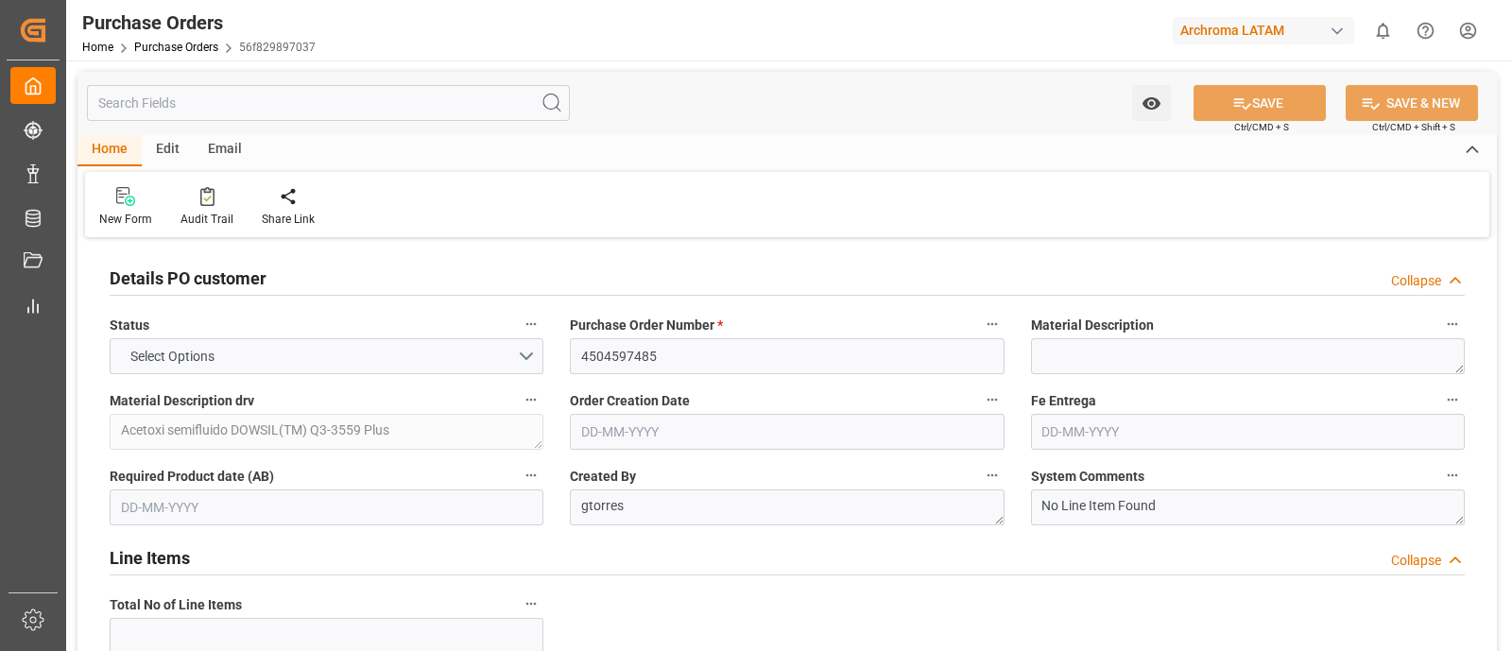
type input "1"
type input "[DATE]"
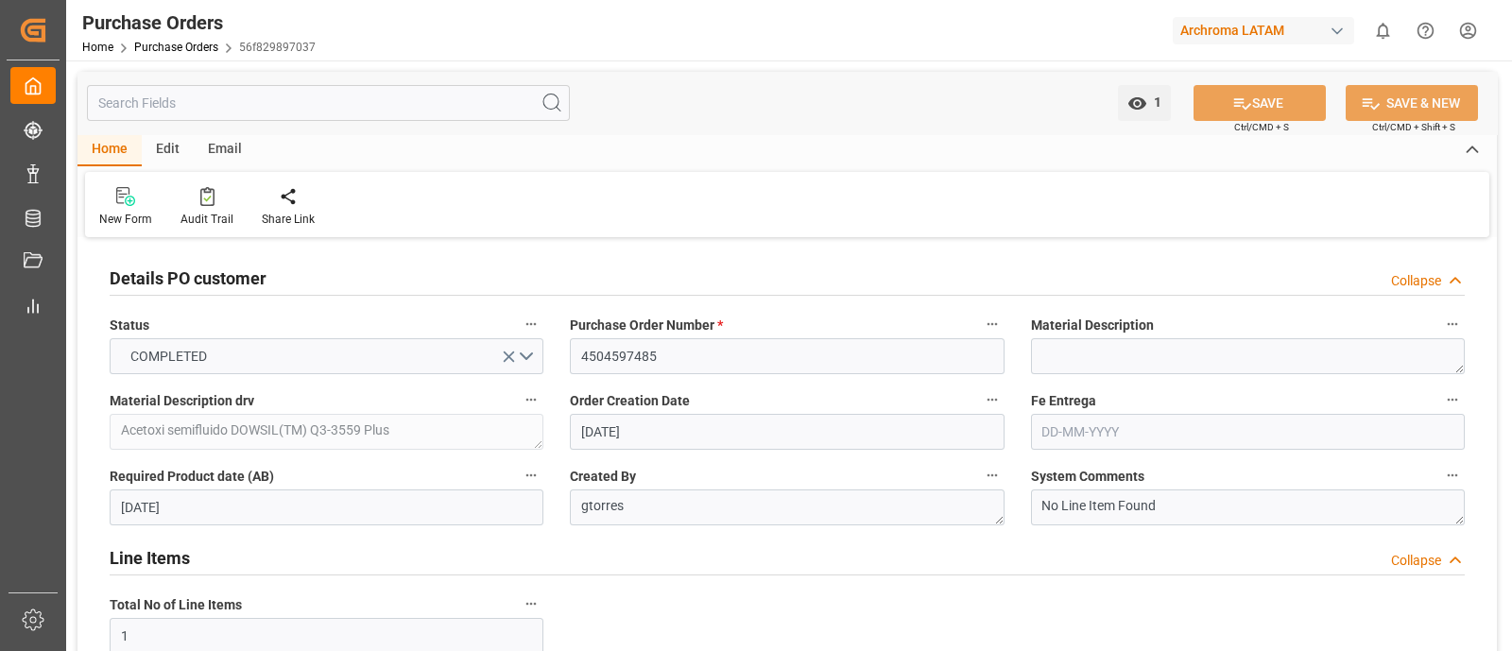
click at [190, 183] on div "New Form Audit Trail Share Link" at bounding box center [787, 204] width 1404 height 65
click at [200, 194] on icon at bounding box center [207, 196] width 14 height 19
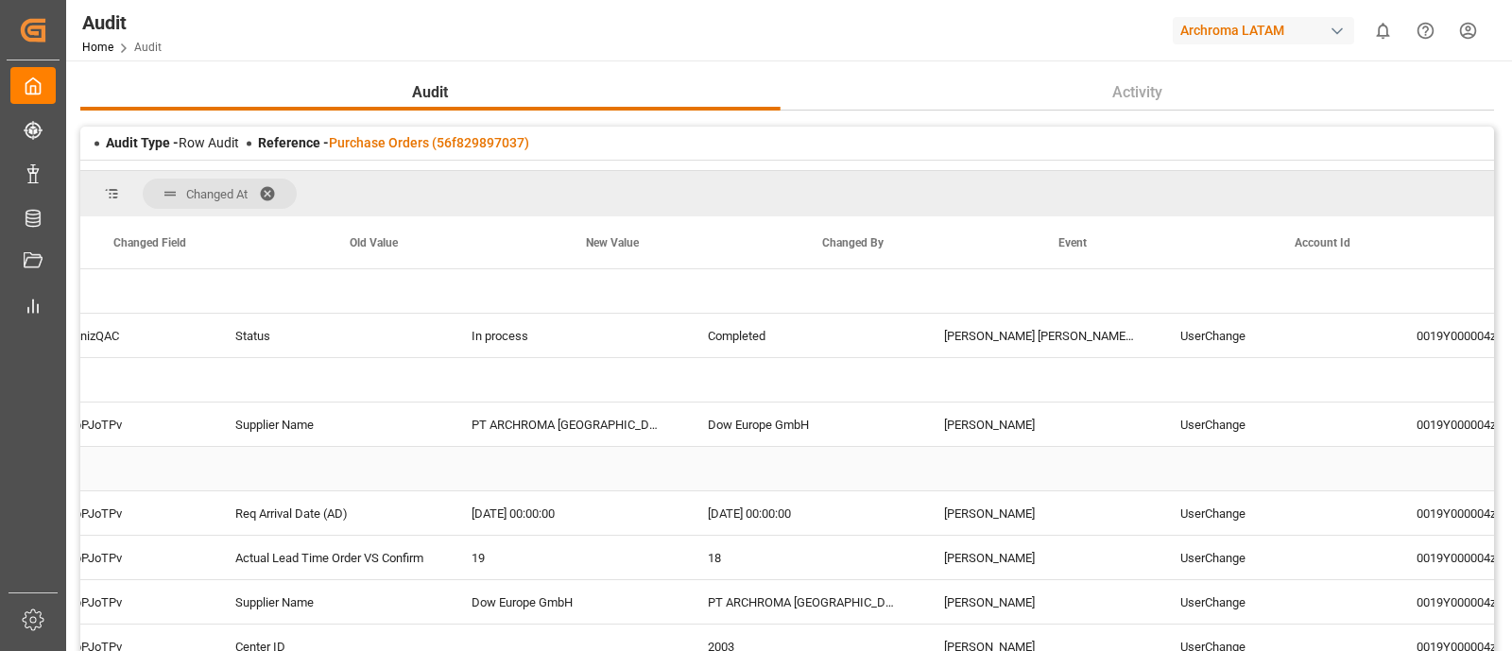
scroll to position [0, 1036]
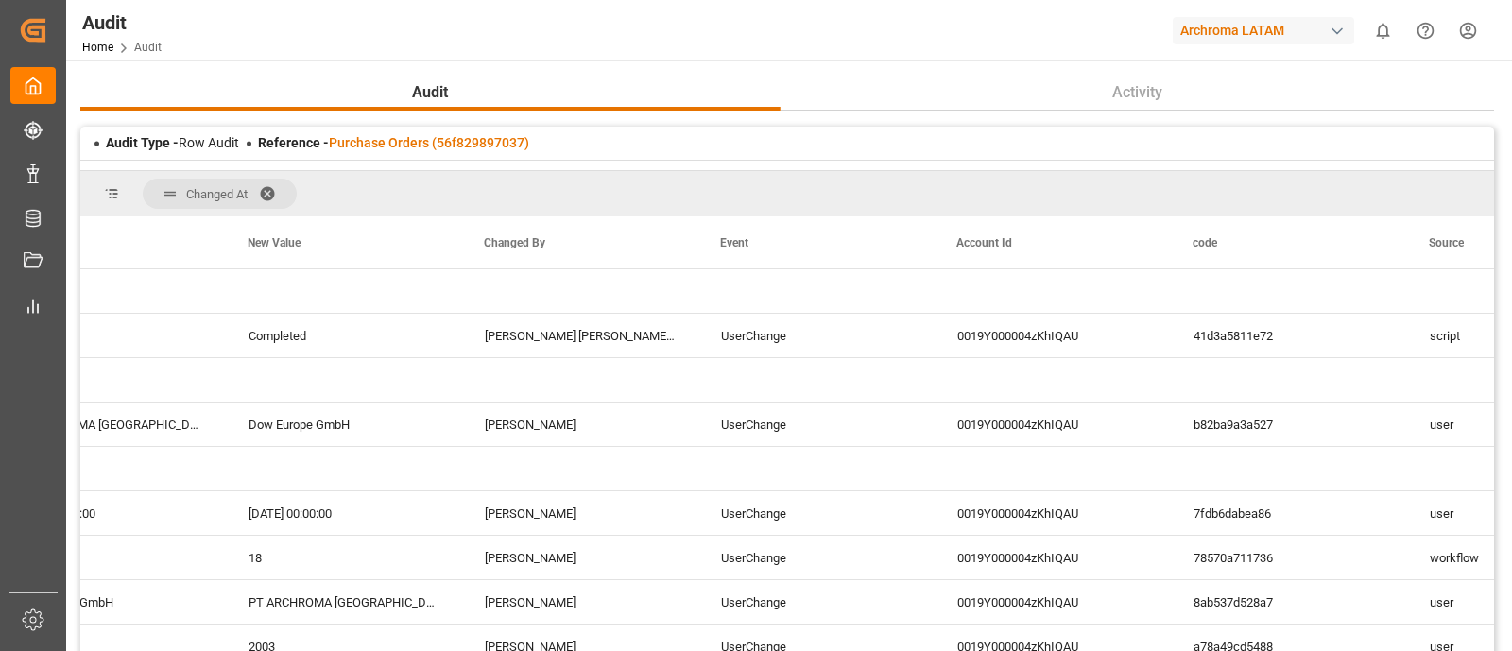
click at [265, 185] on span at bounding box center [274, 193] width 30 height 17
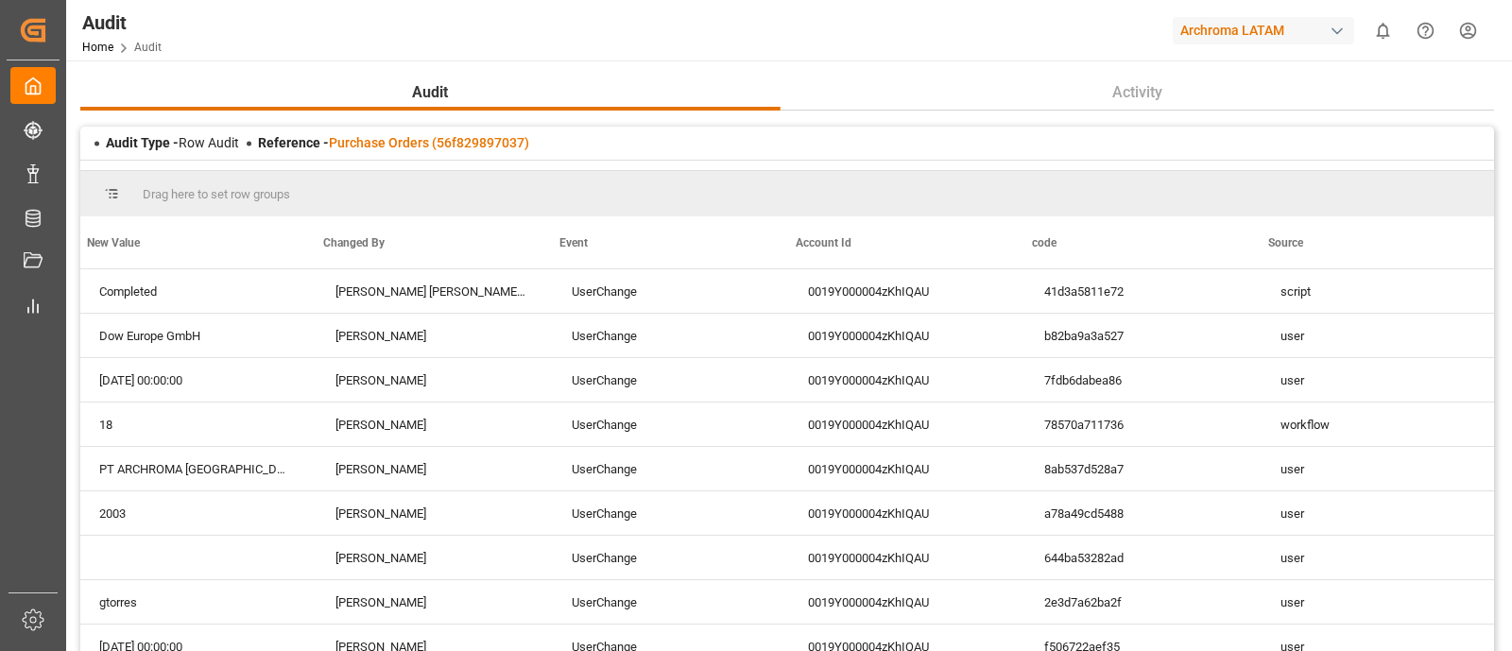
scroll to position [0, 954]
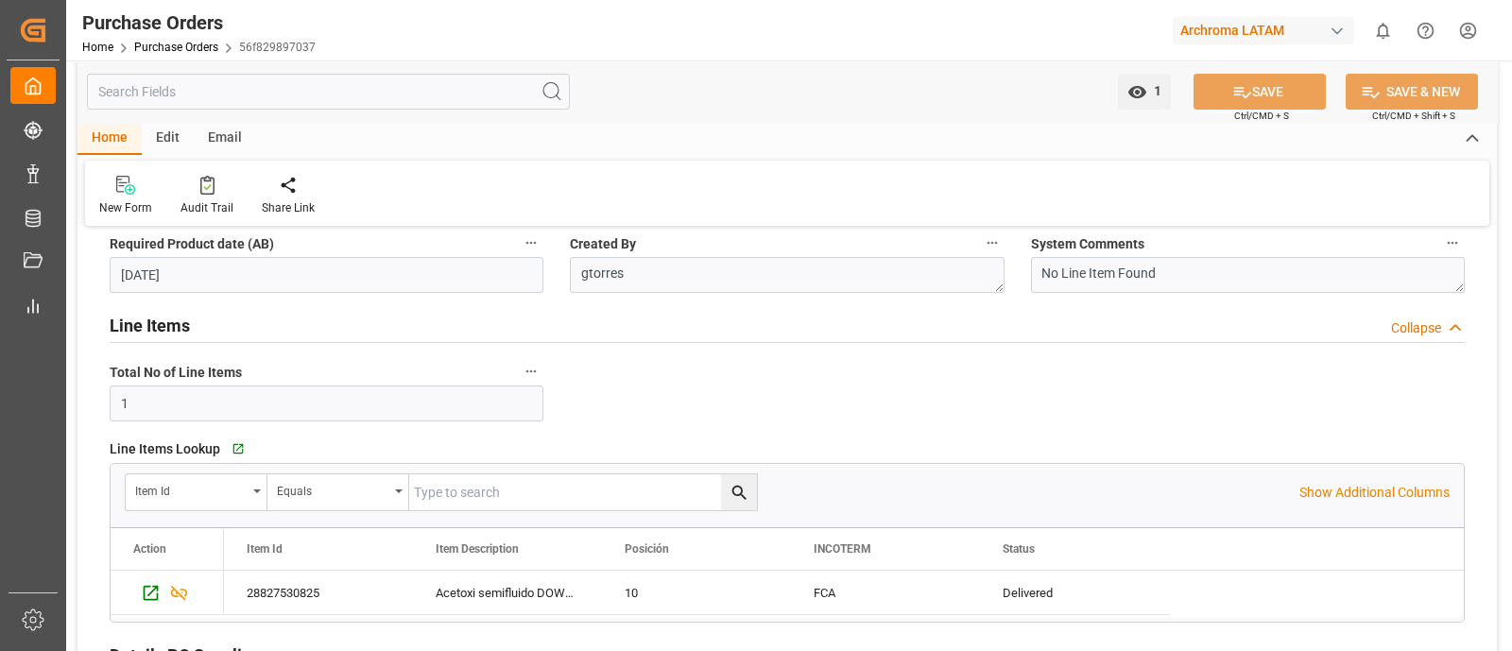
scroll to position [233, 0]
click at [1167, 261] on textarea "No Line Item Found" at bounding box center [1248, 274] width 434 height 36
click at [491, 410] on input "1" at bounding box center [327, 403] width 434 height 36
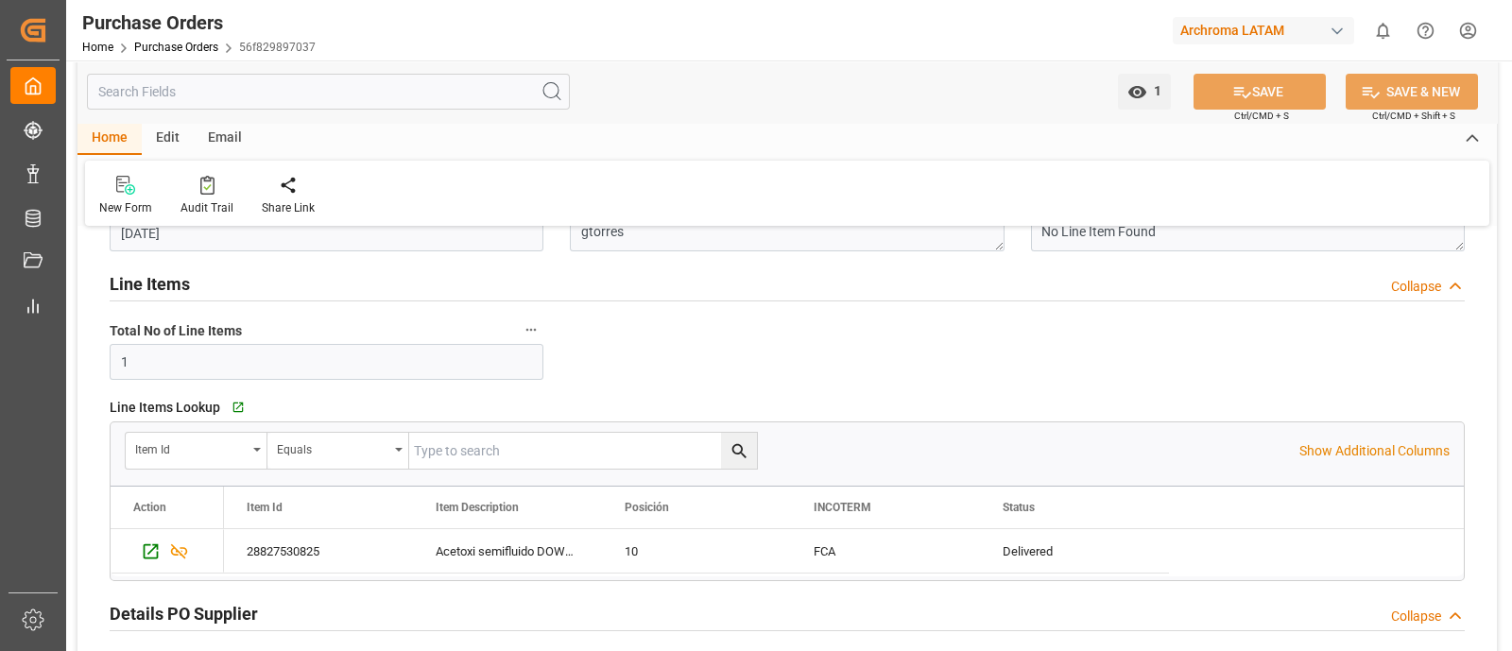
scroll to position [165, 0]
